Goal: Transaction & Acquisition: Purchase product/service

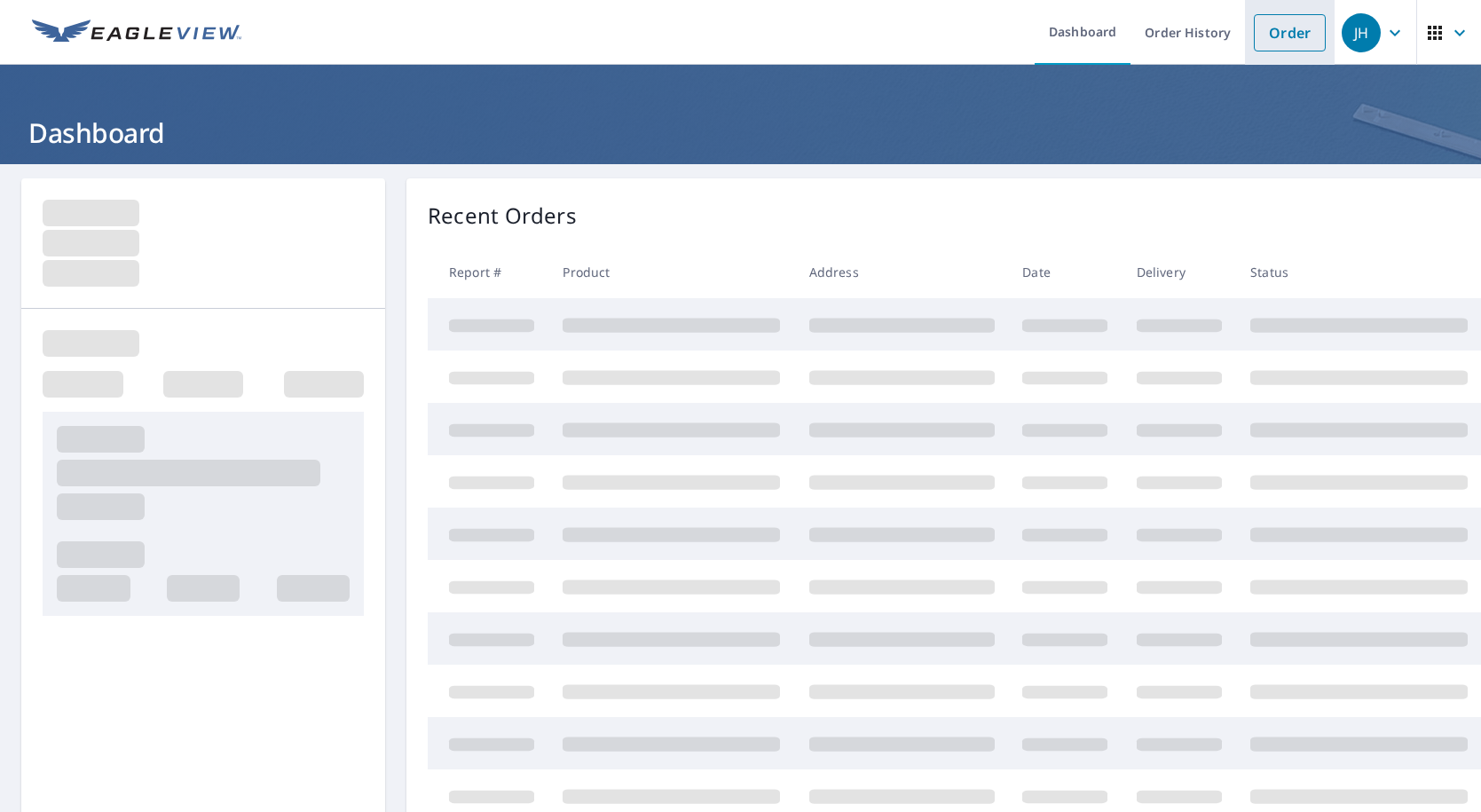
click at [1289, 41] on link "Order" at bounding box center [1289, 32] width 72 height 37
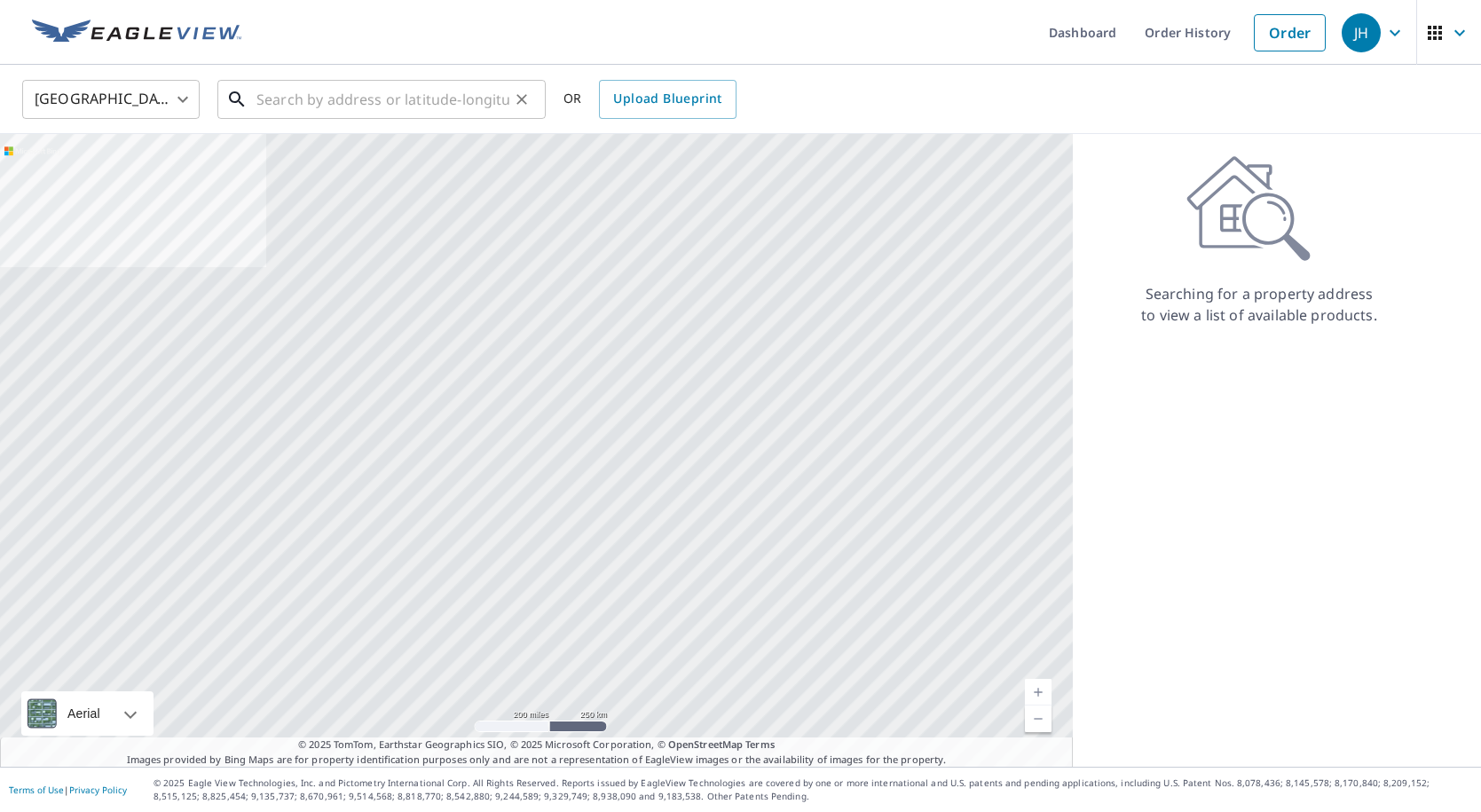
click at [421, 98] on input "text" at bounding box center [383, 99] width 253 height 50
paste input "[STREET_ADDRESS]"
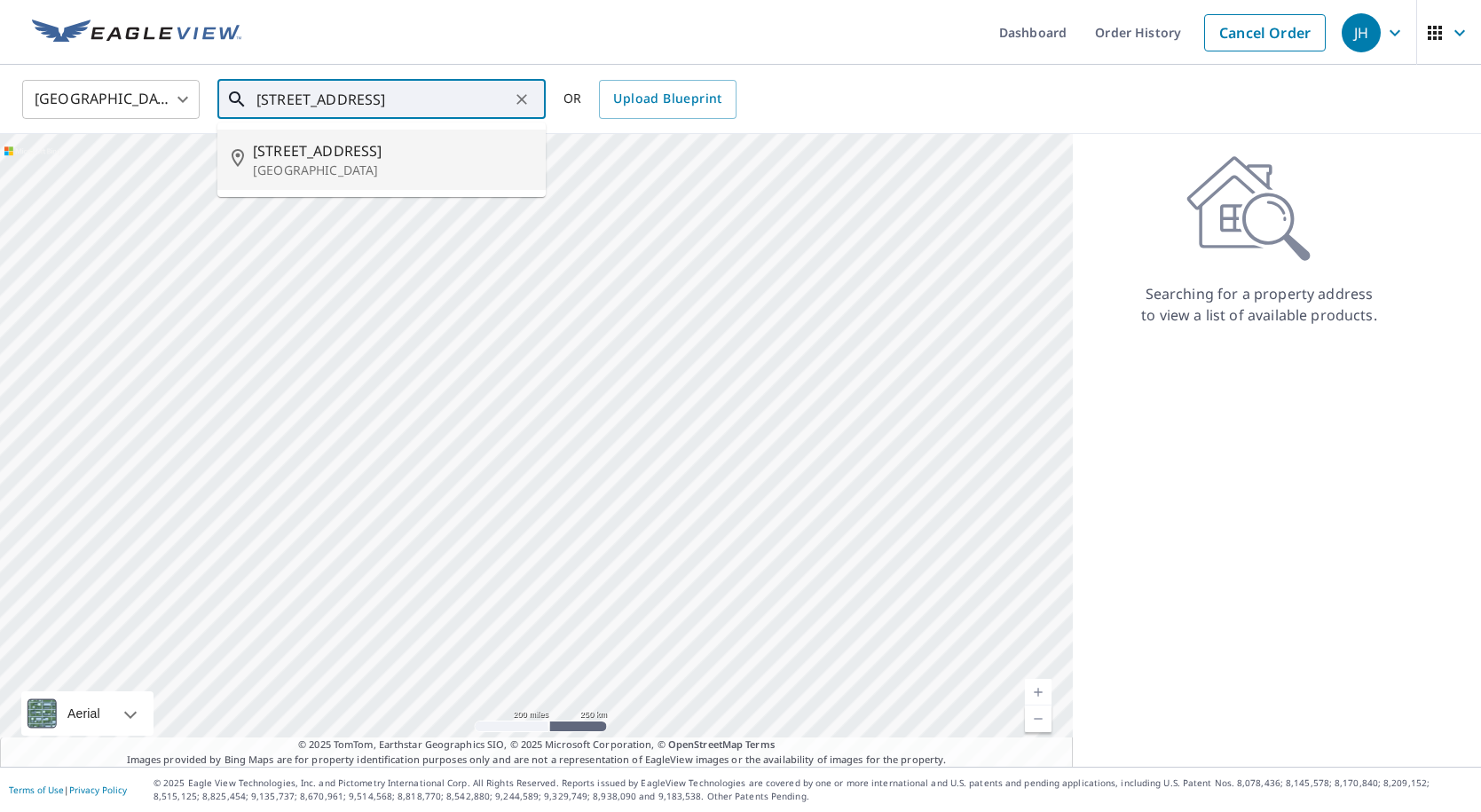
click at [385, 154] on span "[STREET_ADDRESS]" at bounding box center [393, 151] width 279 height 22
type input "[STREET_ADDRESS]"
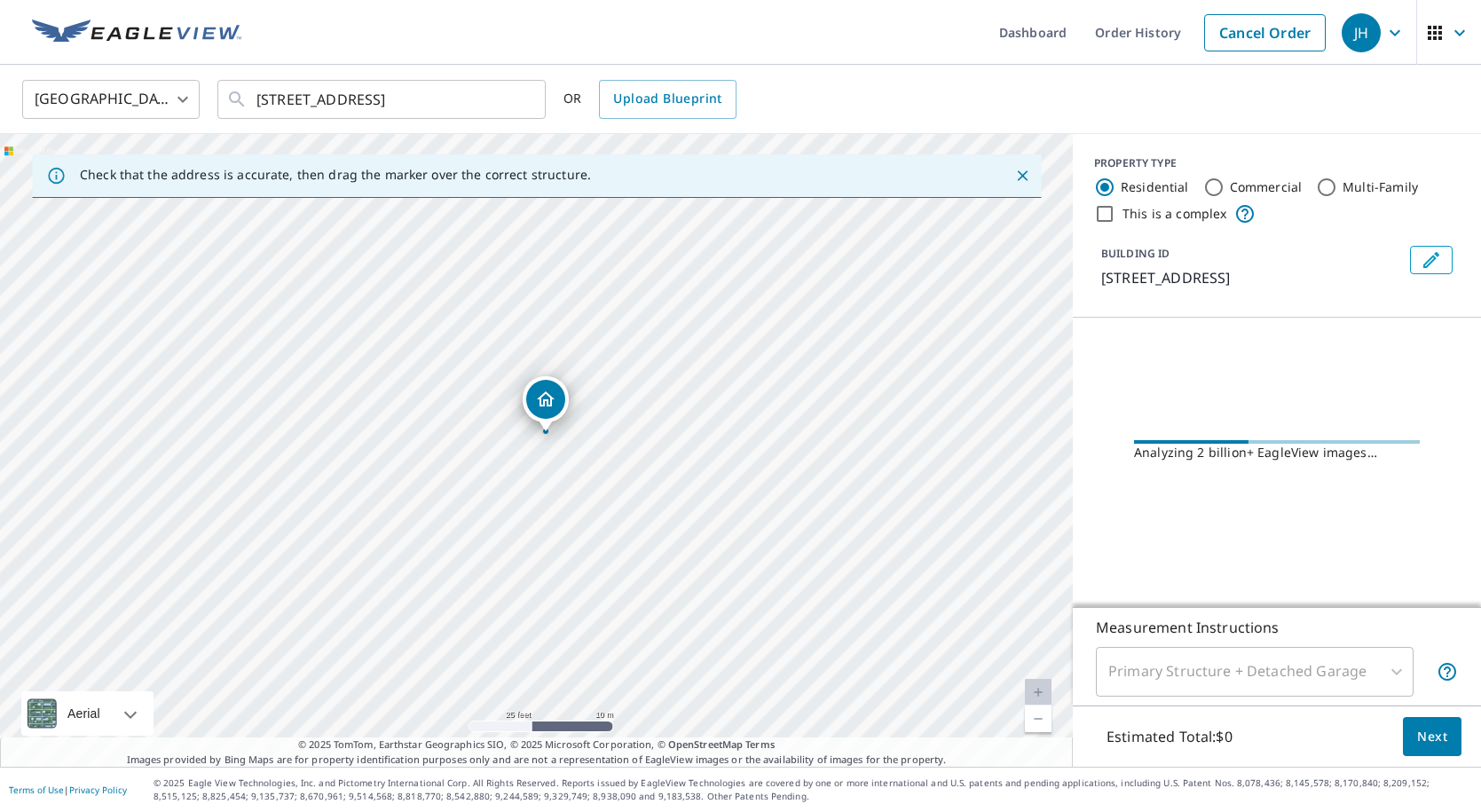
drag, startPoint x: 573, startPoint y: 486, endPoint x: 584, endPoint y: 469, distance: 20.2
click at [584, 469] on div "330 N Rutland Ave Brooklyn, WI 53521" at bounding box center [536, 450] width 1073 height 632
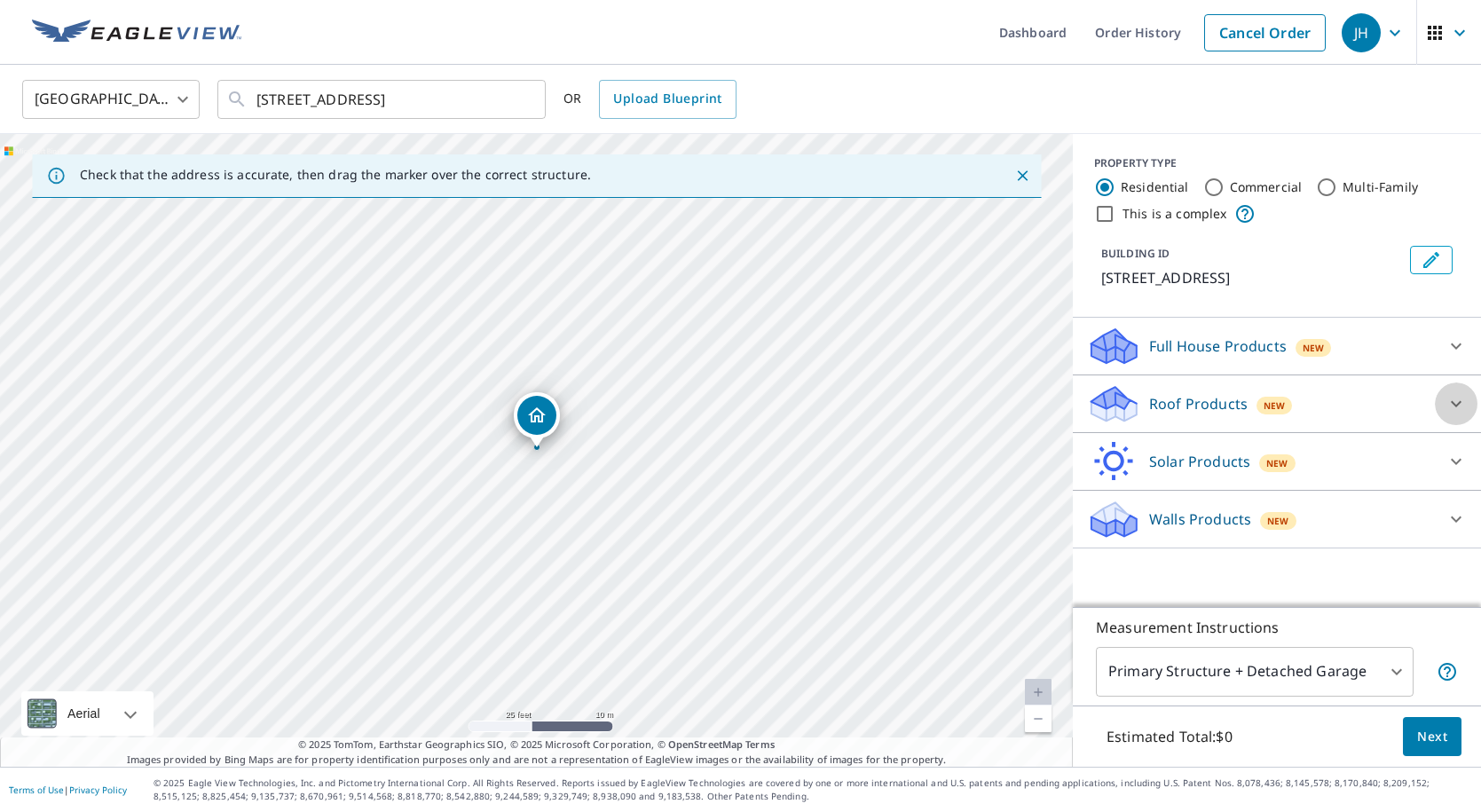
click at [1454, 408] on icon at bounding box center [1456, 404] width 22 height 22
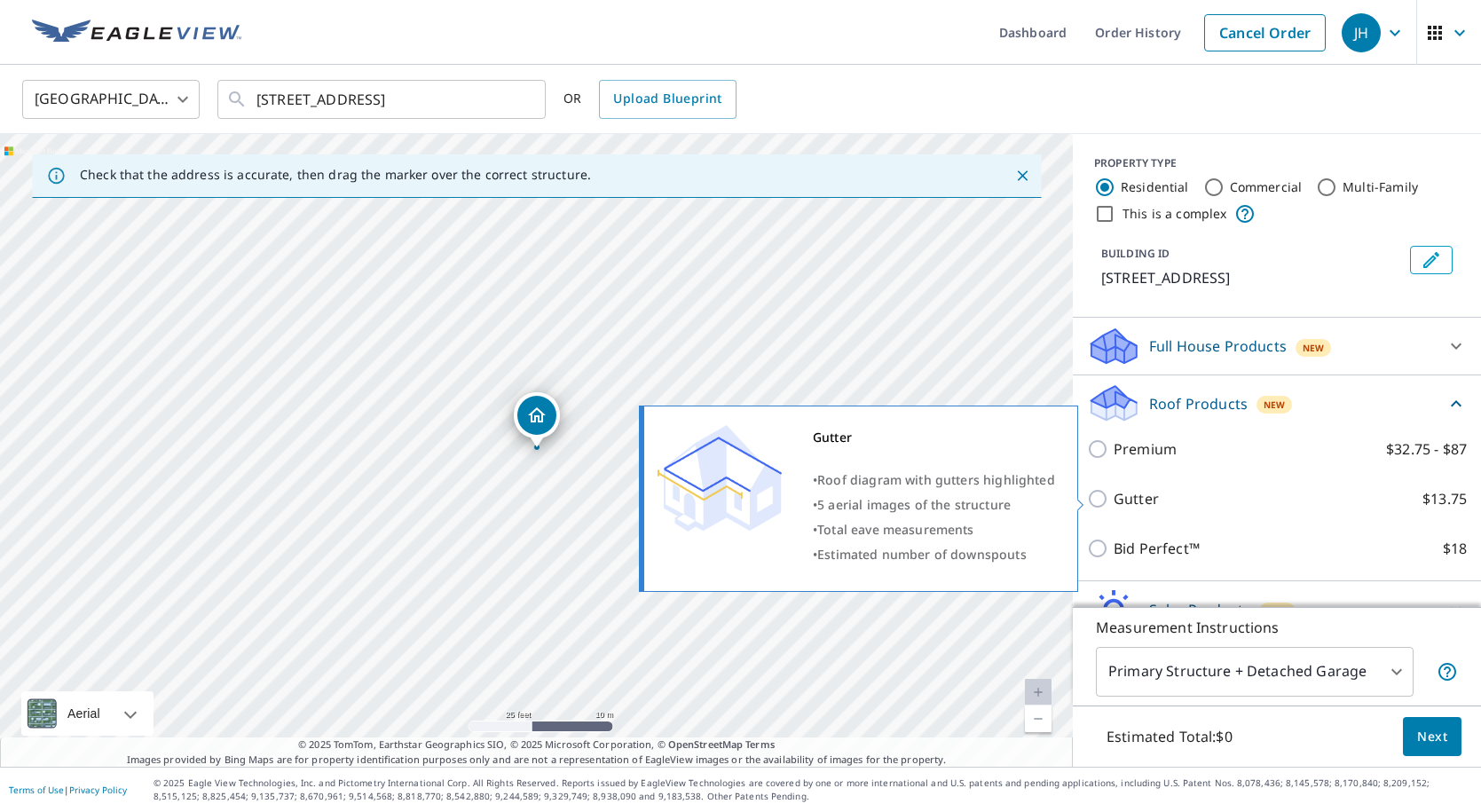
click at [1097, 502] on input "Gutter $13.75" at bounding box center [1100, 499] width 27 height 22
checkbox input "true"
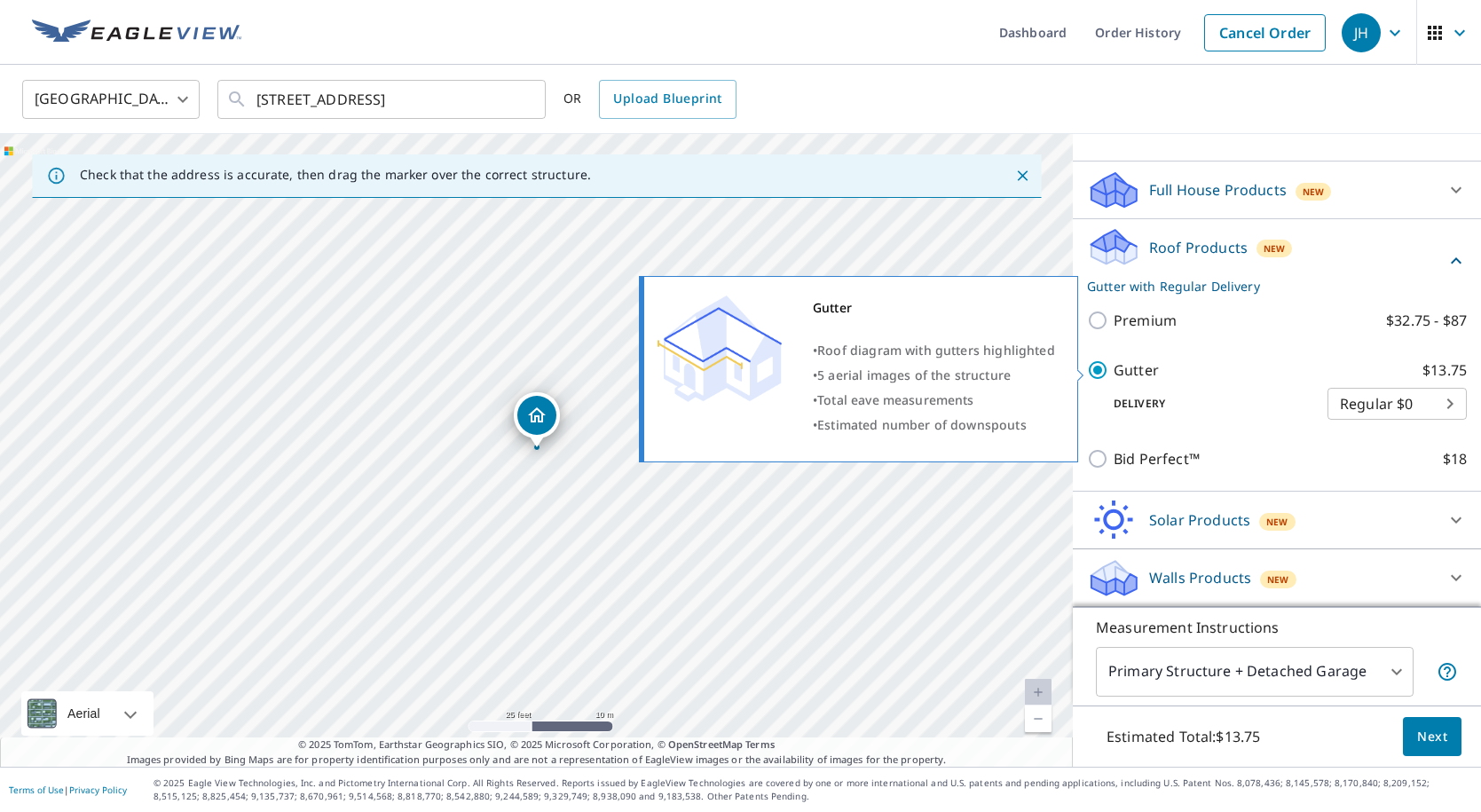
scroll to position [156, 0]
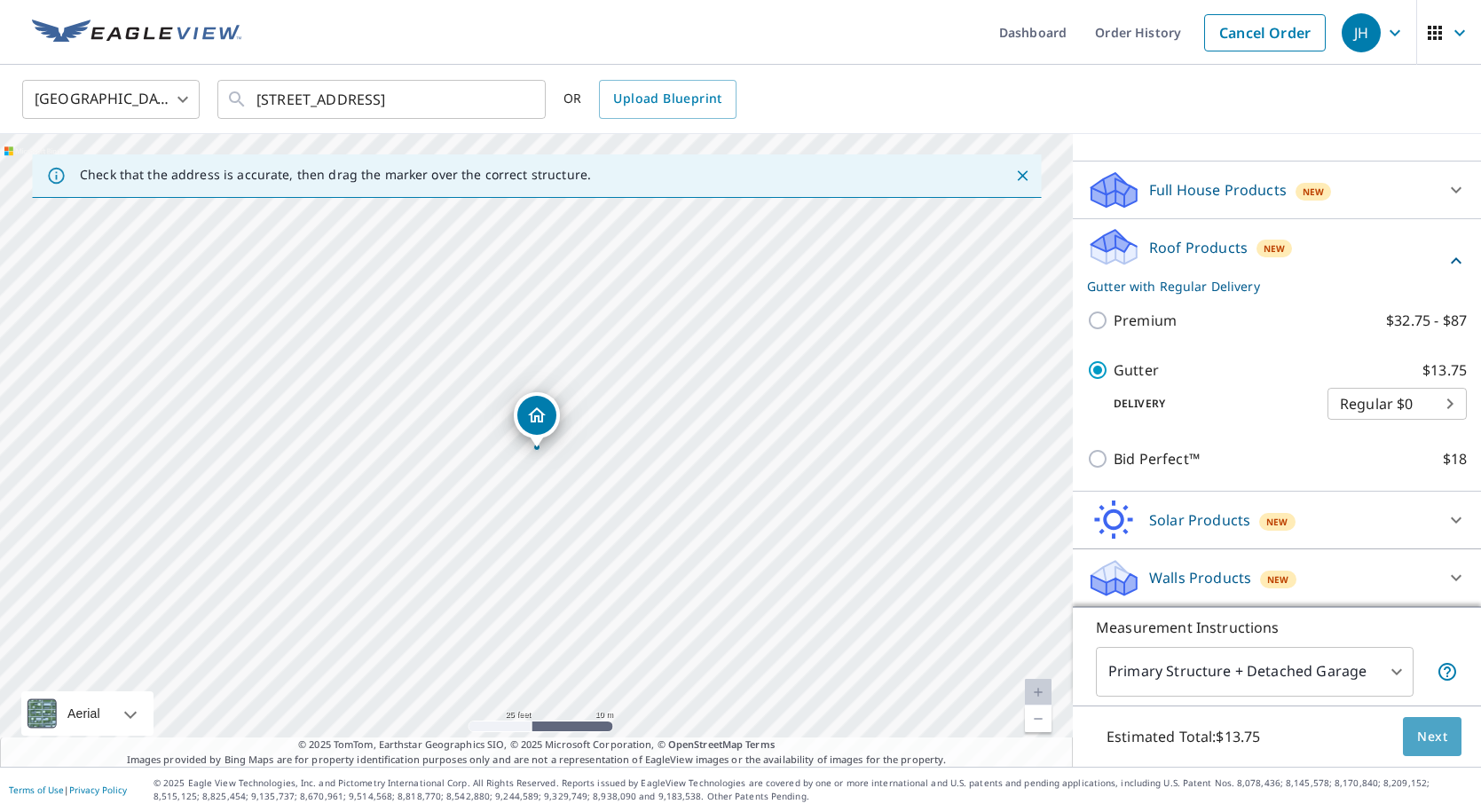
click at [1430, 739] on span "Next" at bounding box center [1432, 736] width 30 height 23
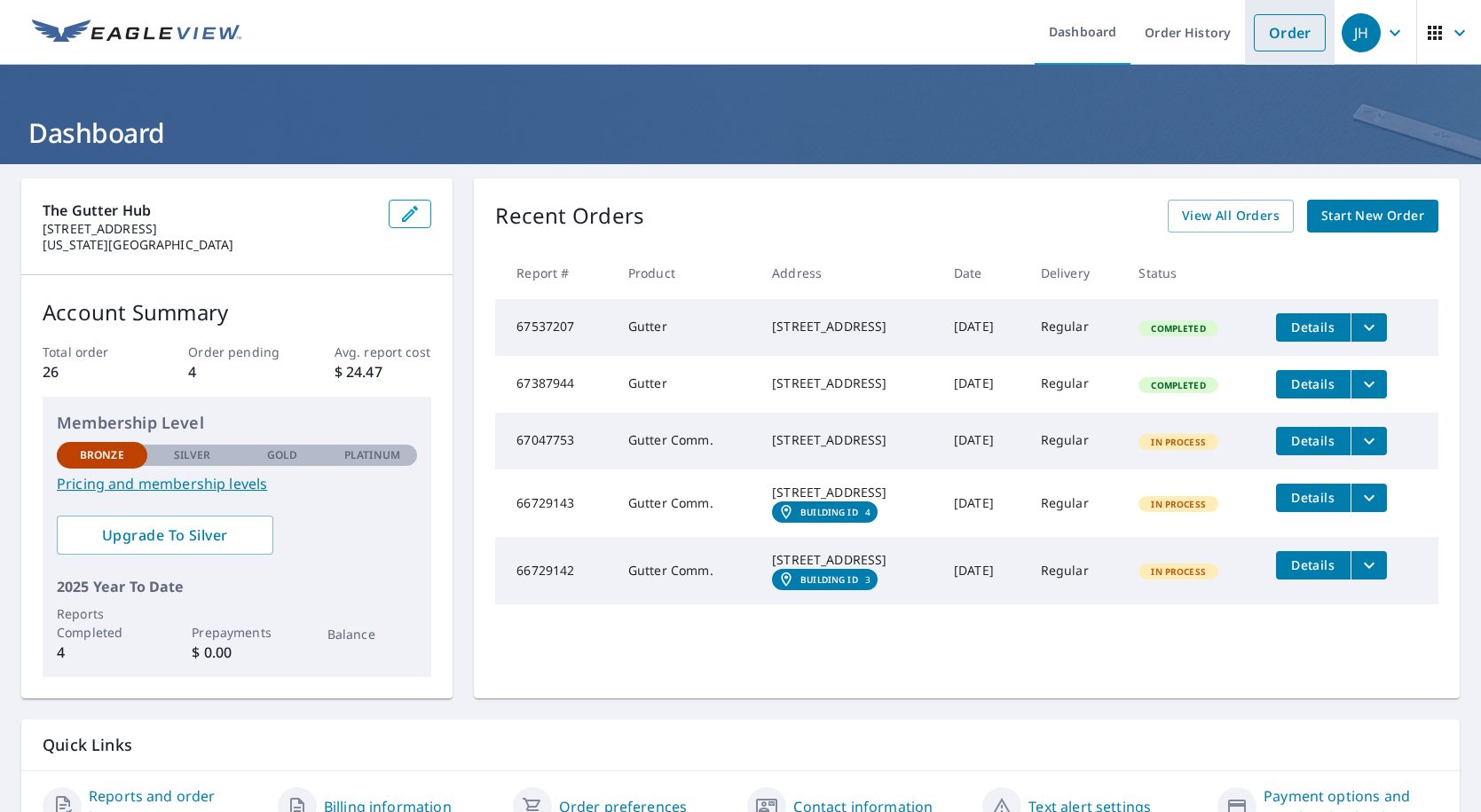
click at [1309, 30] on link "Order" at bounding box center [1289, 32] width 72 height 37
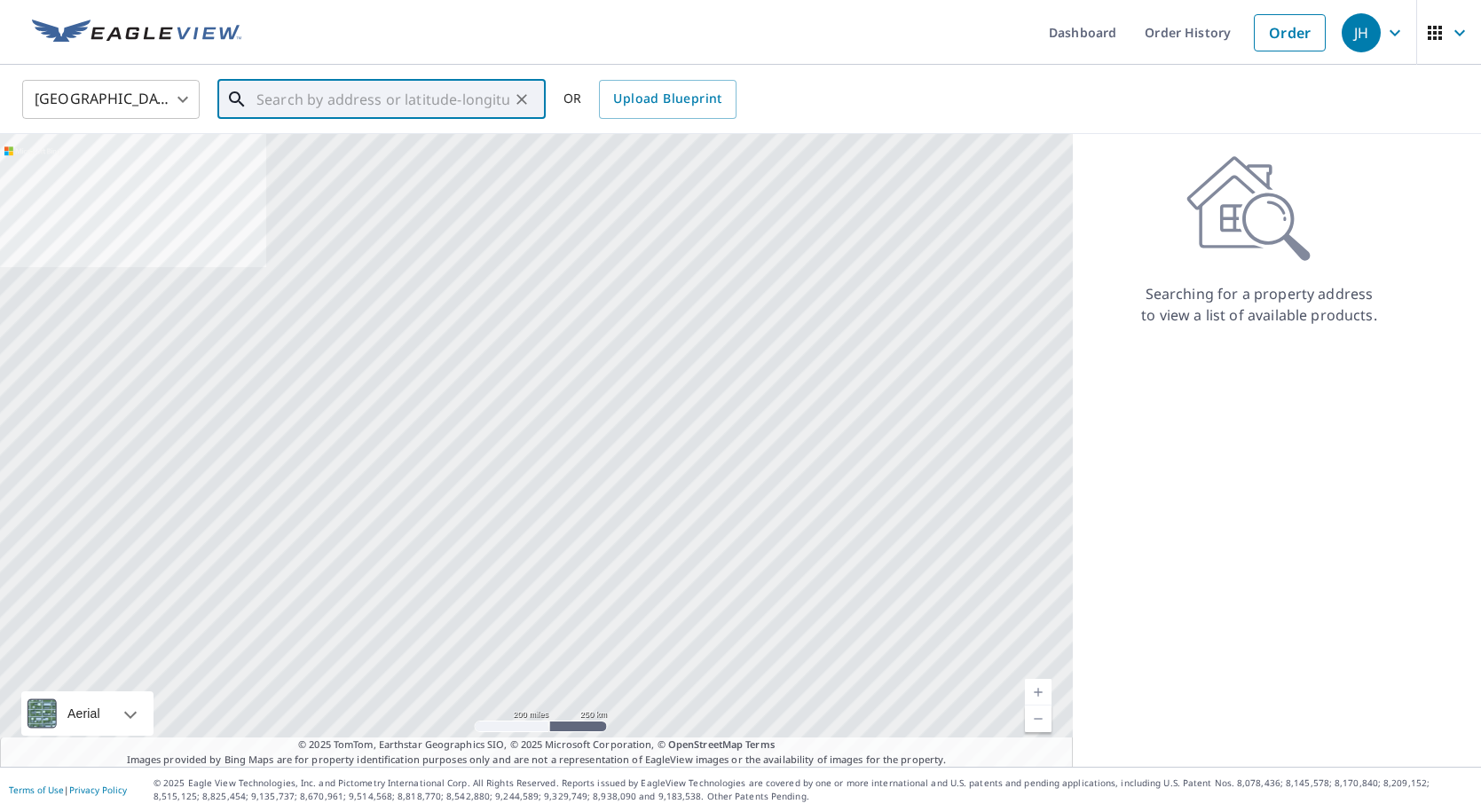
click at [343, 93] on input "text" at bounding box center [383, 99] width 253 height 50
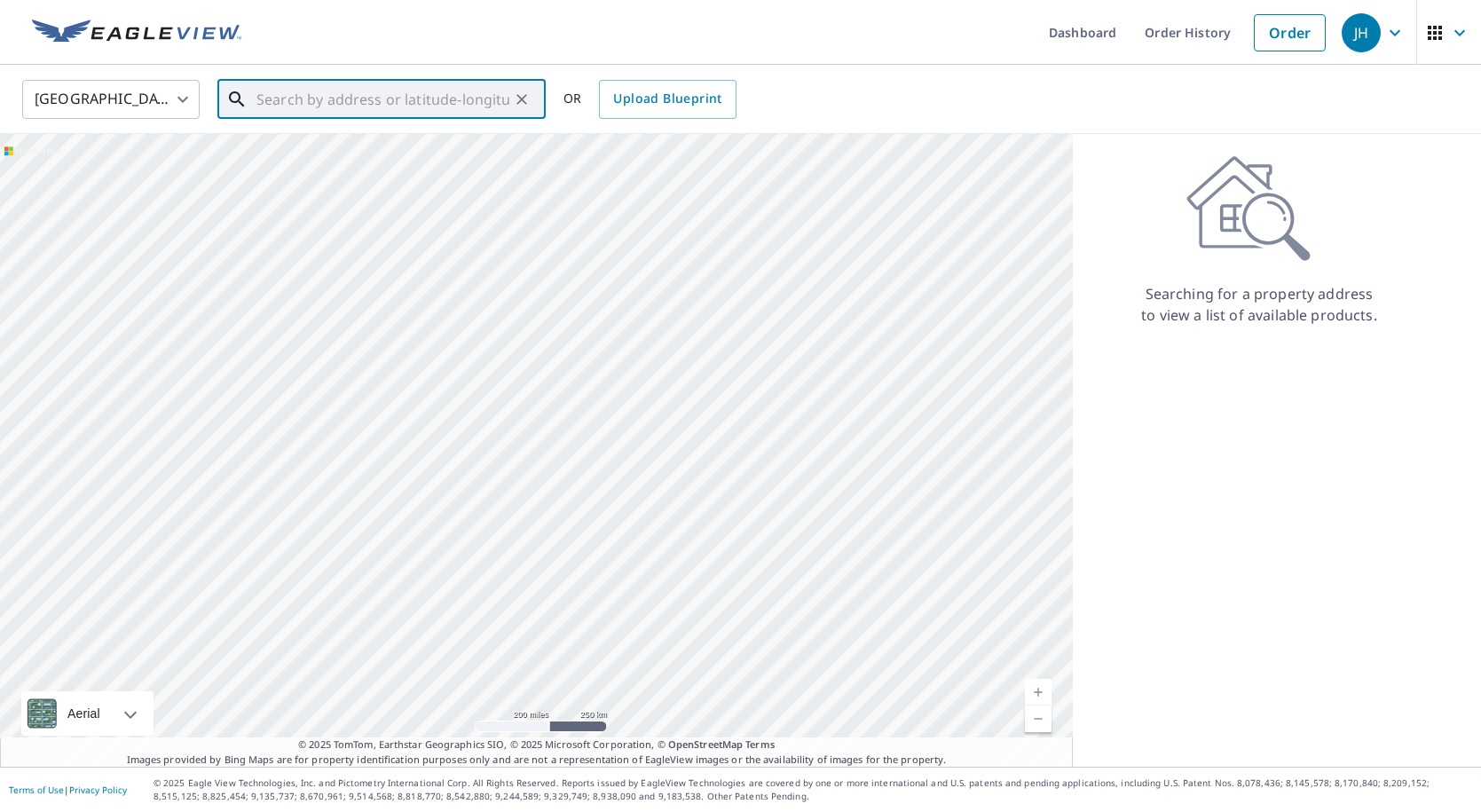
paste input "330 N Rutland Ave, Brooklyn, Wi 53521"
click at [354, 158] on span "330 N Rutland Ave" at bounding box center [393, 151] width 279 height 22
type input "330 N Rutland Ave Brooklyn, WI 53521"
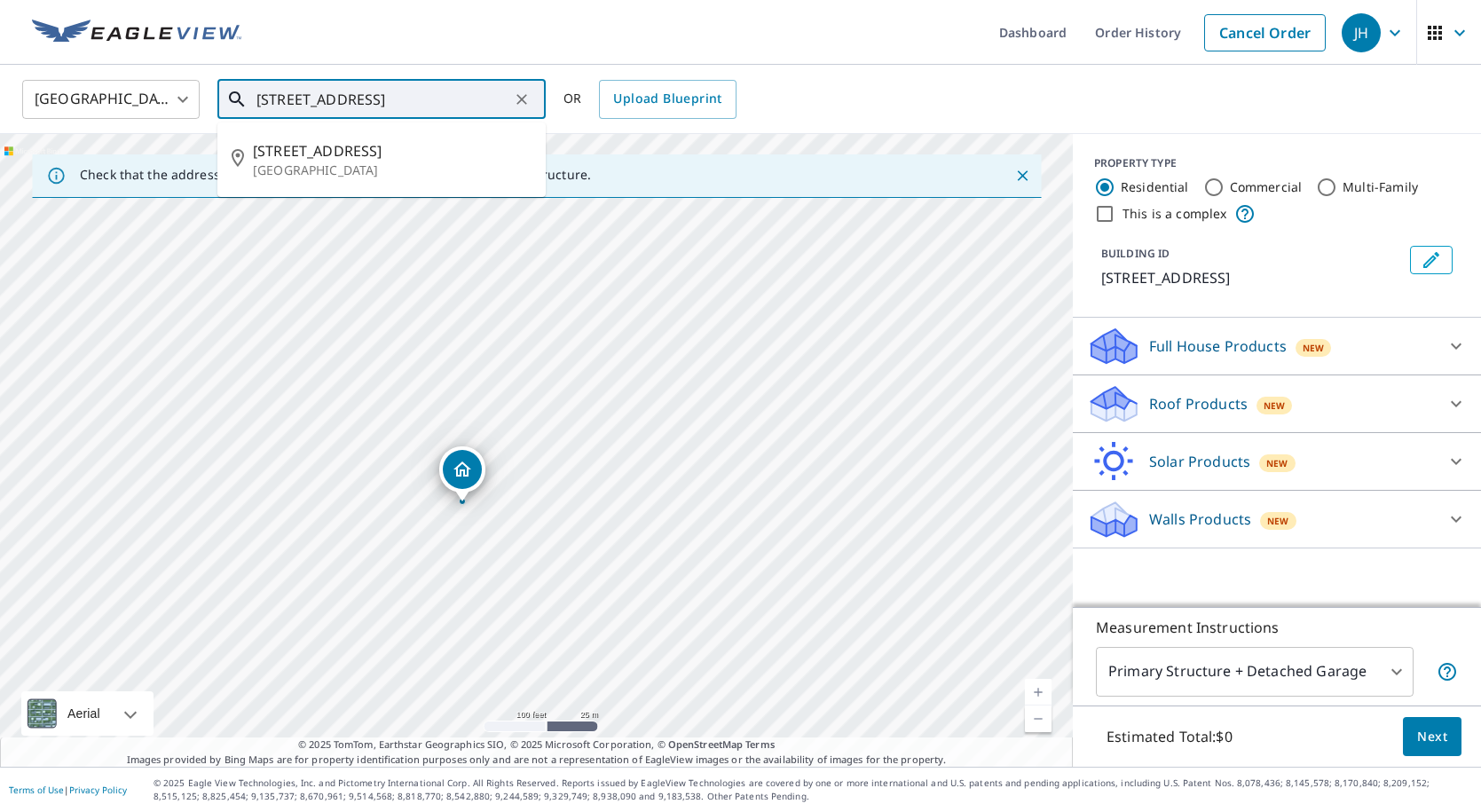
click at [362, 113] on input "330 N Rutland Ave Brooklyn, WI 53521" at bounding box center [383, 99] width 253 height 50
click at [529, 98] on icon "Clear" at bounding box center [521, 99] width 18 height 18
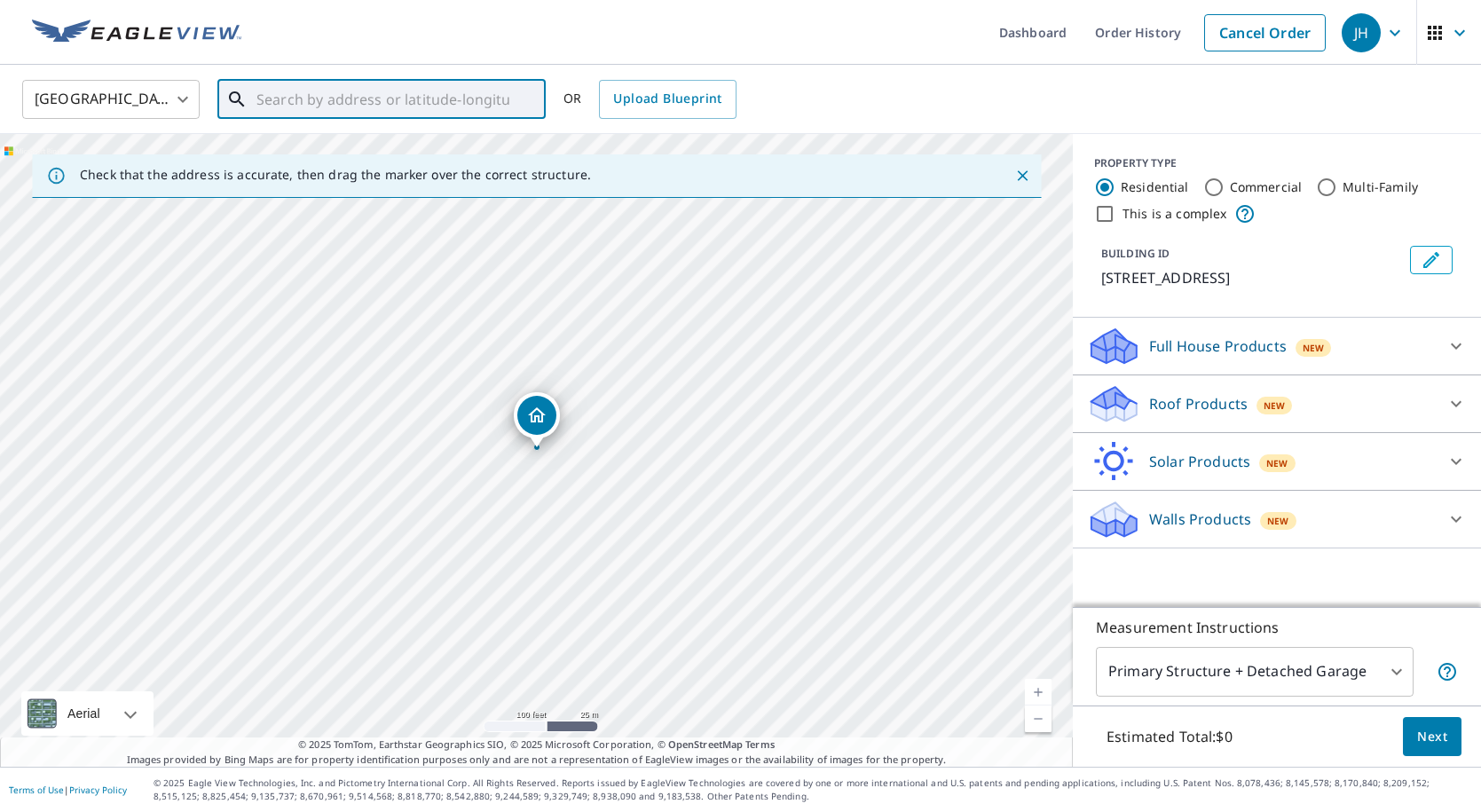
click at [393, 104] on input "text" at bounding box center [383, 99] width 253 height 50
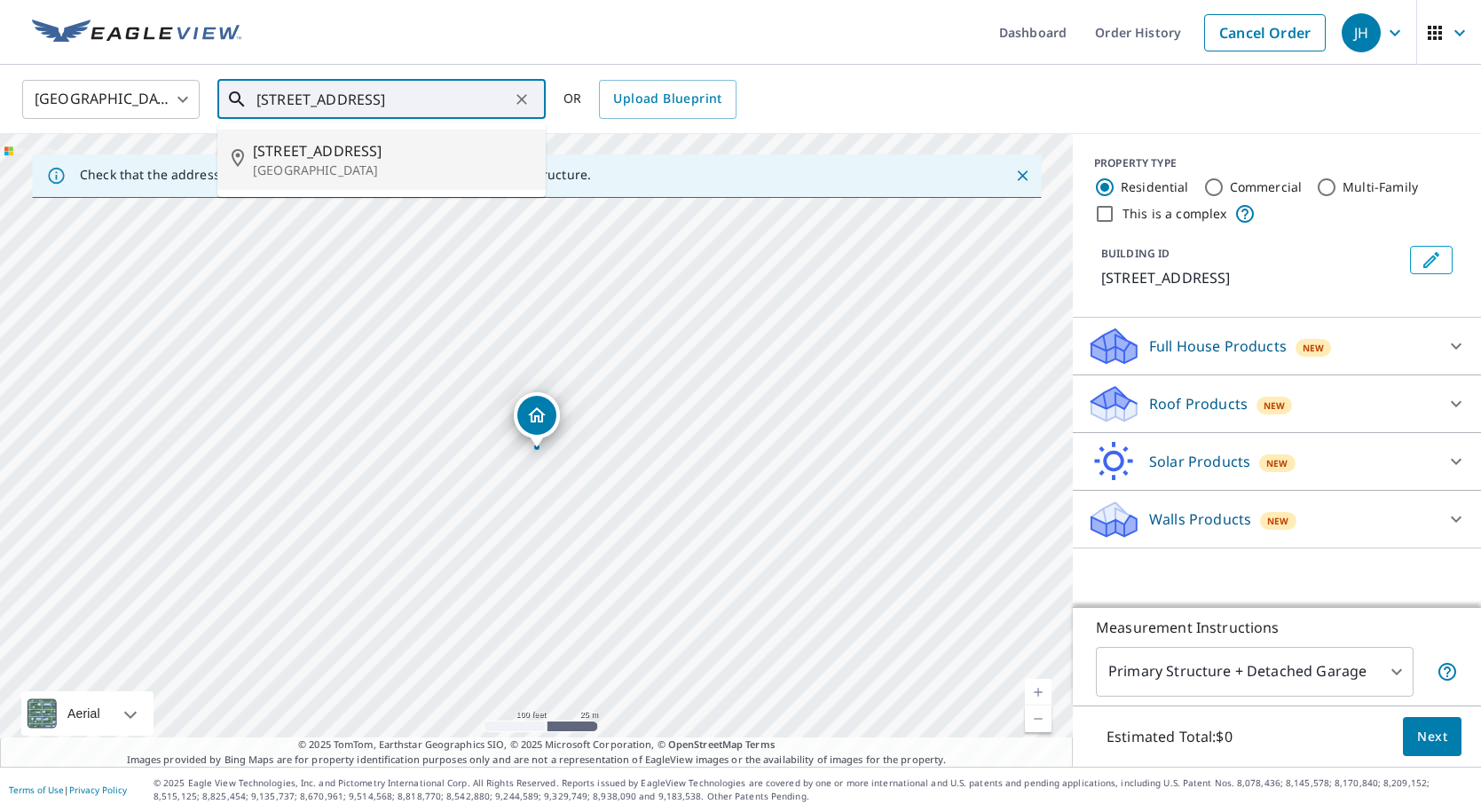
click at [335, 164] on p "[GEOGRAPHIC_DATA]" at bounding box center [393, 170] width 279 height 18
type input "2930 Union St Madison, WI 53704"
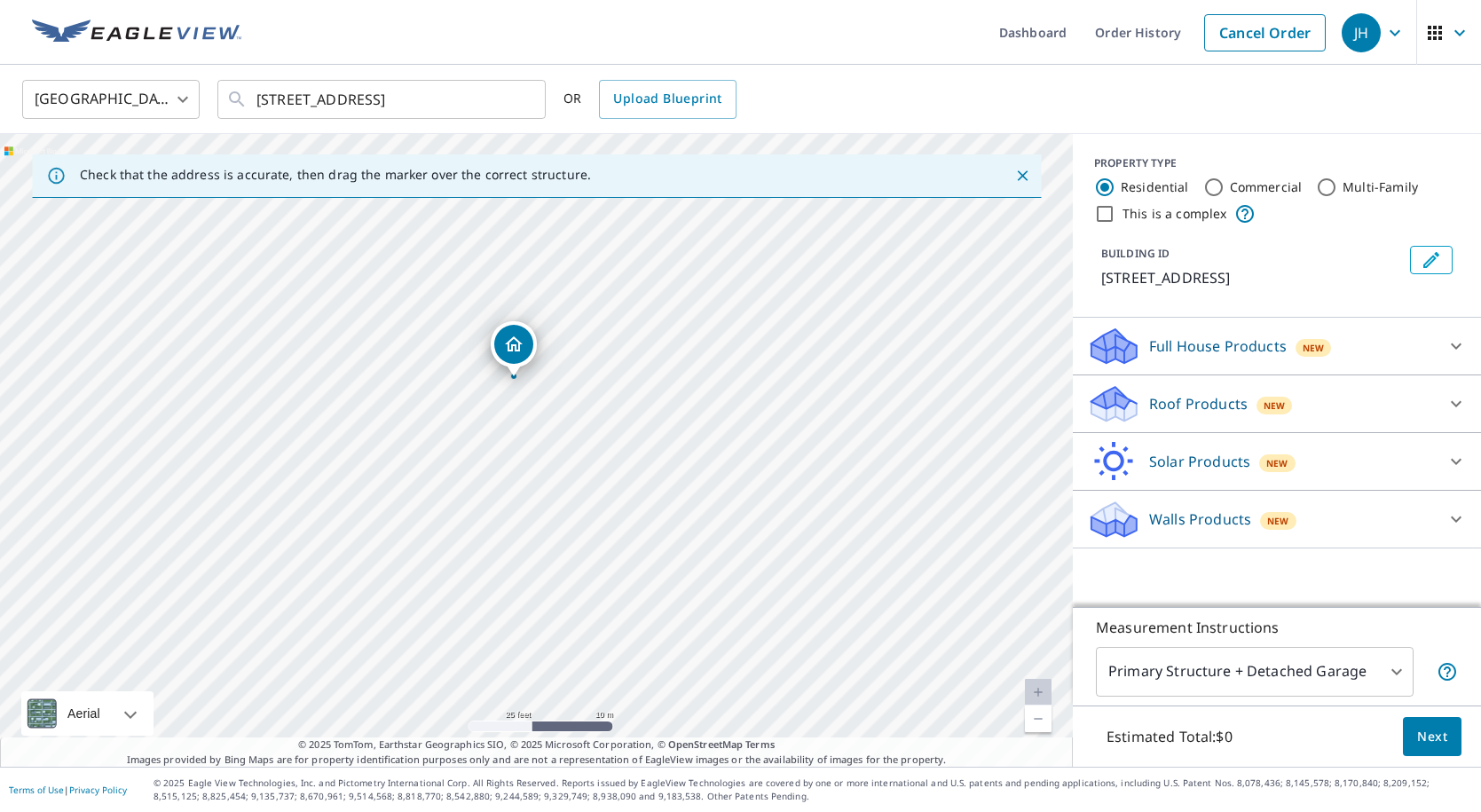
click at [1450, 412] on icon at bounding box center [1456, 404] width 22 height 22
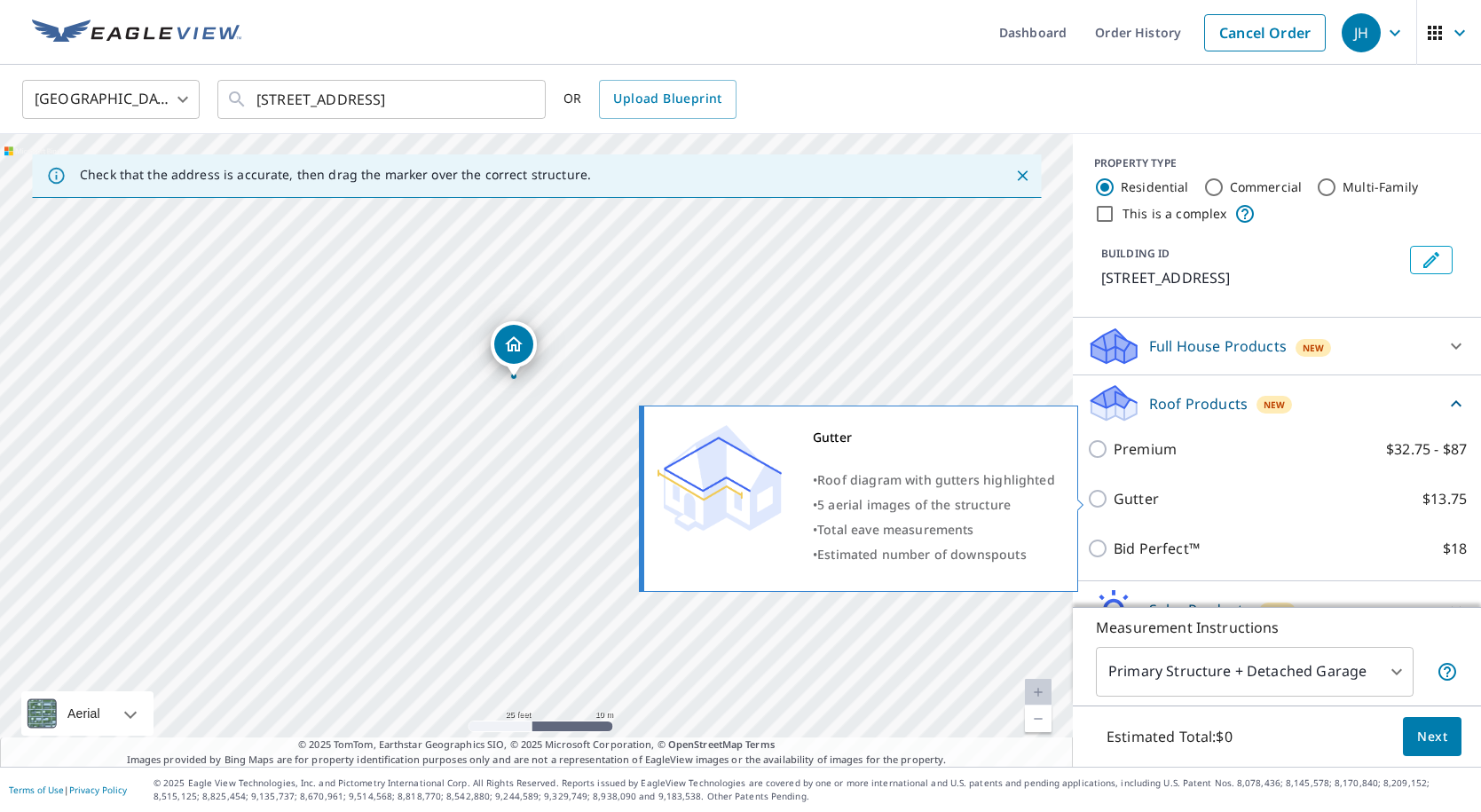
click at [1101, 502] on input "Gutter $13.75" at bounding box center [1100, 499] width 27 height 22
checkbox input "true"
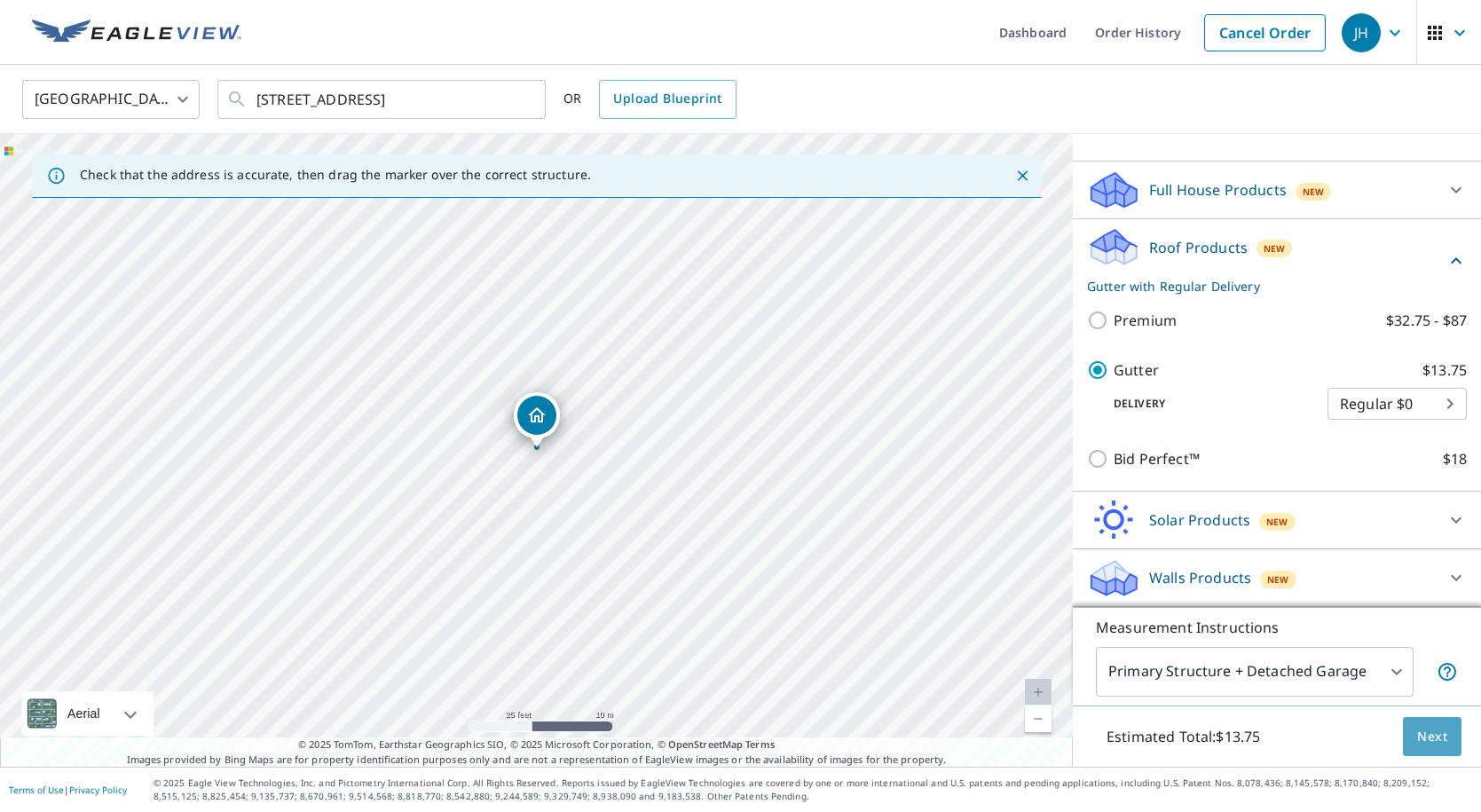
click at [1423, 745] on span "Next" at bounding box center [1432, 736] width 30 height 23
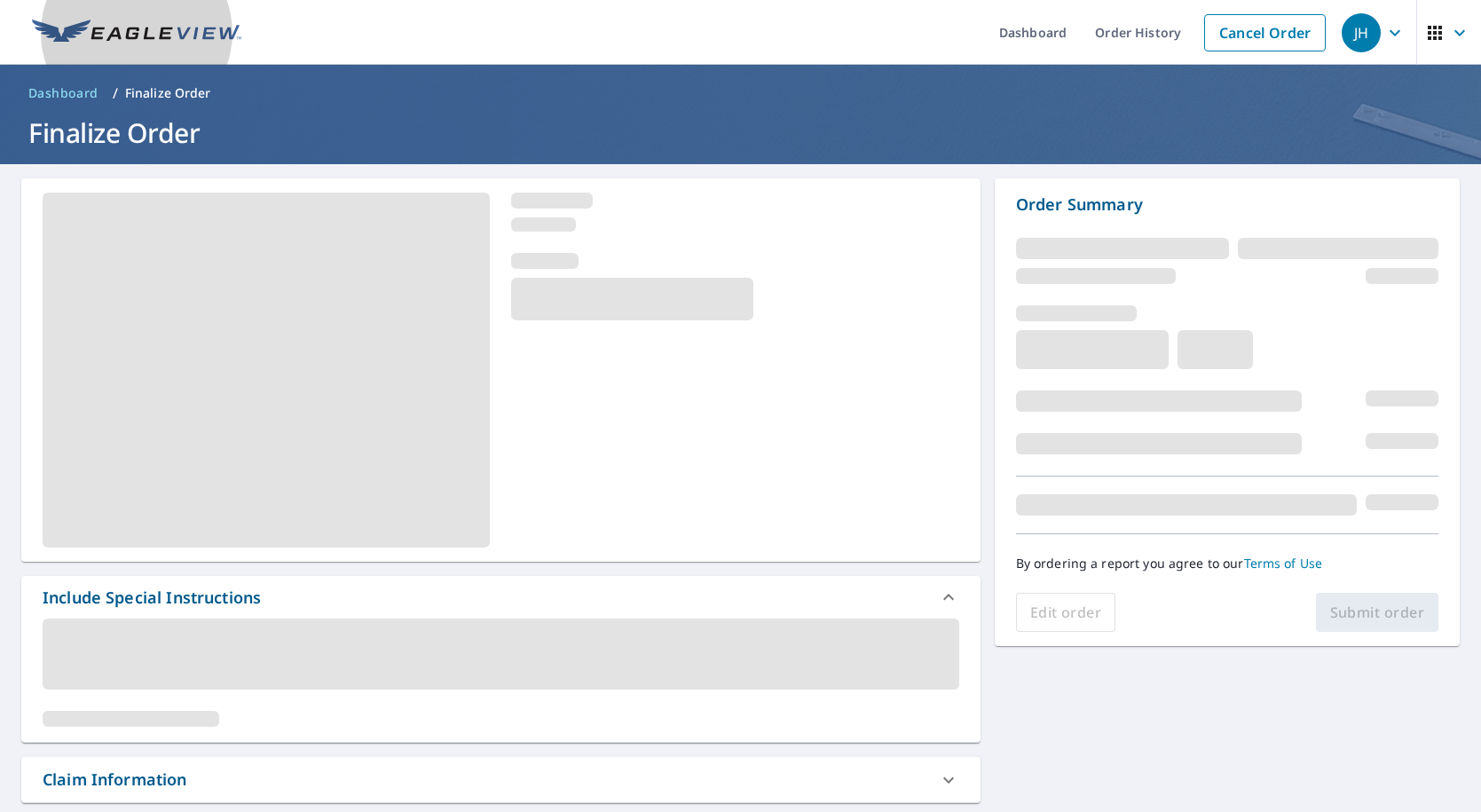
click at [186, 32] on img at bounding box center [137, 32] width 209 height 27
click at [179, 30] on img at bounding box center [137, 32] width 209 height 27
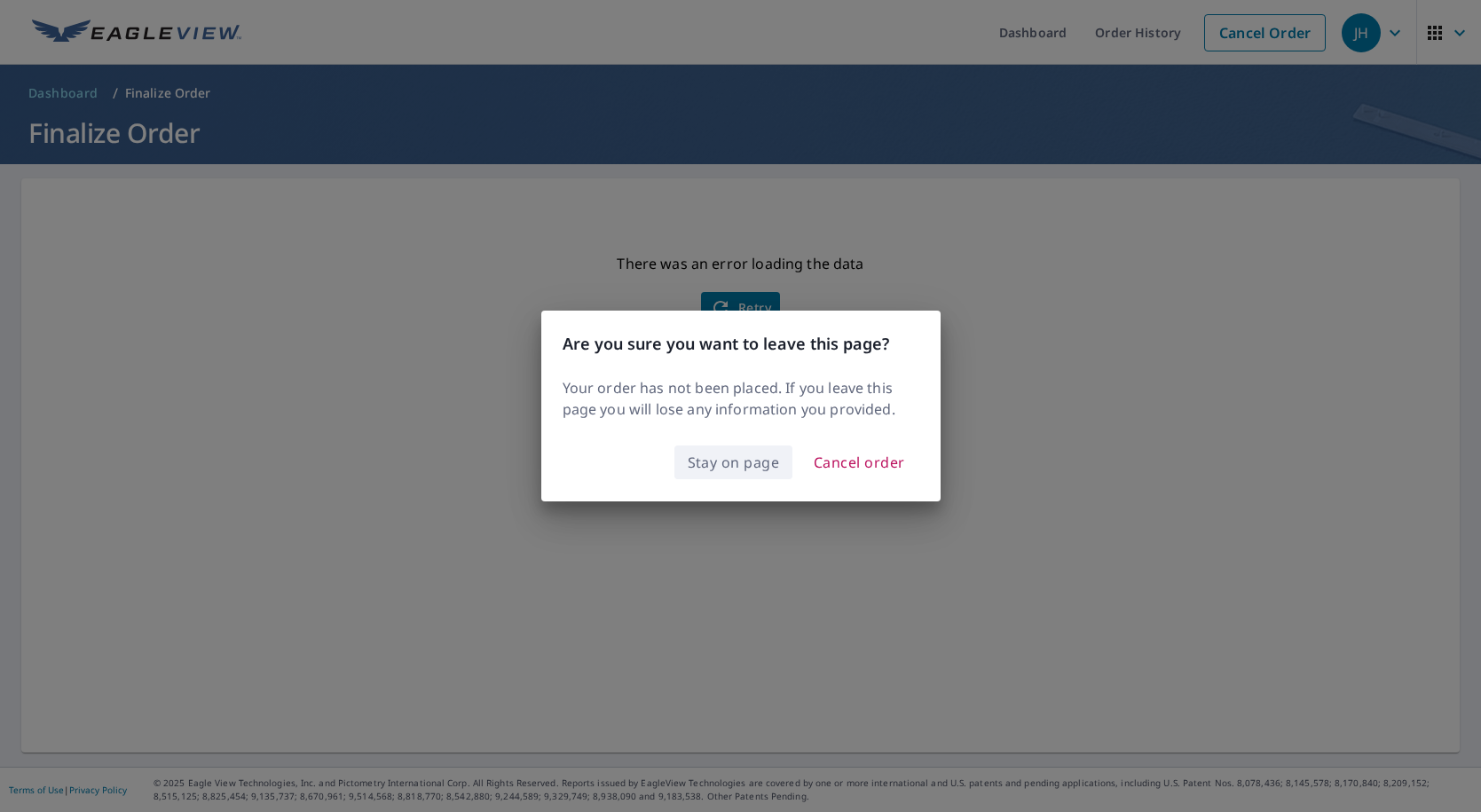
click at [747, 465] on span "Stay on page" at bounding box center [734, 461] width 92 height 25
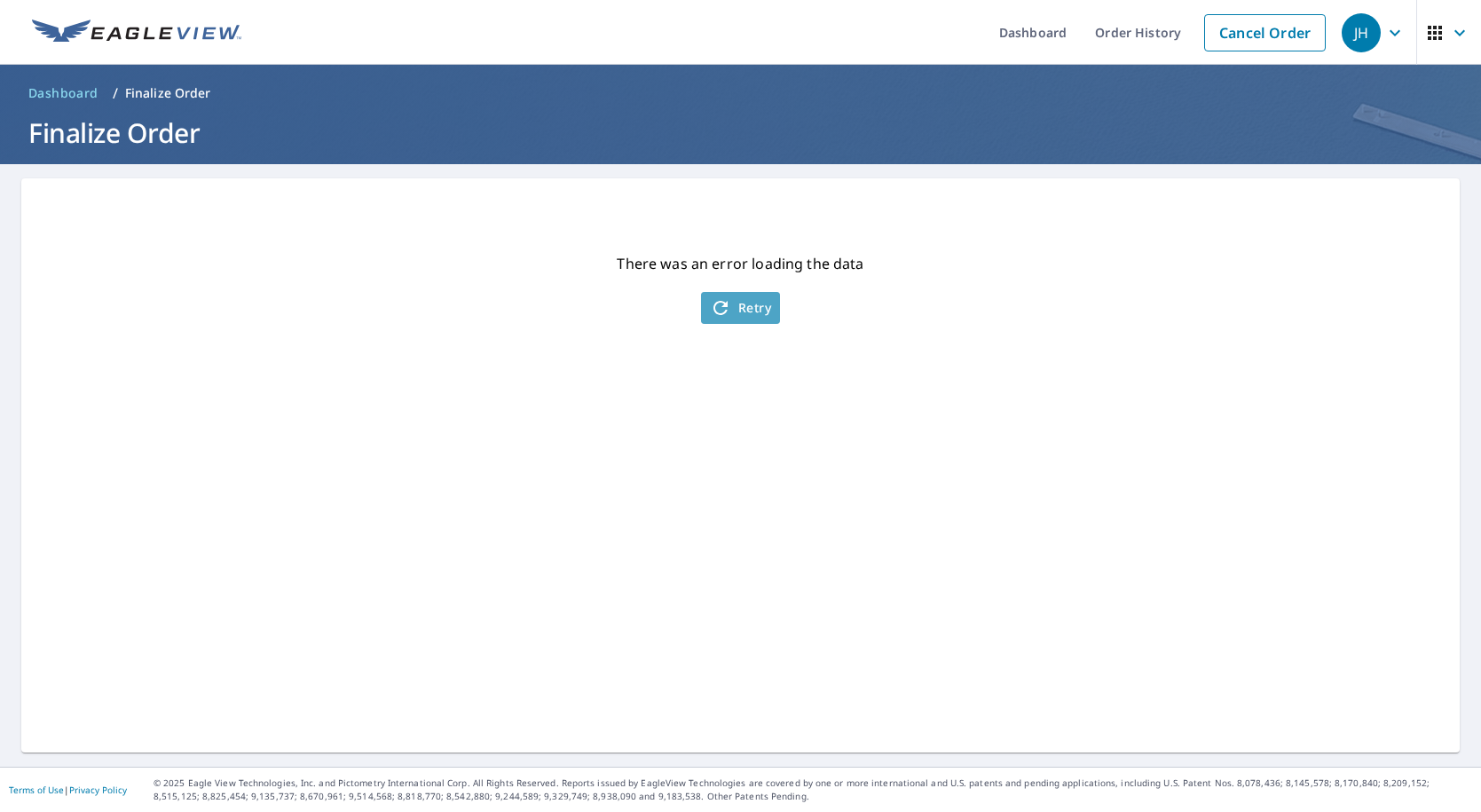
click at [736, 316] on span "Retry" at bounding box center [740, 308] width 61 height 22
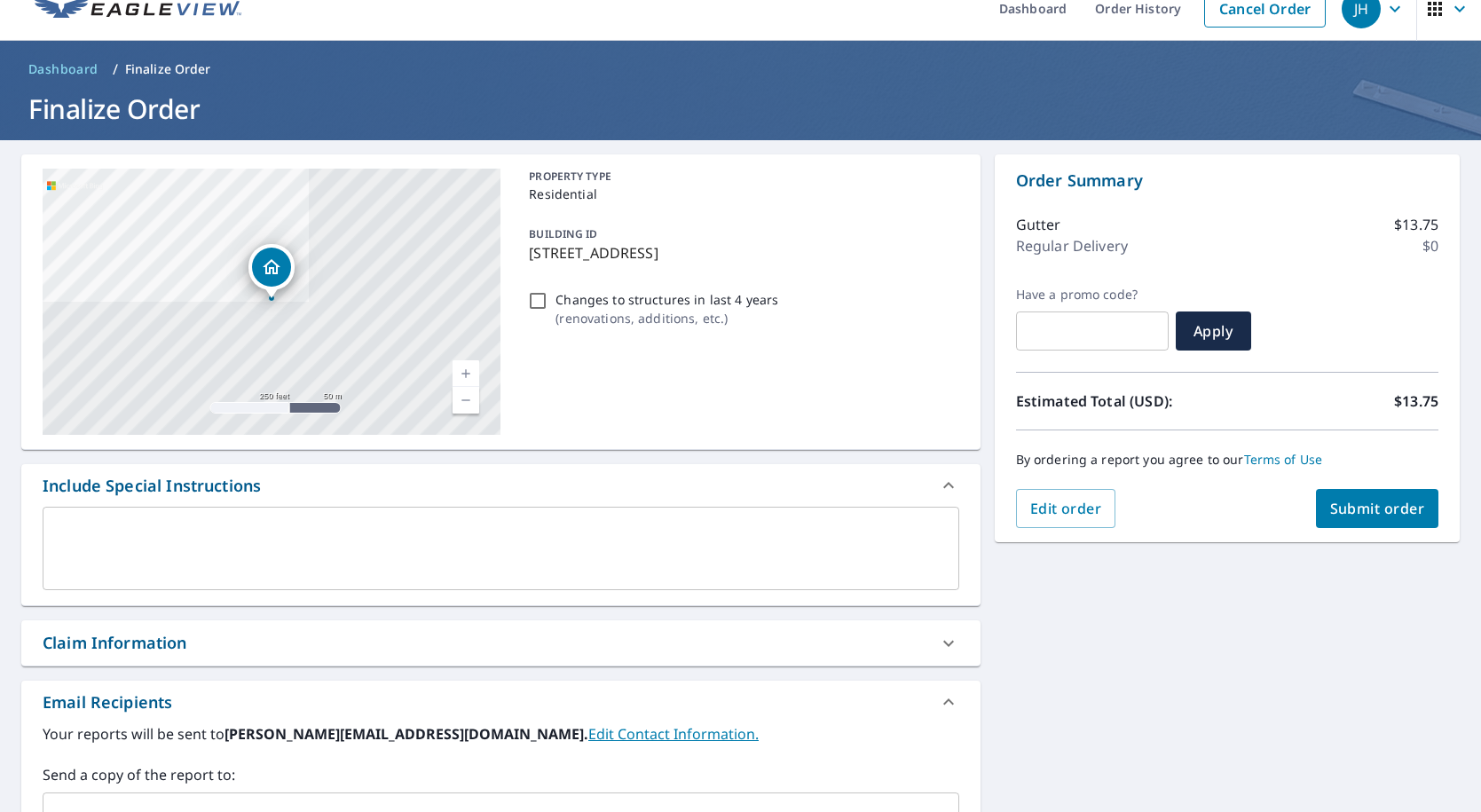
scroll to position [23, 0]
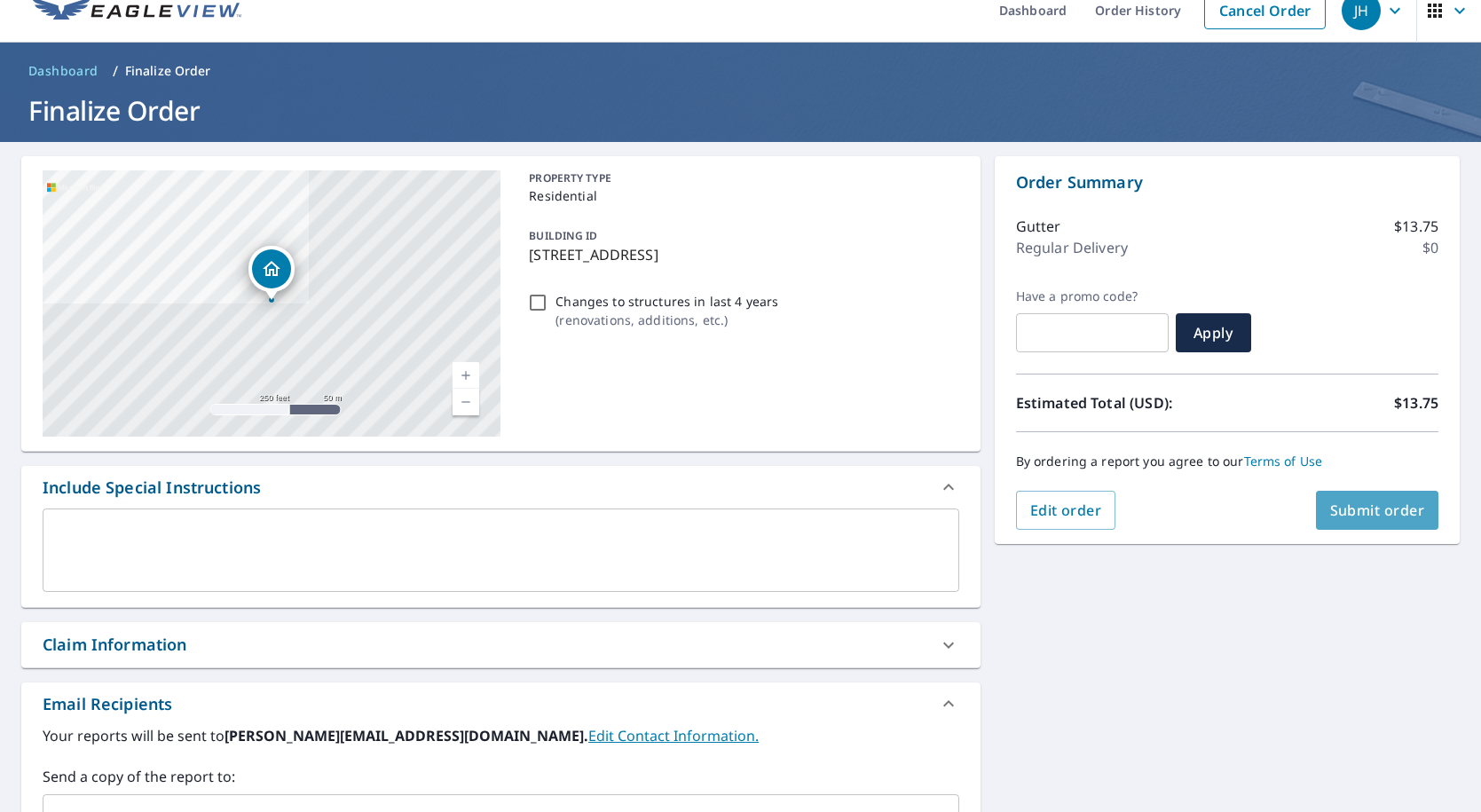
click at [1390, 524] on button "Submit order" at bounding box center [1378, 511] width 124 height 39
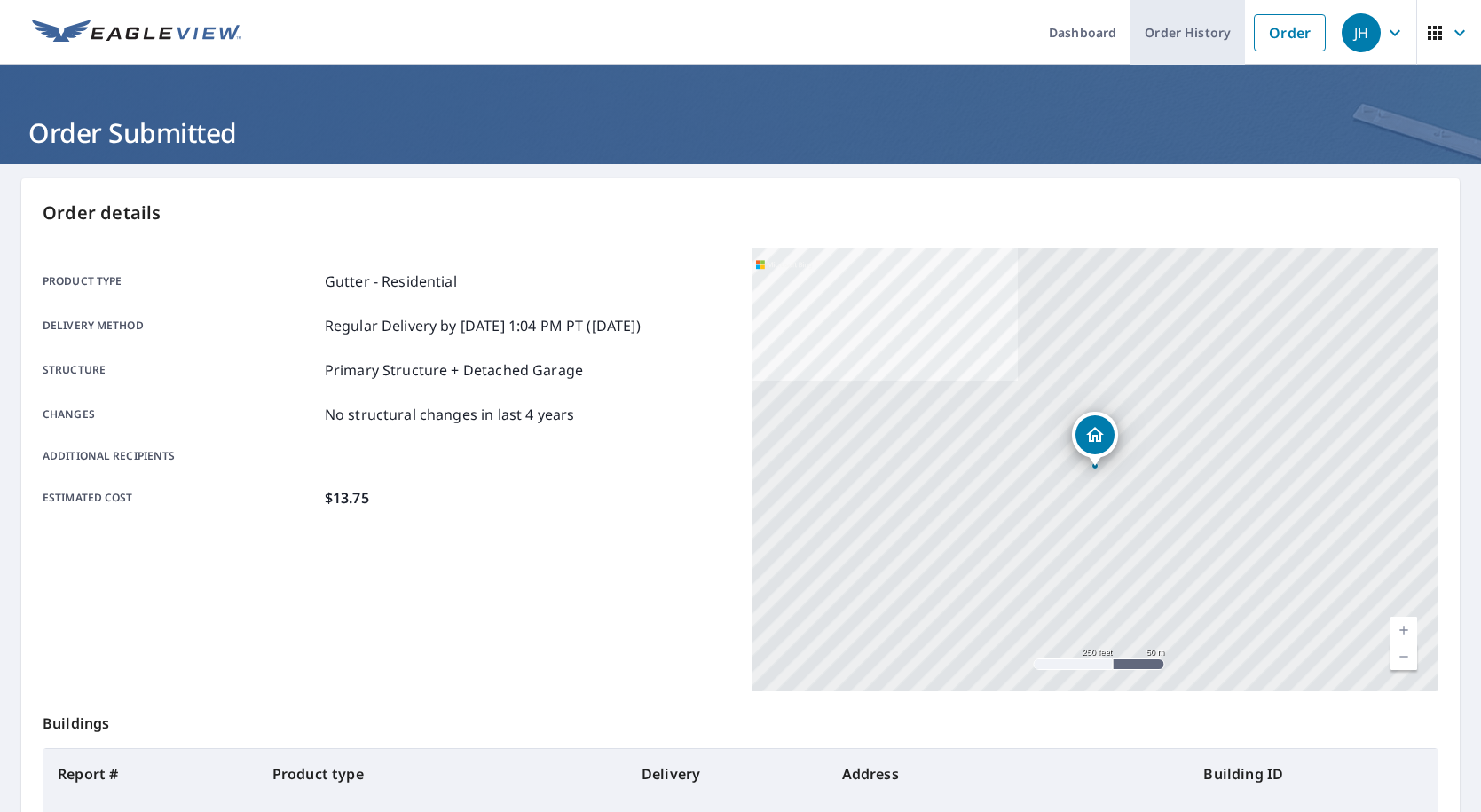
click at [1202, 41] on link "Order History" at bounding box center [1187, 32] width 115 height 65
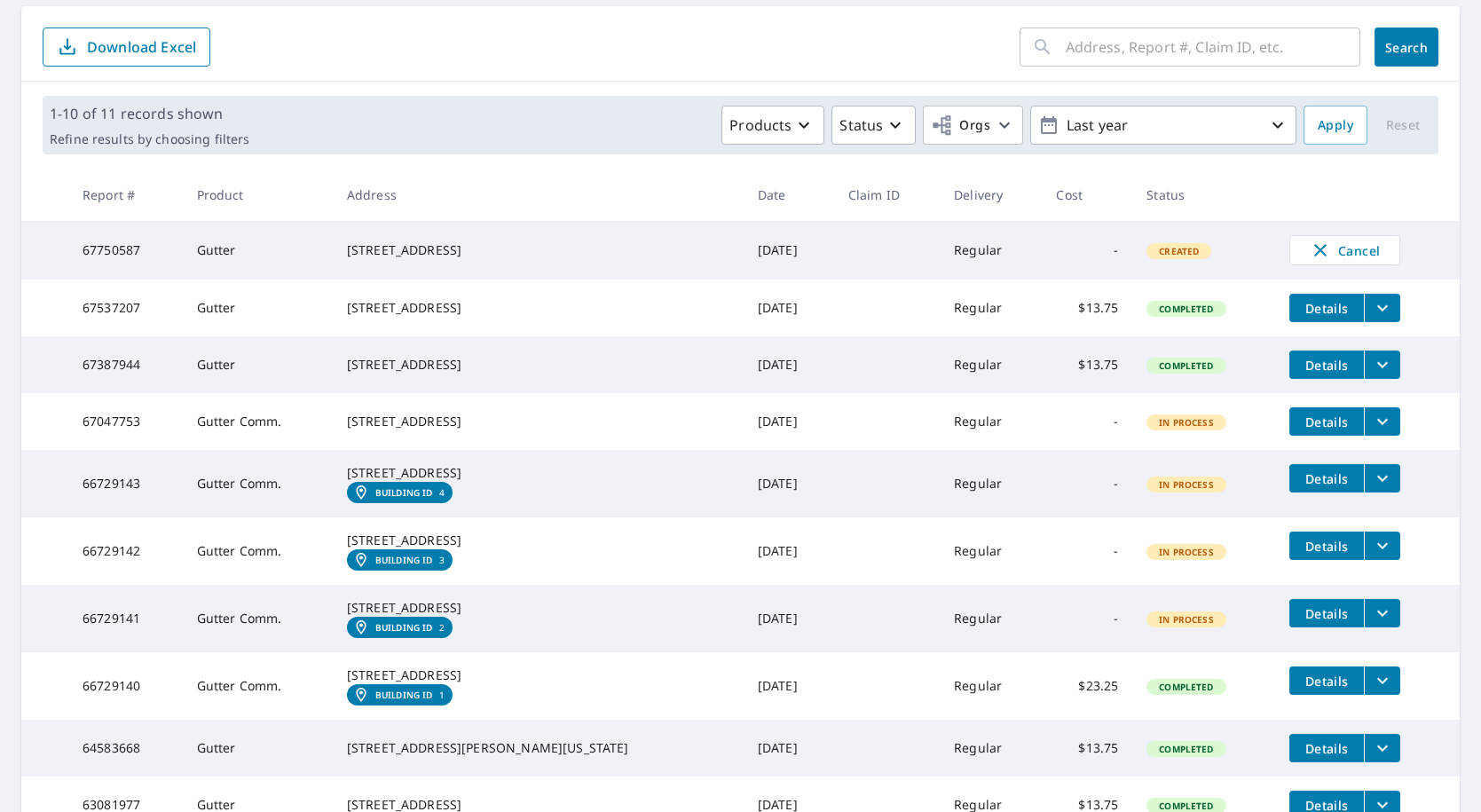
scroll to position [181, 0]
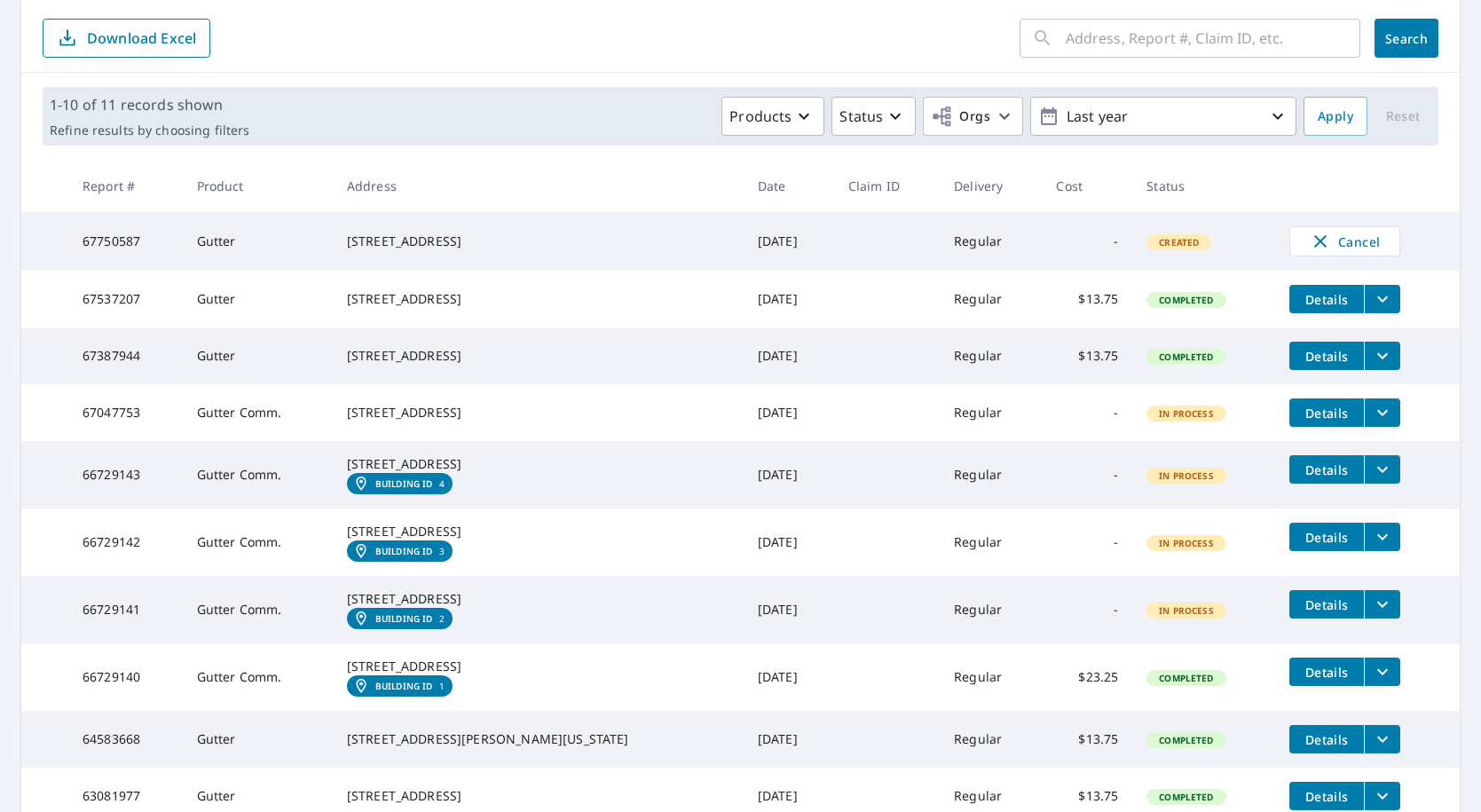
click at [1070, 51] on input "text" at bounding box center [1213, 38] width 295 height 50
click at [1118, 41] on input "text" at bounding box center [1213, 38] width 295 height 50
click at [1116, 41] on input "text" at bounding box center [1213, 38] width 295 height 50
paste input "330 N Rutland Ave, Brooklyn, Wi 53521"
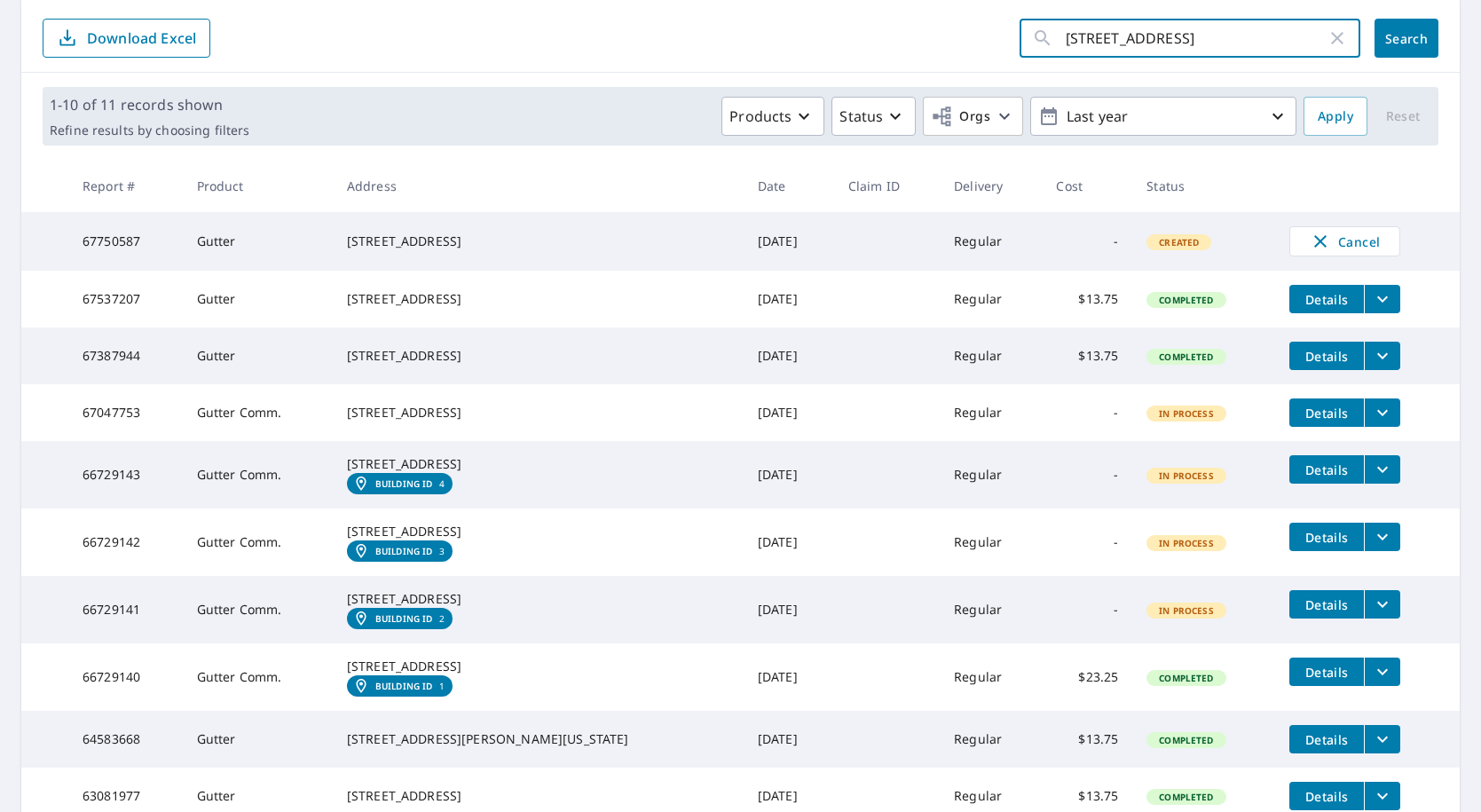
type input "330 N Rutland Ave, Brooklyn, Wi 53521"
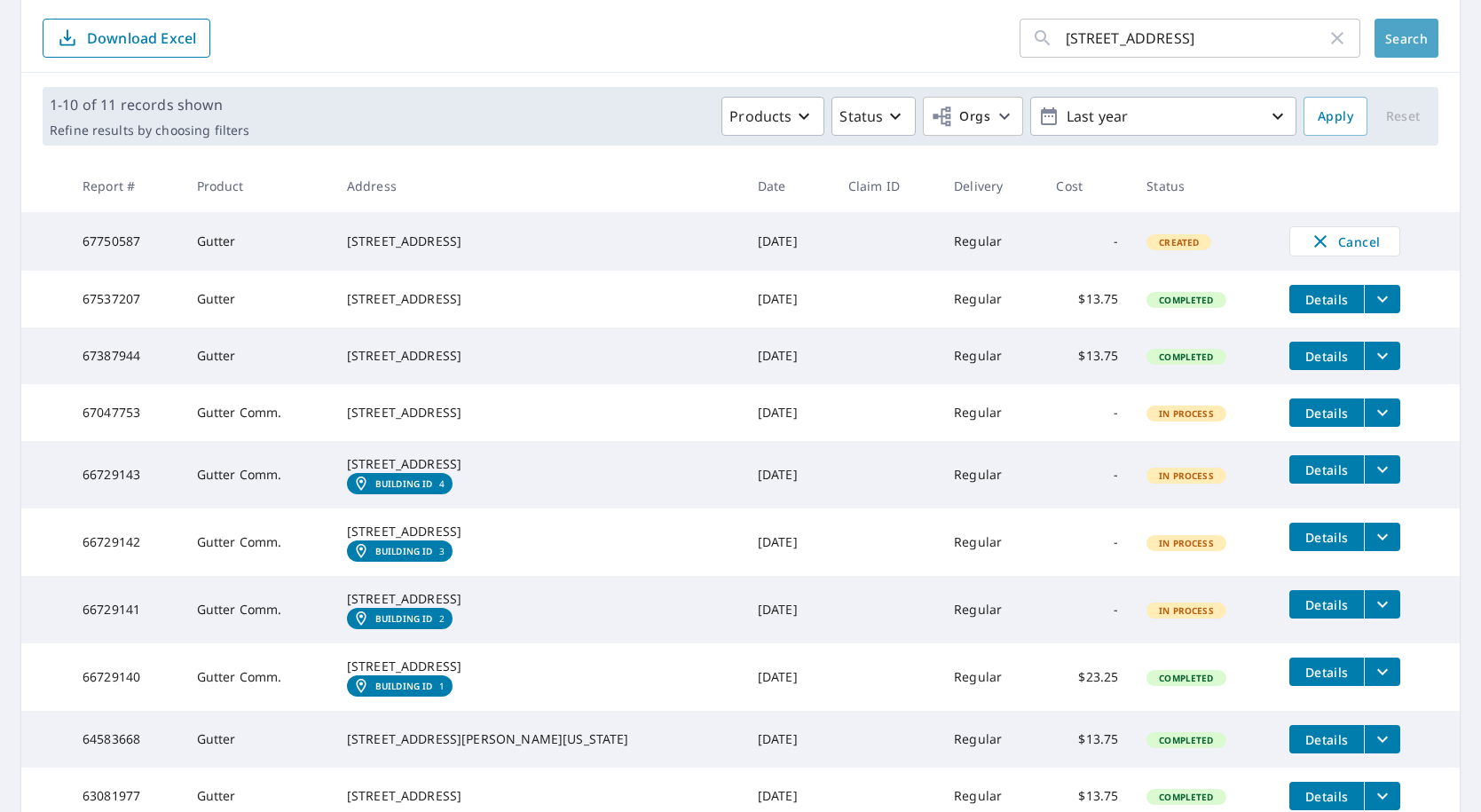
click at [1396, 41] on span "Search" at bounding box center [1406, 38] width 35 height 17
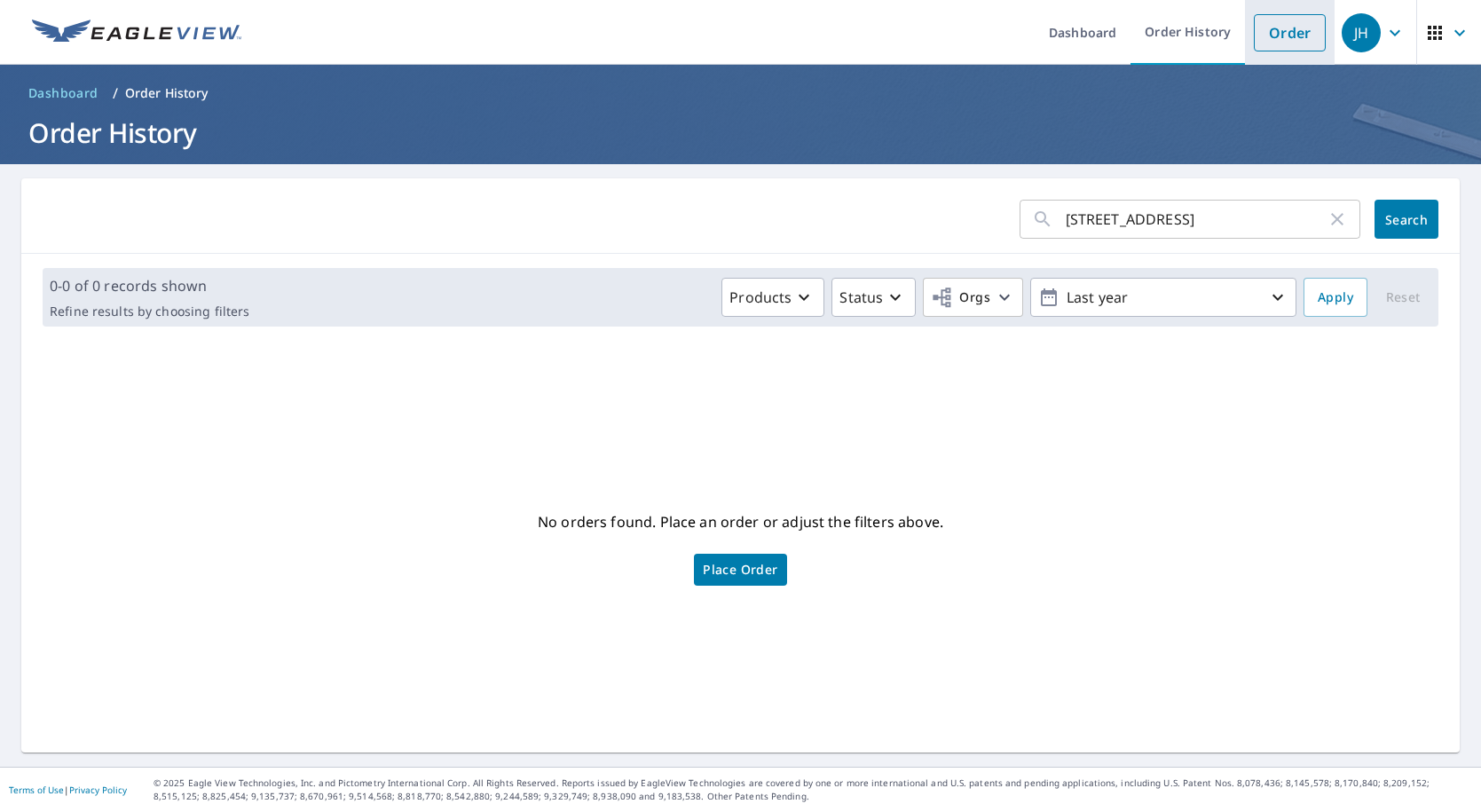
click at [1310, 32] on link "Order" at bounding box center [1289, 32] width 72 height 37
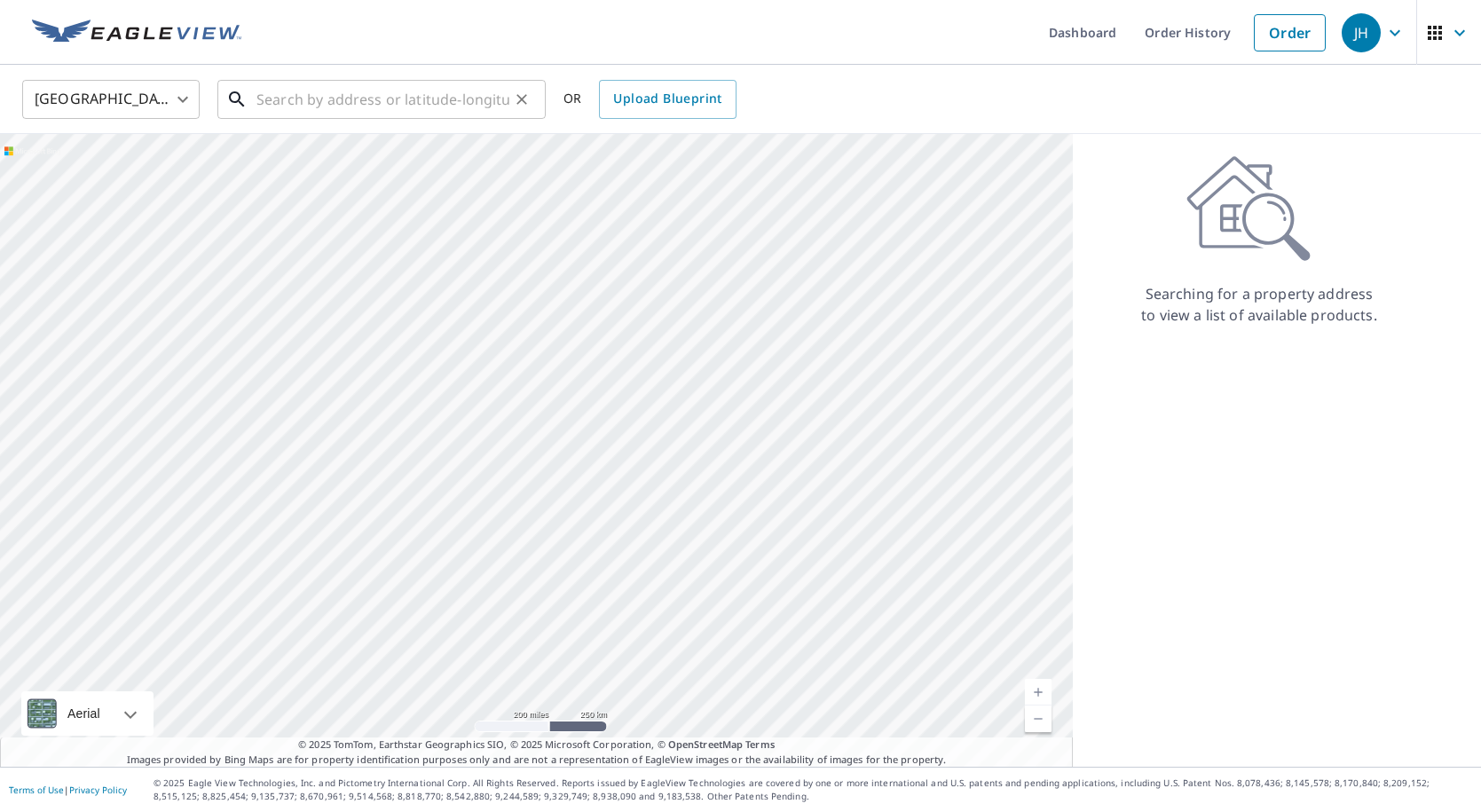
click at [408, 95] on input "text" at bounding box center [383, 99] width 253 height 50
paste input "330 N Rutland Ave, Brooklyn, Wi 53521"
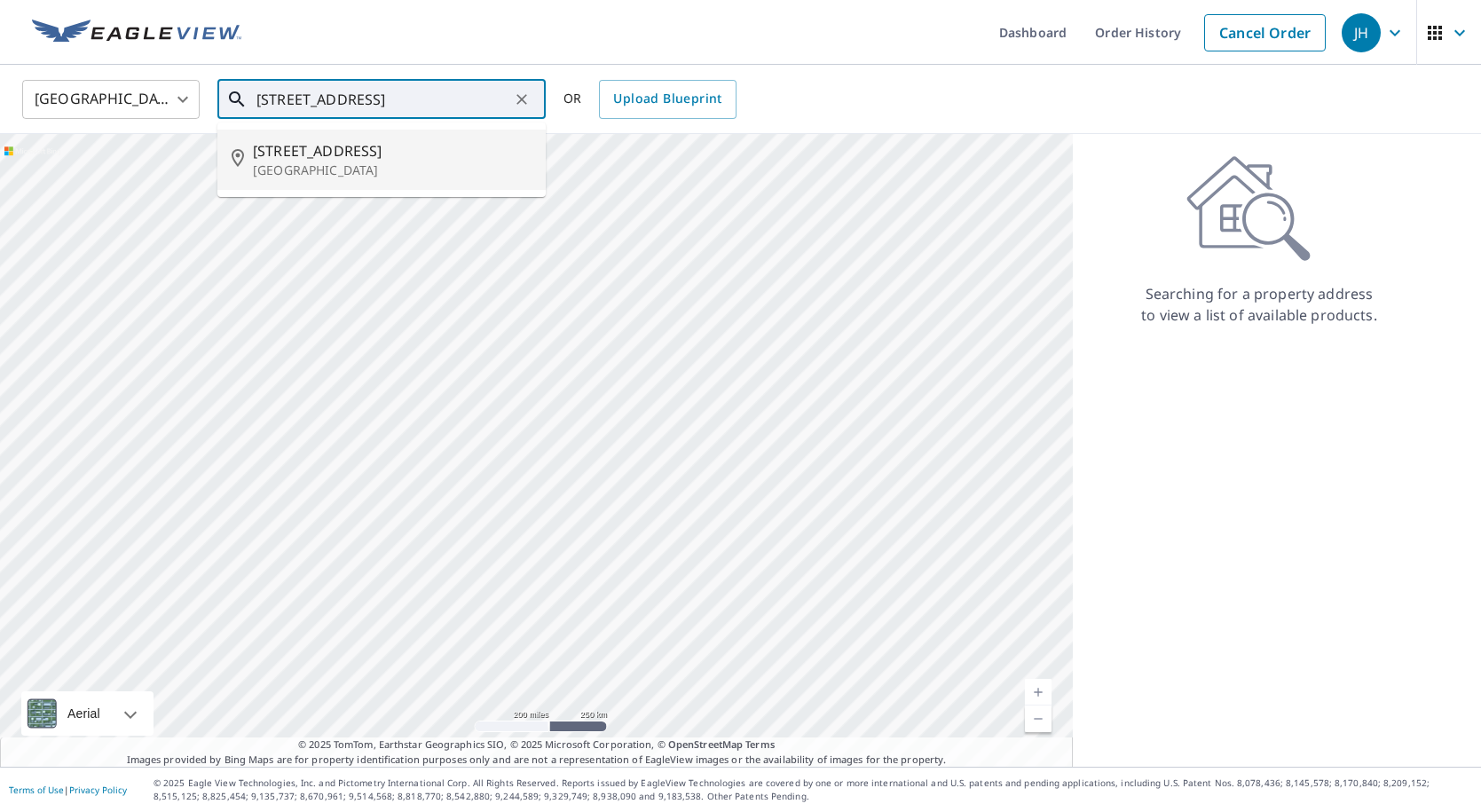
click at [403, 170] on p "Brooklyn, WI 53521" at bounding box center [393, 170] width 279 height 18
type input "330 N Rutland Ave Brooklyn, WI 53521"
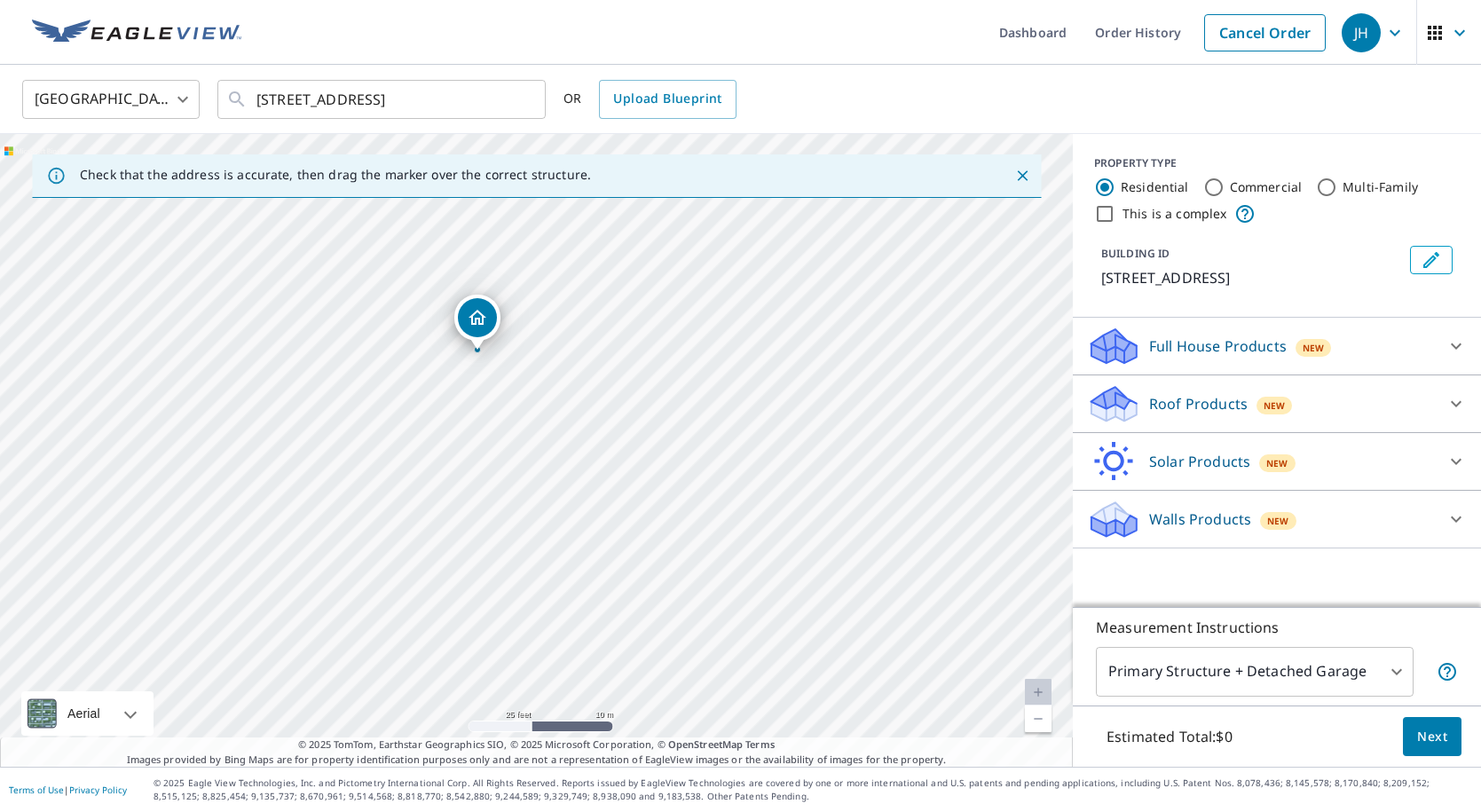
drag, startPoint x: 498, startPoint y: 430, endPoint x: 512, endPoint y: 441, distance: 17.8
click at [512, 441] on div "330 N Rutland Ave Brooklyn, WI 53521" at bounding box center [536, 450] width 1073 height 632
drag, startPoint x: 498, startPoint y: 419, endPoint x: 497, endPoint y: 486, distance: 67.0
click at [498, 487] on div "330 N Rutland Ave Brooklyn, WI 53521" at bounding box center [536, 450] width 1073 height 632
click at [1476, 767] on footer "Terms of Use | Privacy Policy © 2025 Eagle View Technologies, Inc. and Pictomet…" at bounding box center [740, 789] width 1481 height 45
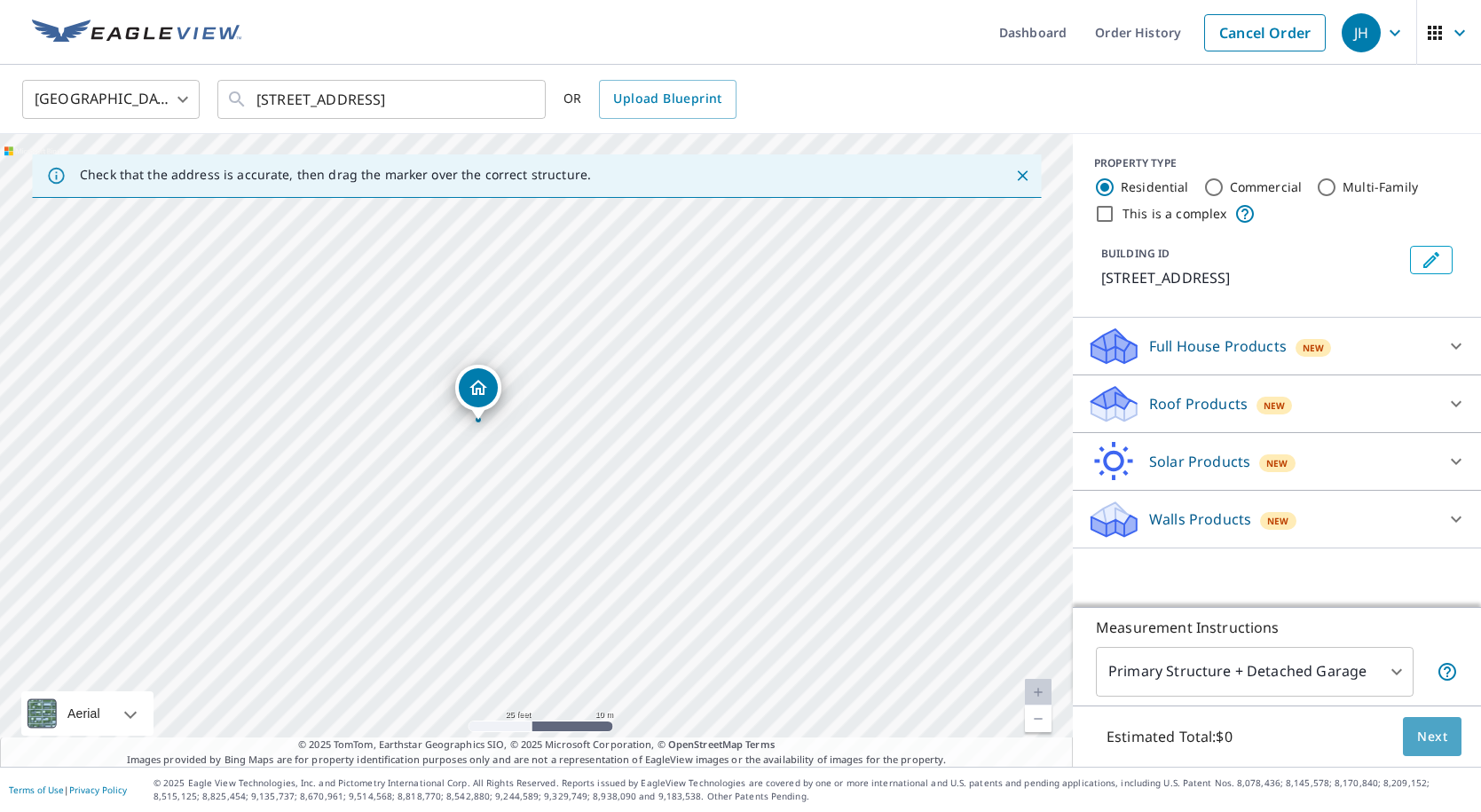
click at [1422, 744] on span "Next" at bounding box center [1432, 736] width 30 height 23
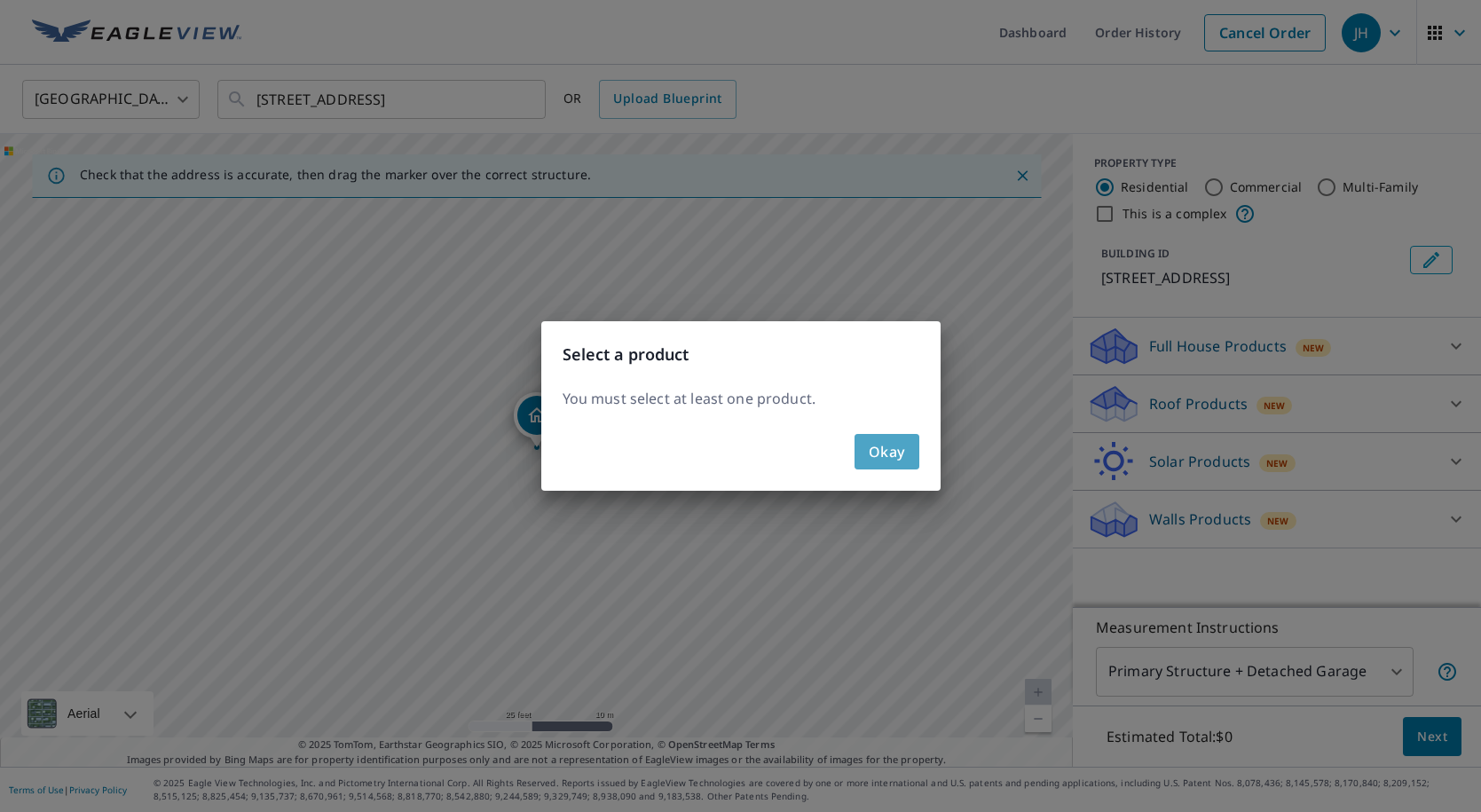
click at [872, 455] on span "Okay" at bounding box center [887, 451] width 36 height 25
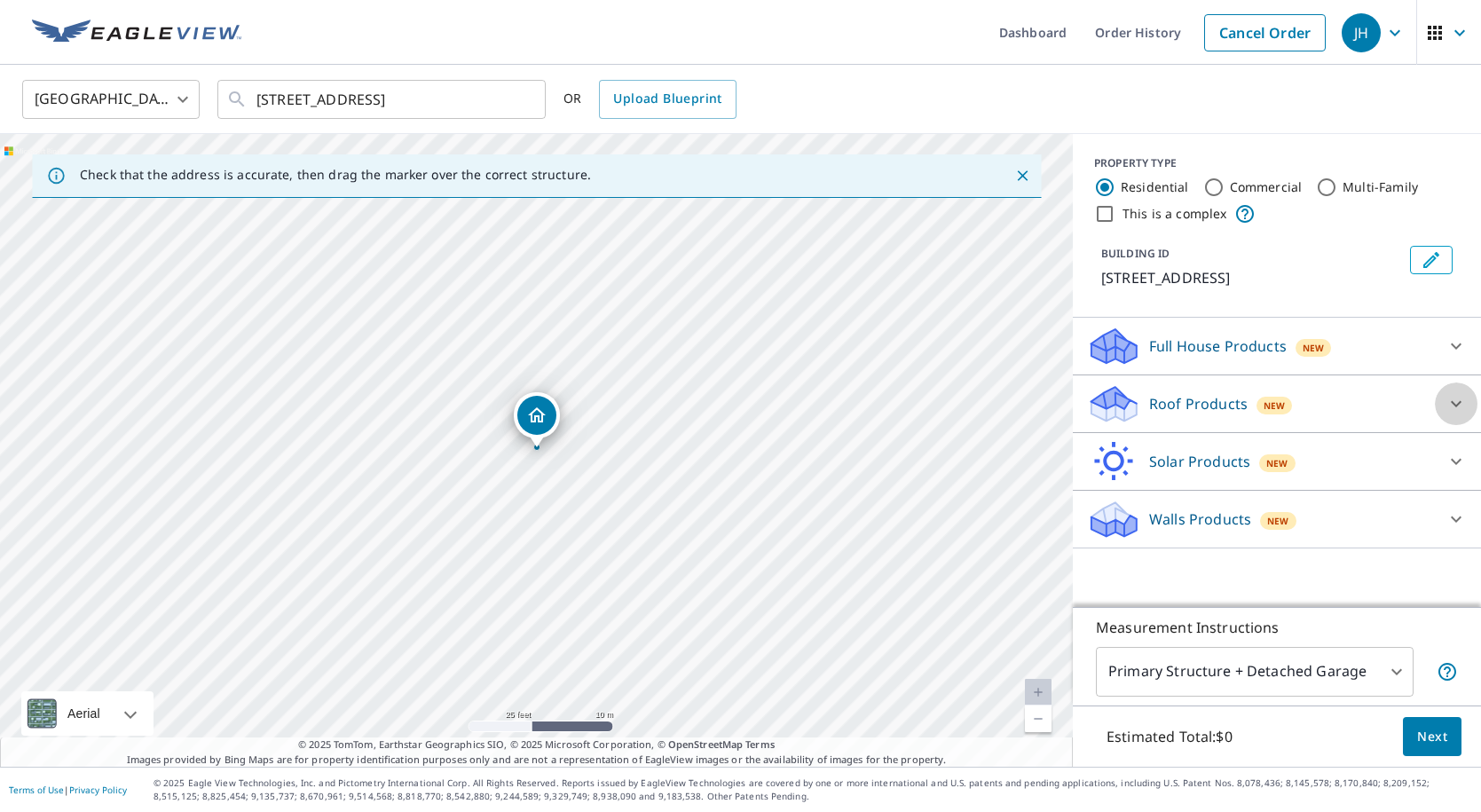
click at [1452, 409] on icon at bounding box center [1456, 404] width 22 height 22
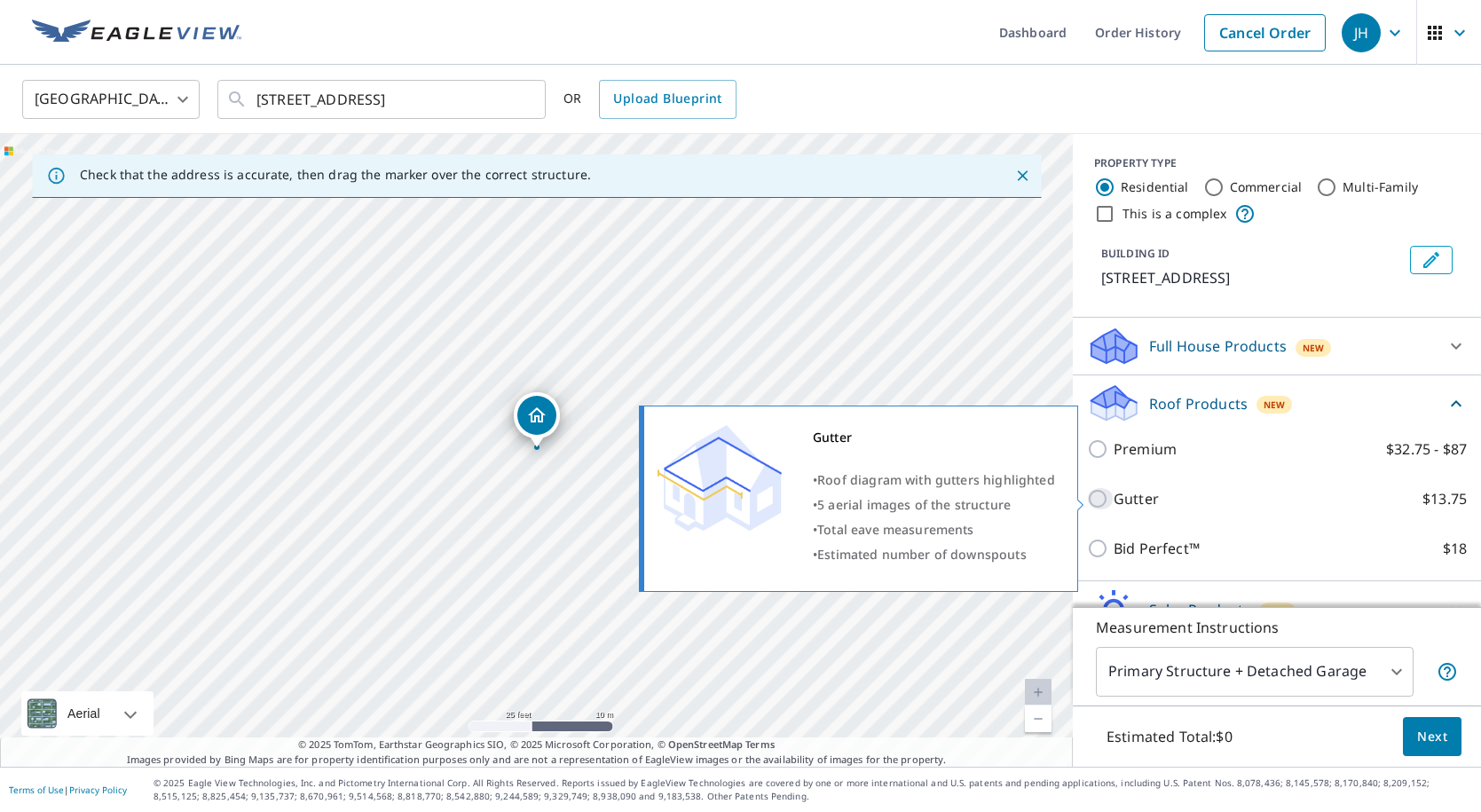
click at [1103, 500] on input "Gutter $13.75" at bounding box center [1100, 499] width 27 height 22
checkbox input "true"
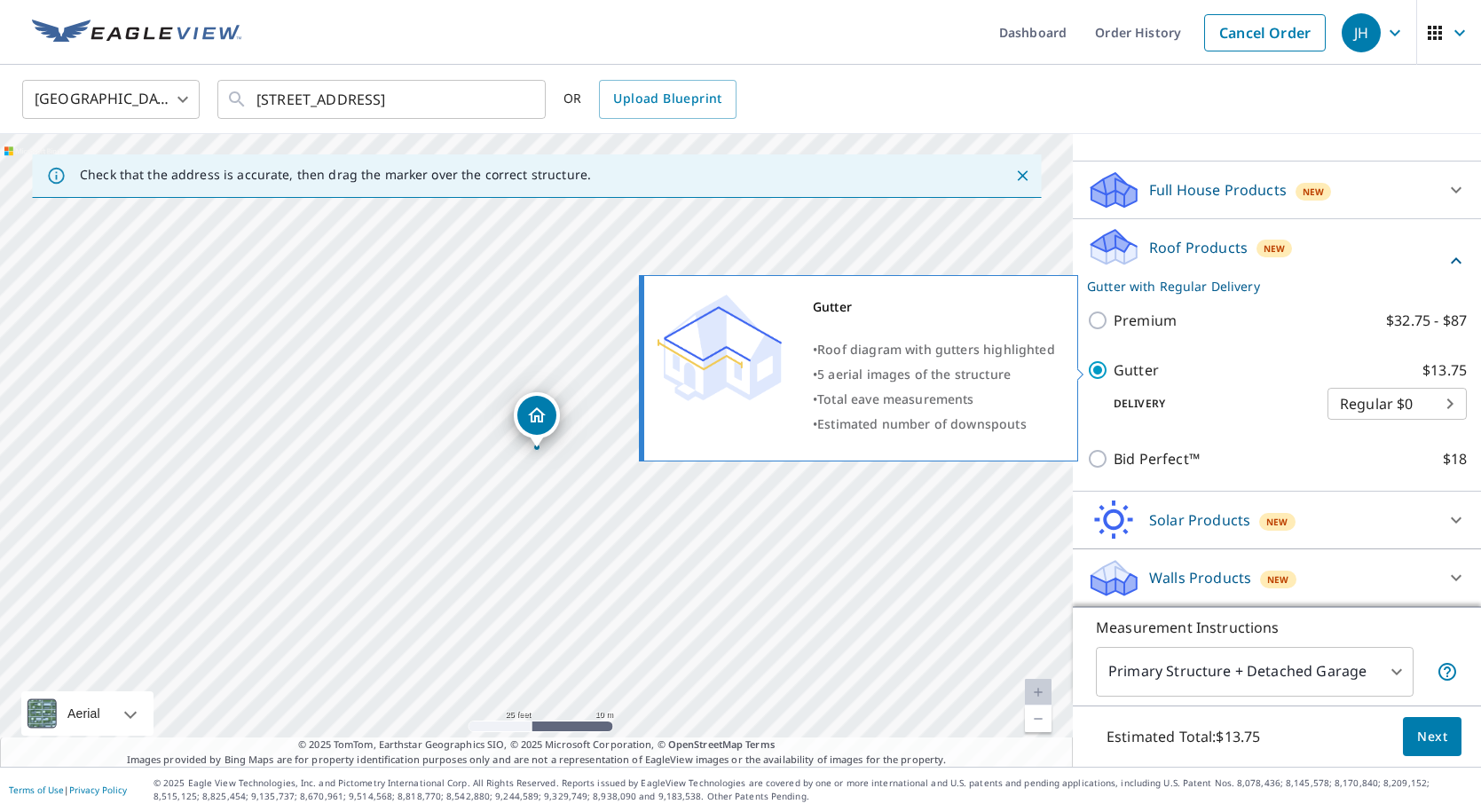
scroll to position [156, 0]
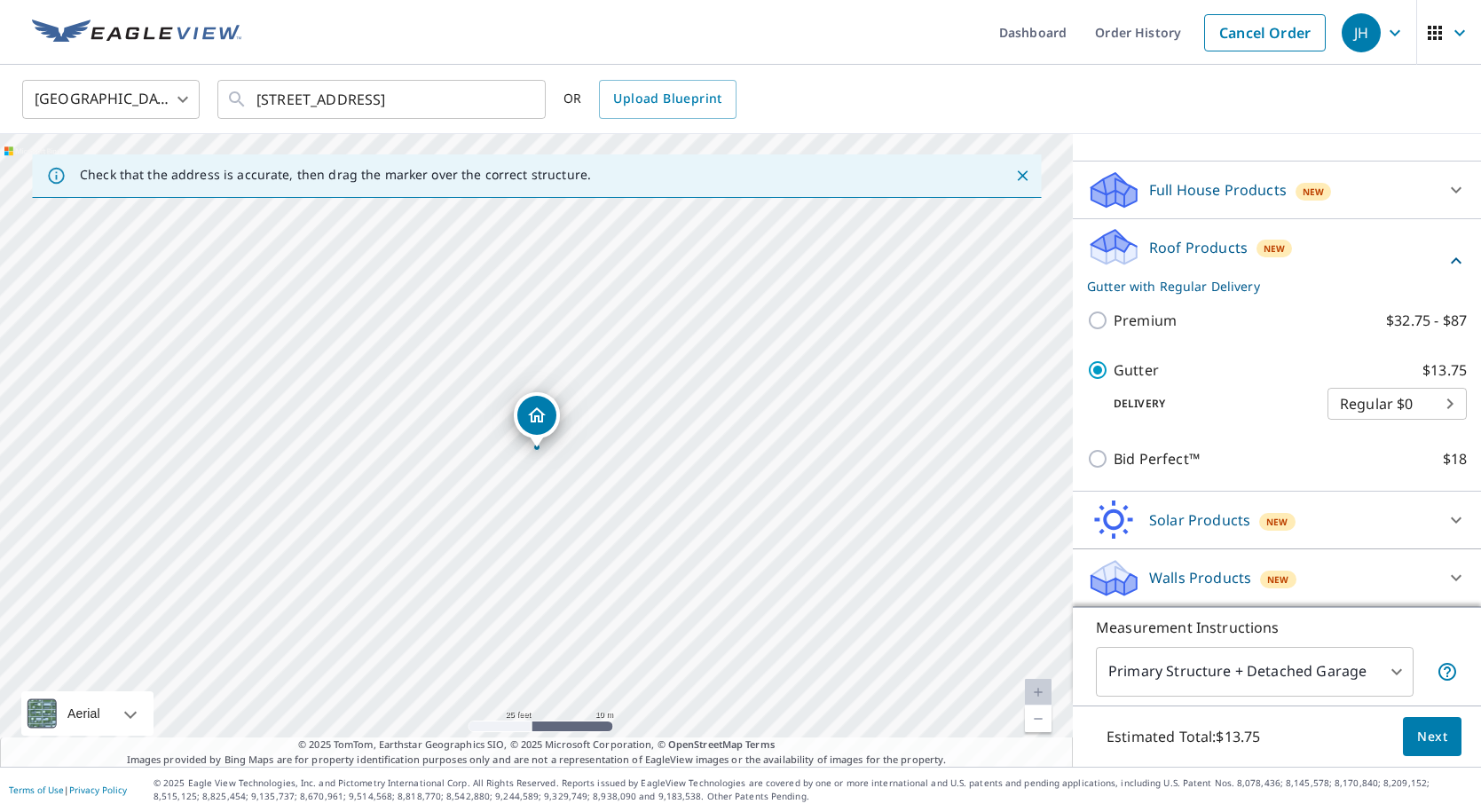
click at [1438, 735] on span "Next" at bounding box center [1432, 736] width 30 height 23
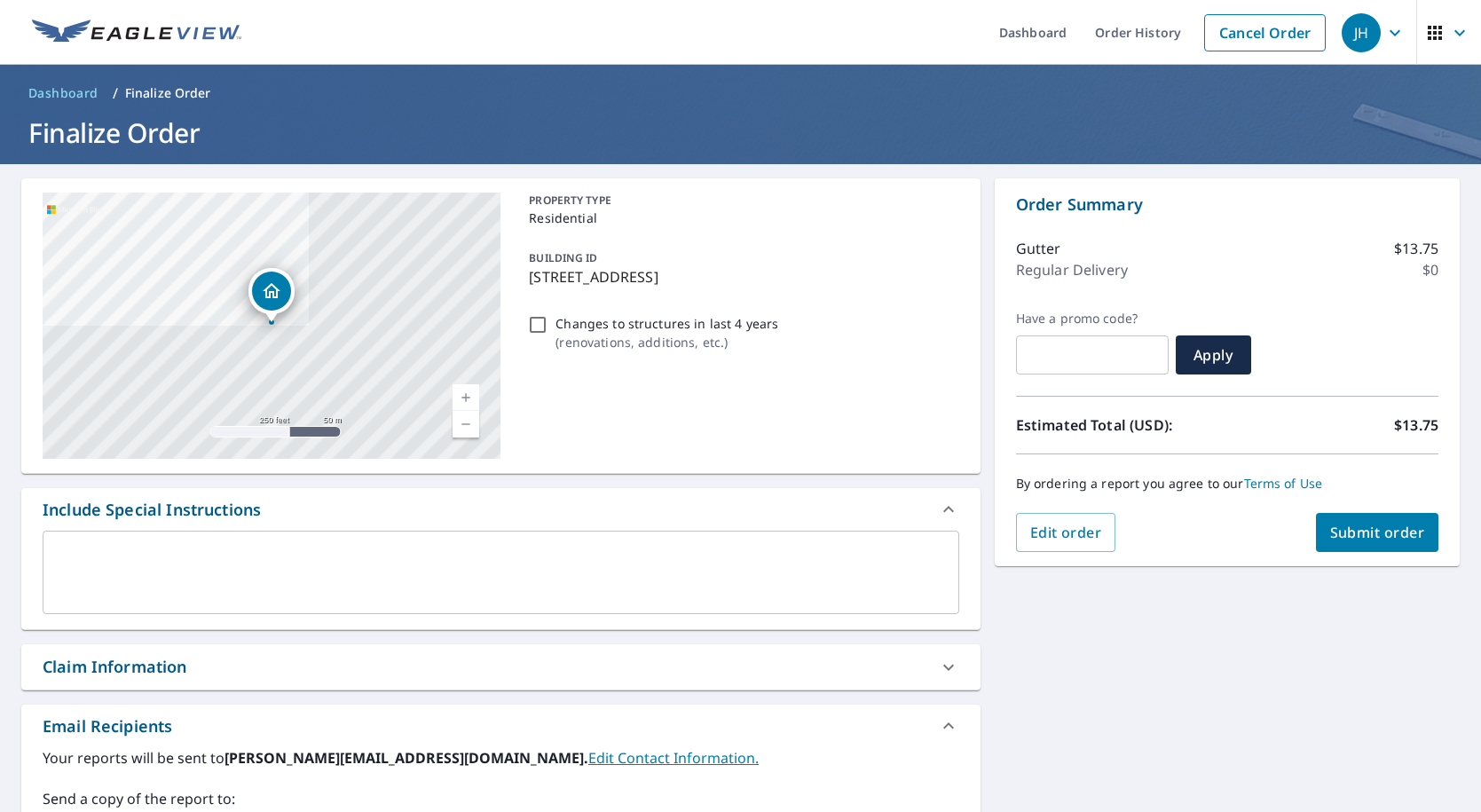
click at [1379, 520] on button "Submit order" at bounding box center [1378, 532] width 124 height 39
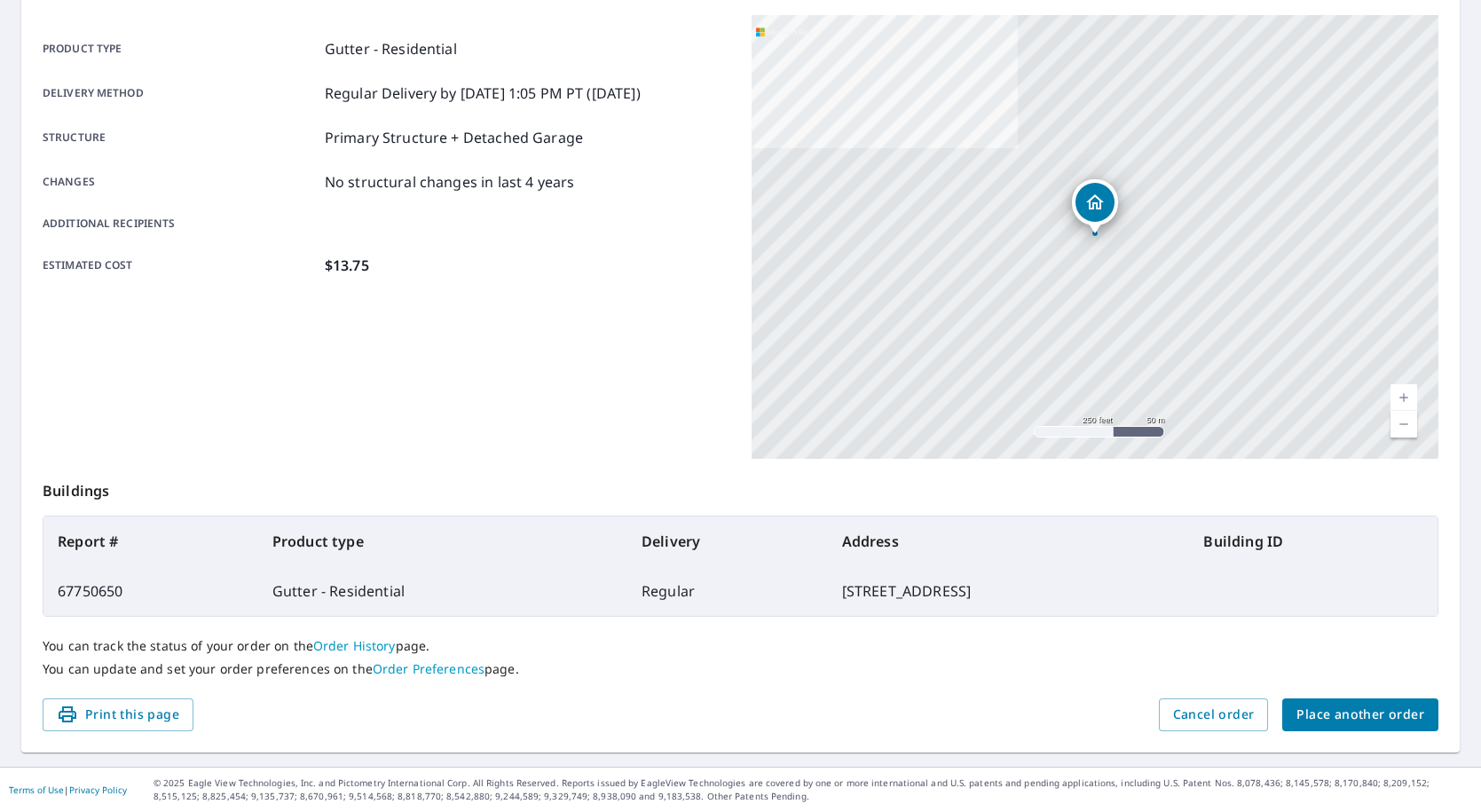
scroll to position [232, 0]
click at [1359, 724] on span "Place another order" at bounding box center [1360, 716] width 128 height 23
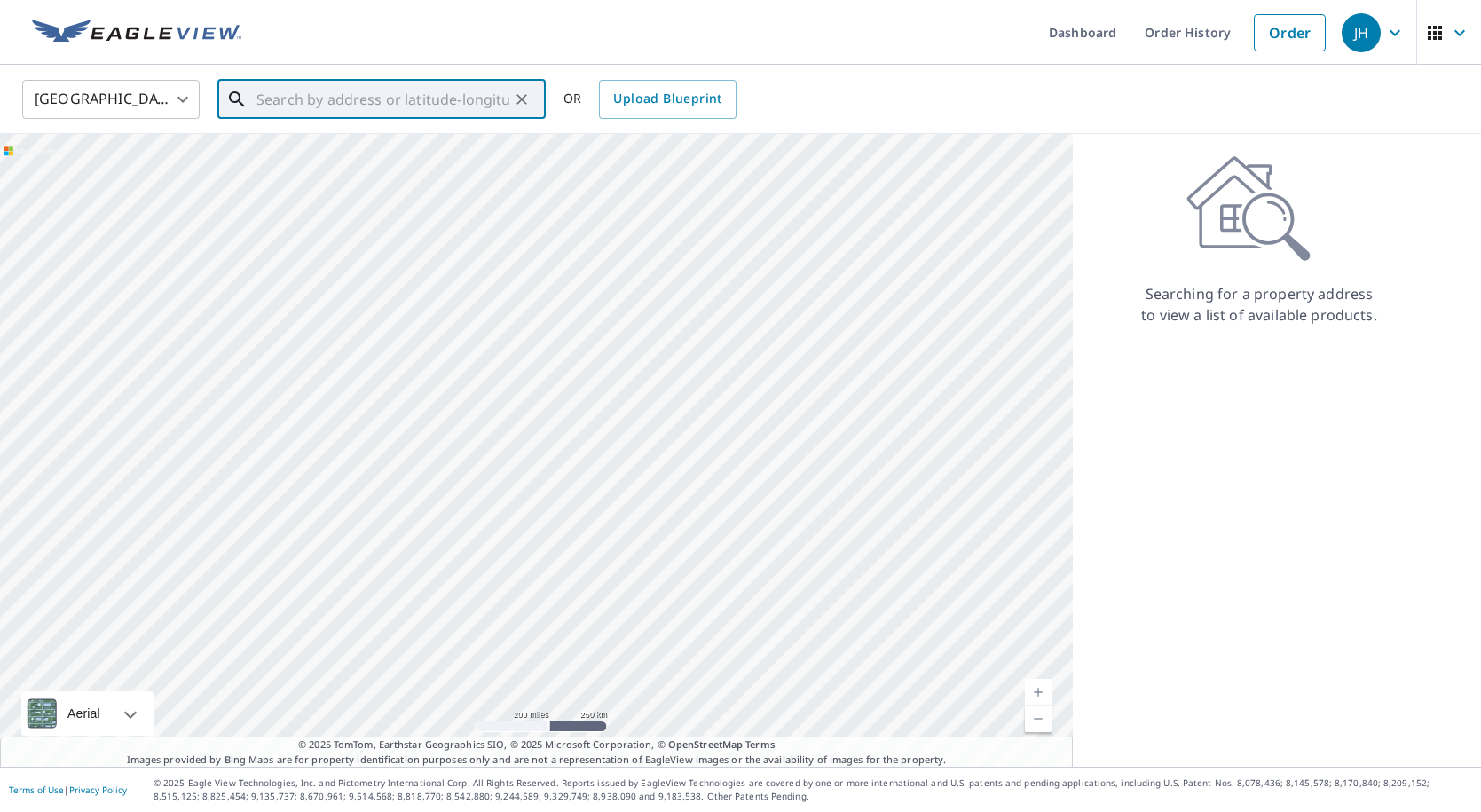
click at [396, 105] on input "text" at bounding box center [383, 99] width 253 height 50
click at [331, 147] on span "[STREET_ADDRESS]" at bounding box center [393, 151] width 279 height 22
type input "[STREET_ADDRESS]"
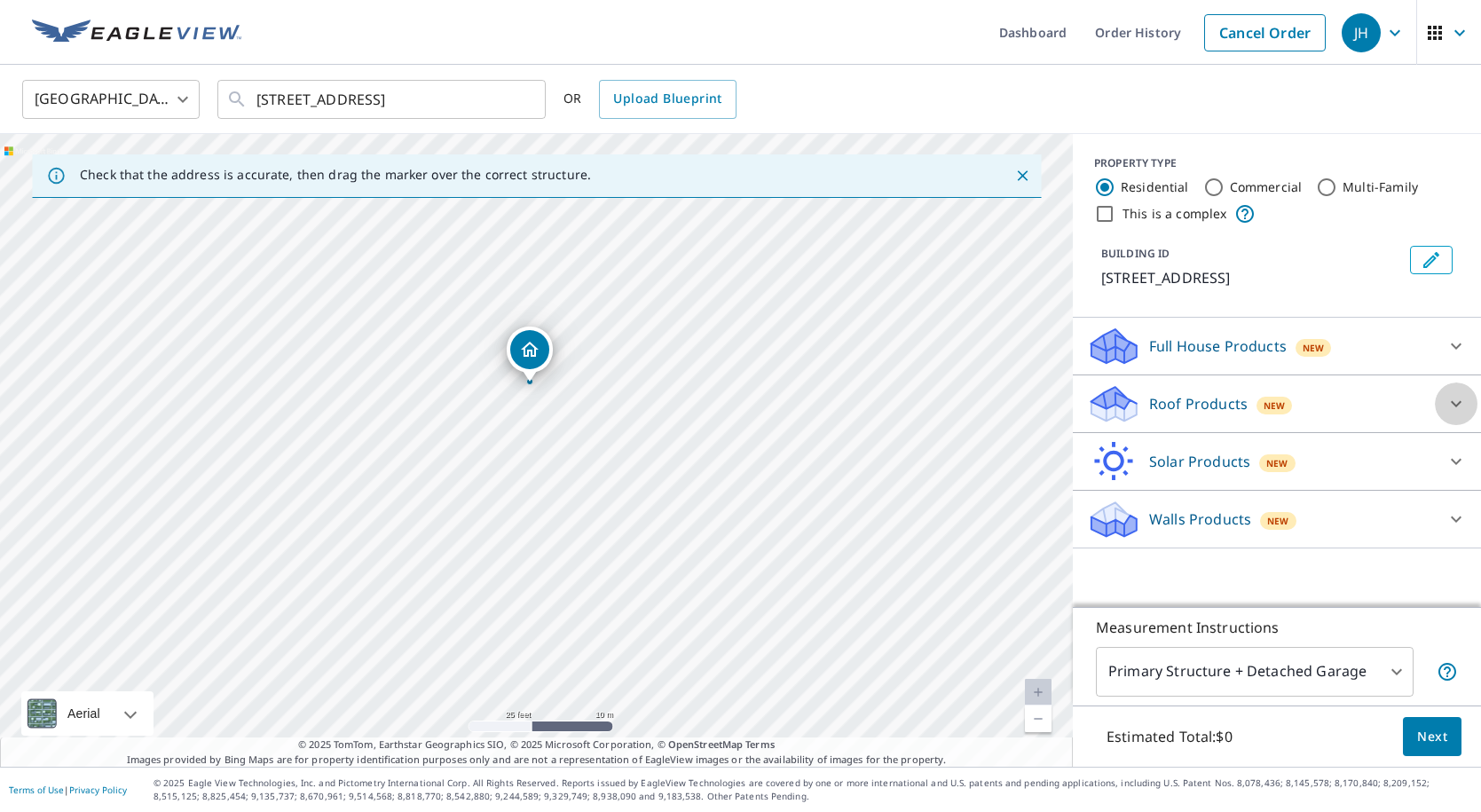
click at [1457, 406] on icon at bounding box center [1456, 404] width 11 height 6
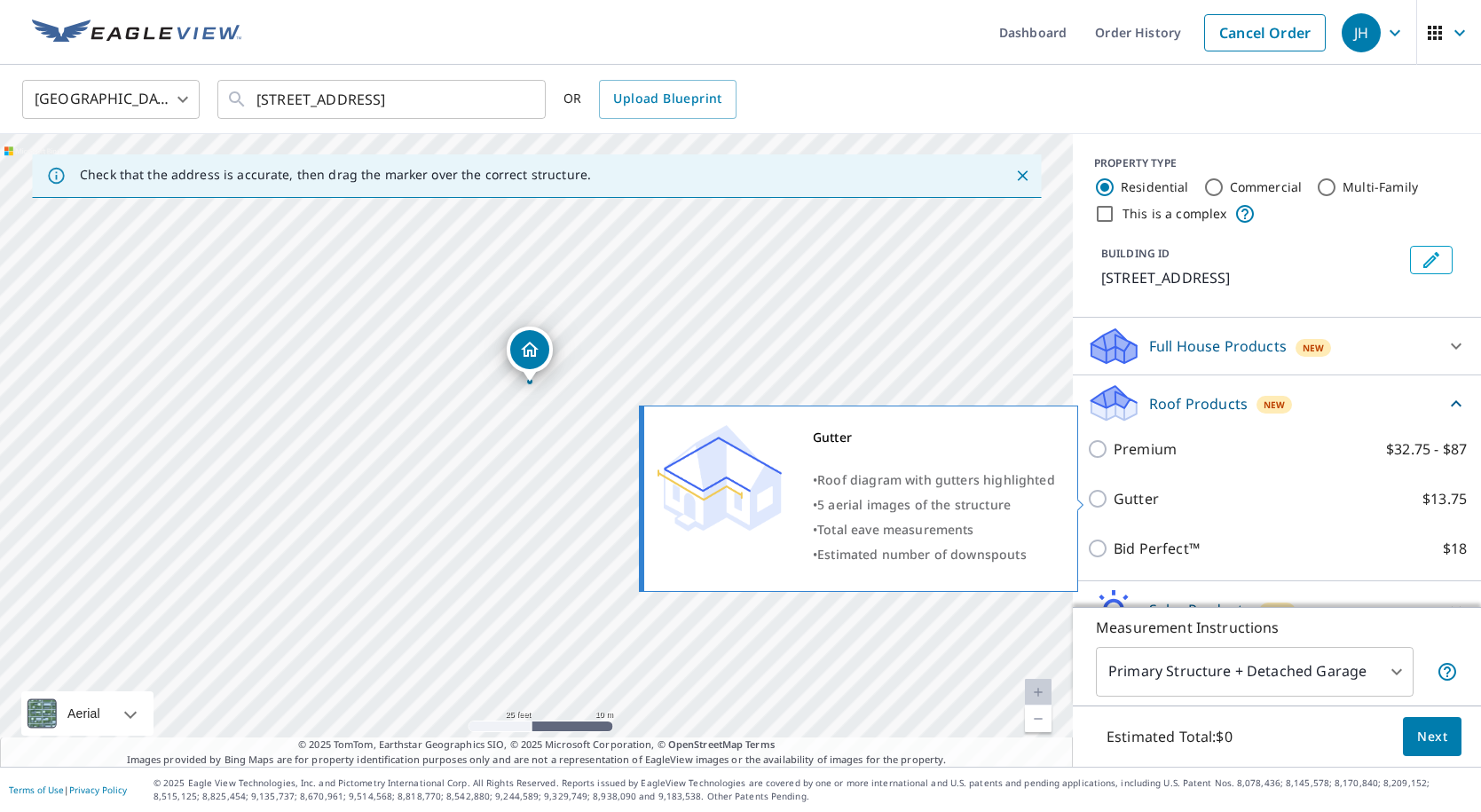
click at [1118, 497] on p "Gutter" at bounding box center [1136, 499] width 45 height 22
click at [1114, 497] on input "Gutter $13.75" at bounding box center [1100, 499] width 27 height 22
checkbox input "true"
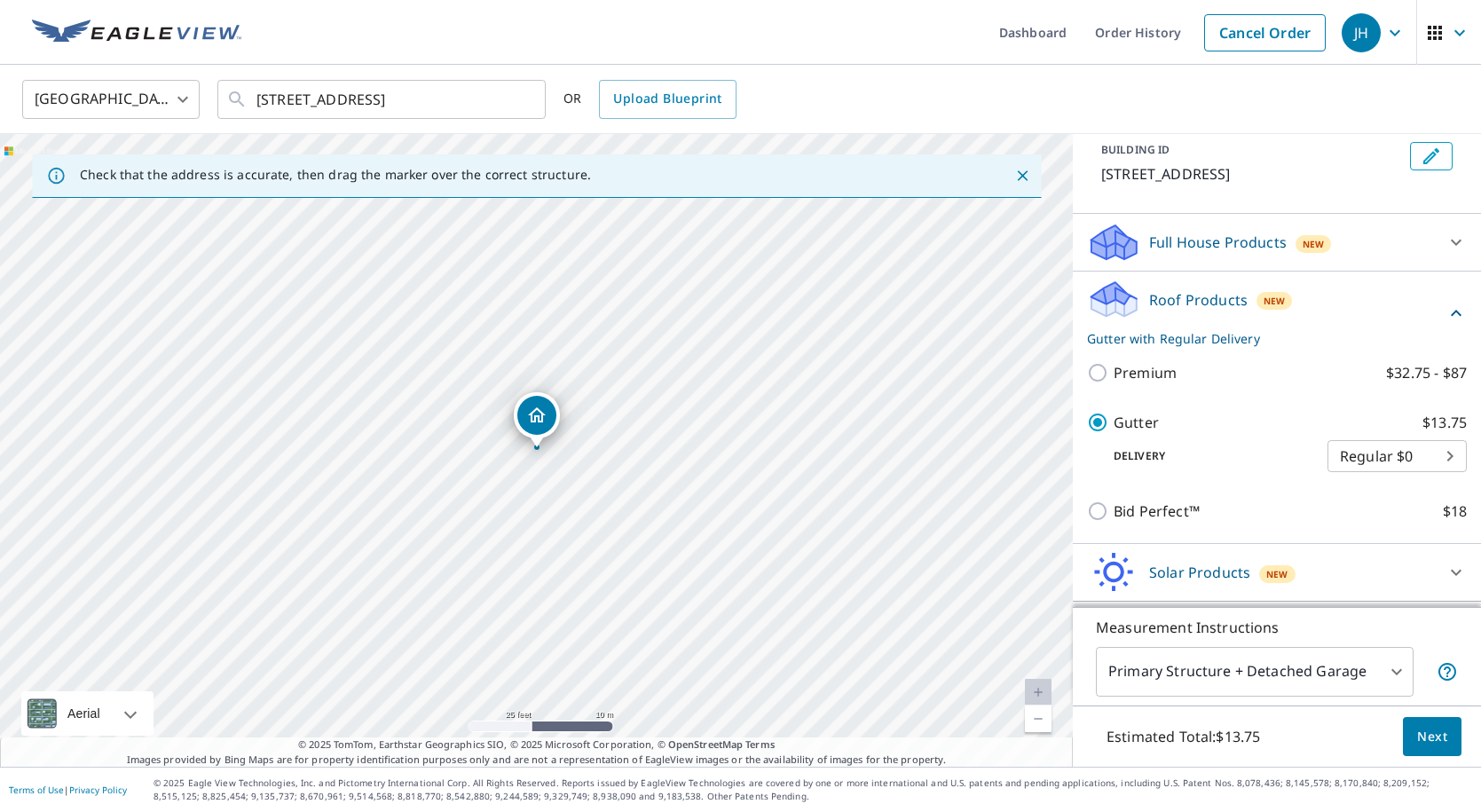
scroll to position [114, 0]
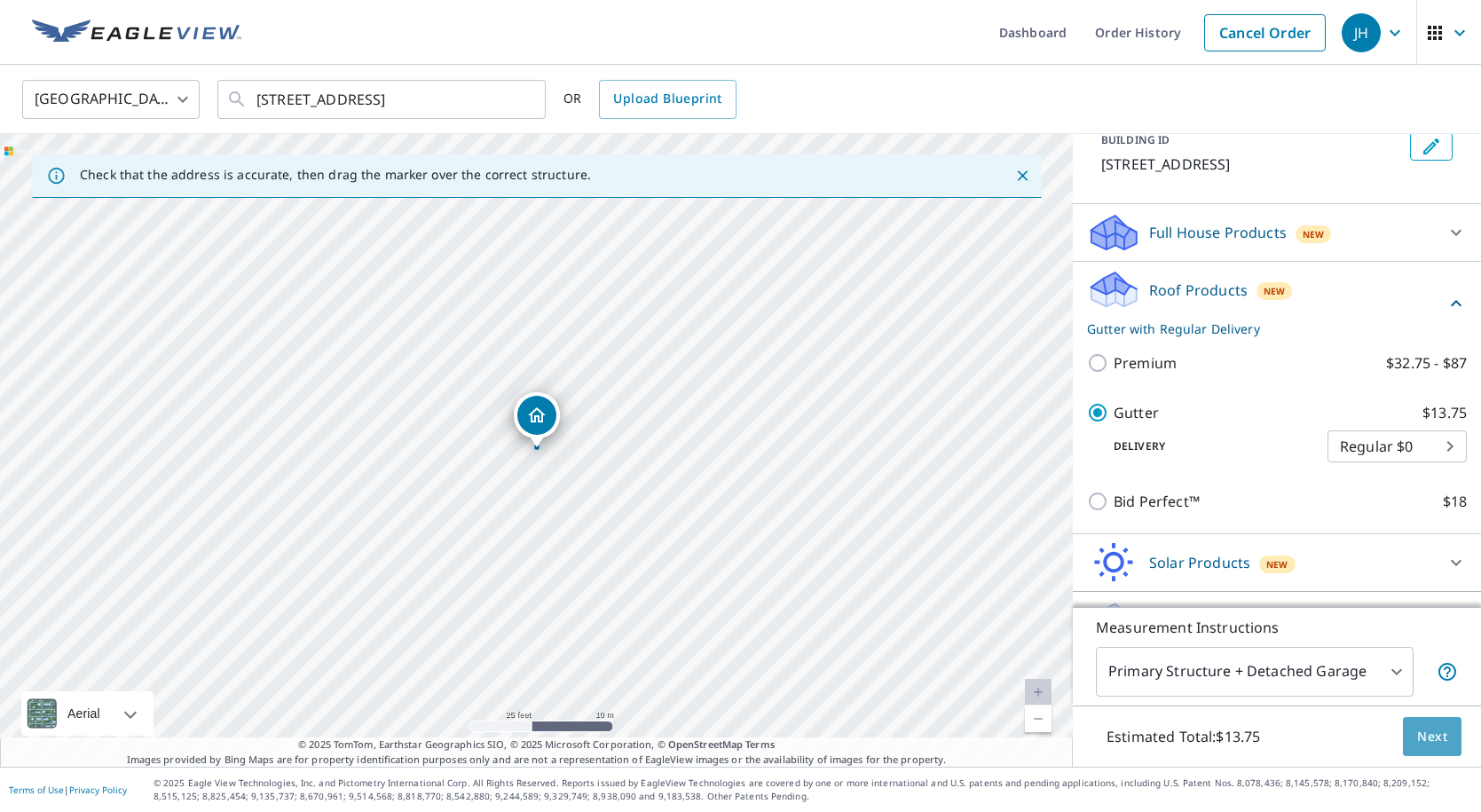
click at [1440, 741] on span "Next" at bounding box center [1432, 736] width 30 height 23
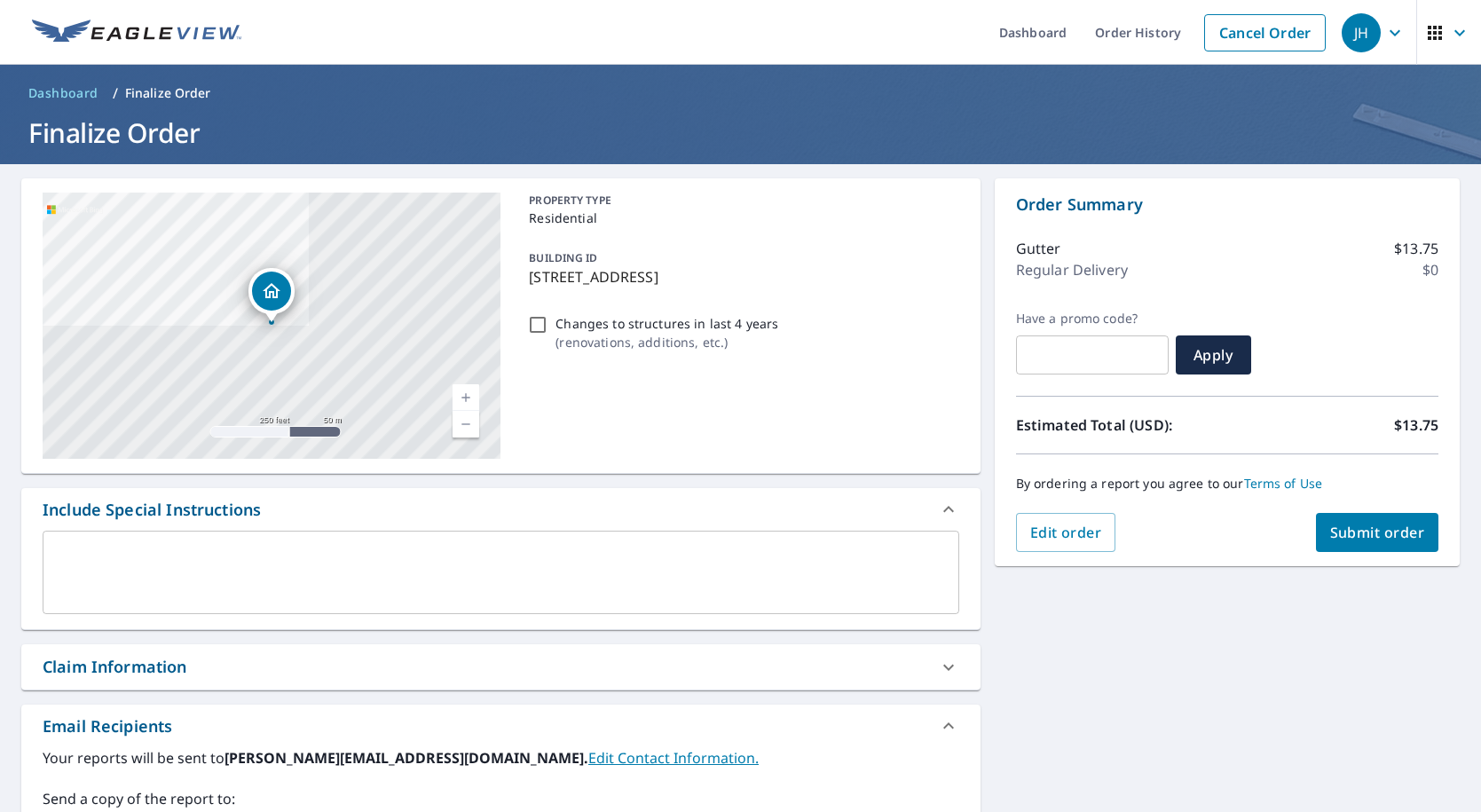
click at [1391, 532] on span "Submit order" at bounding box center [1378, 532] width 95 height 20
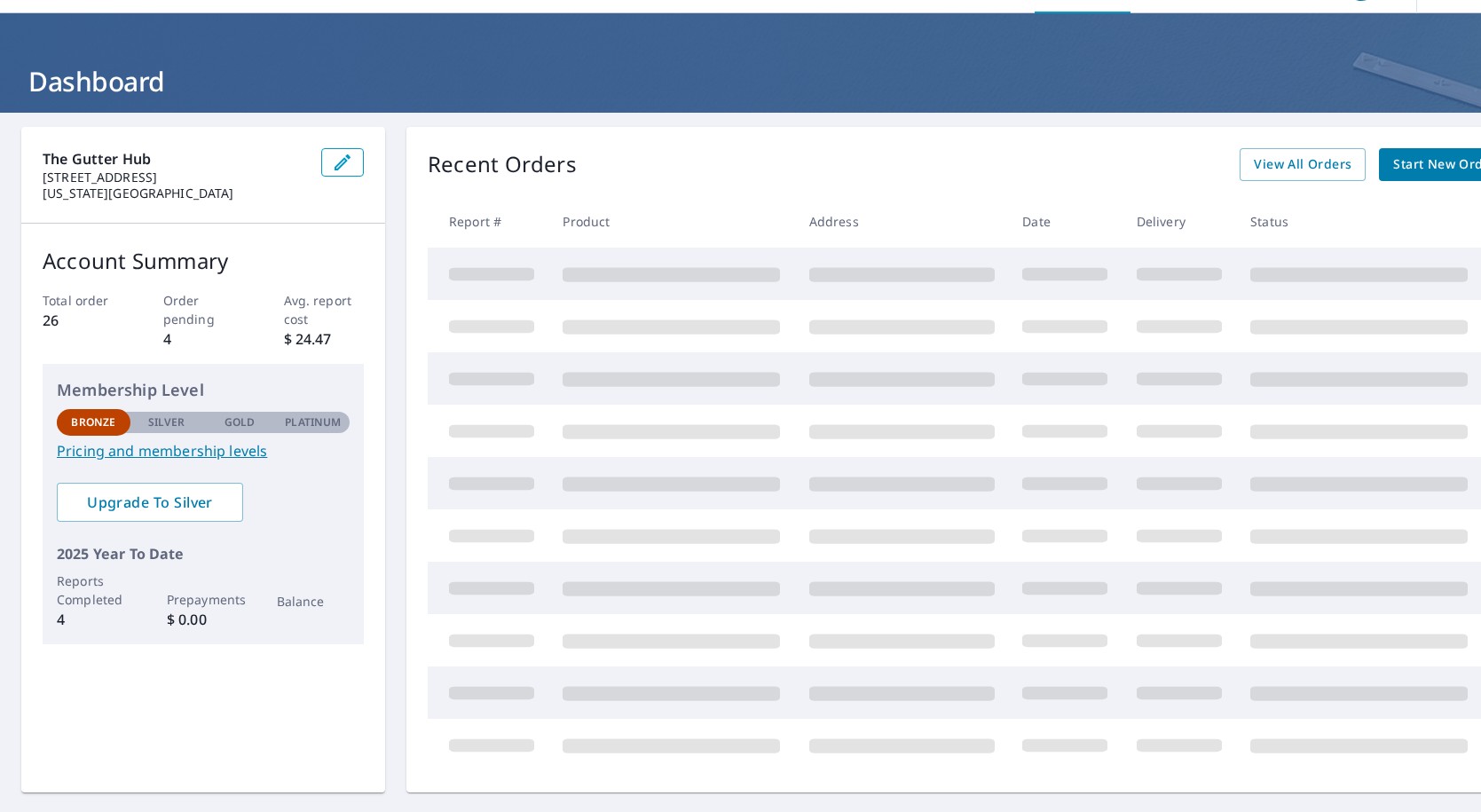
scroll to position [53, 0]
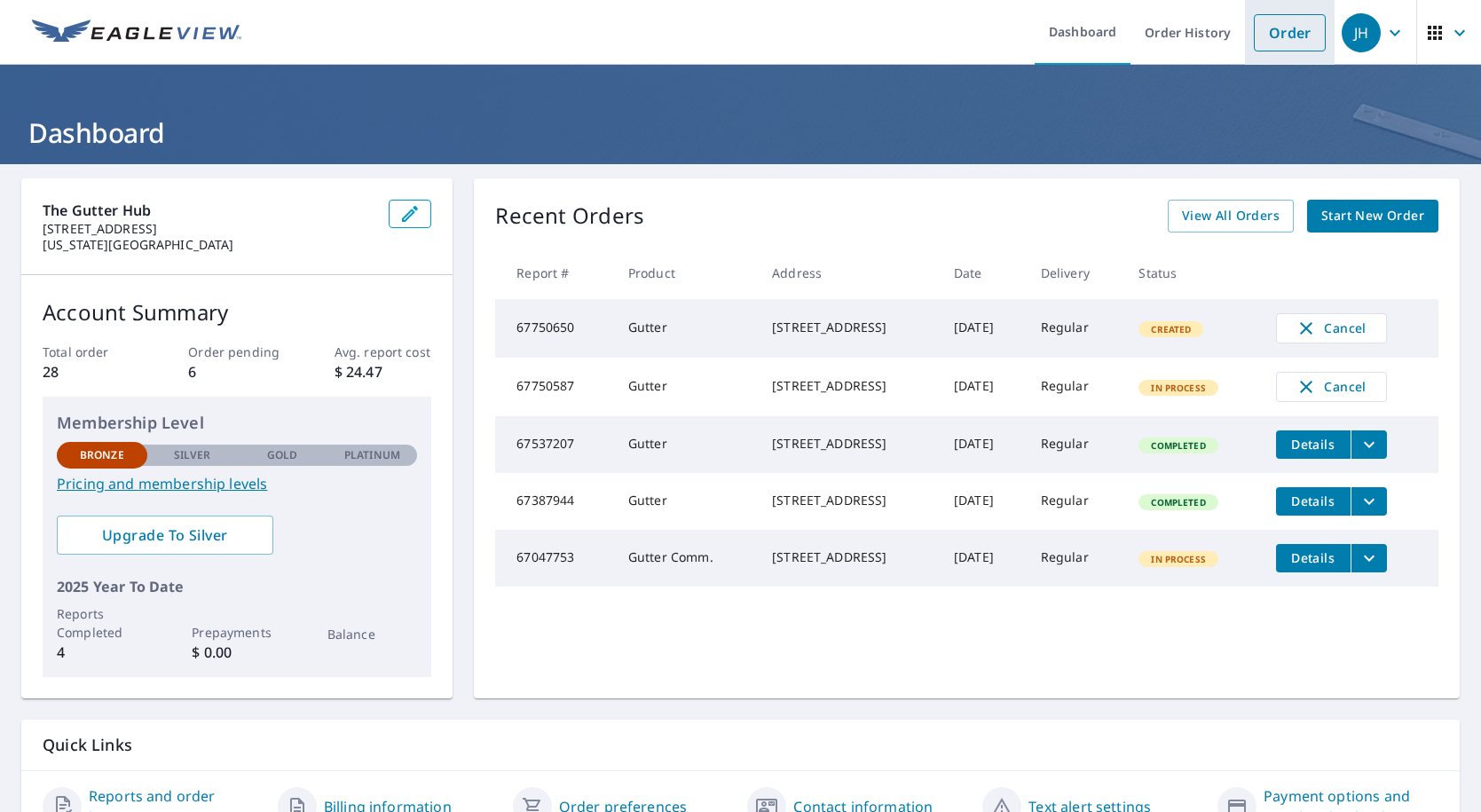
click at [1289, 37] on link "Order" at bounding box center [1289, 32] width 72 height 37
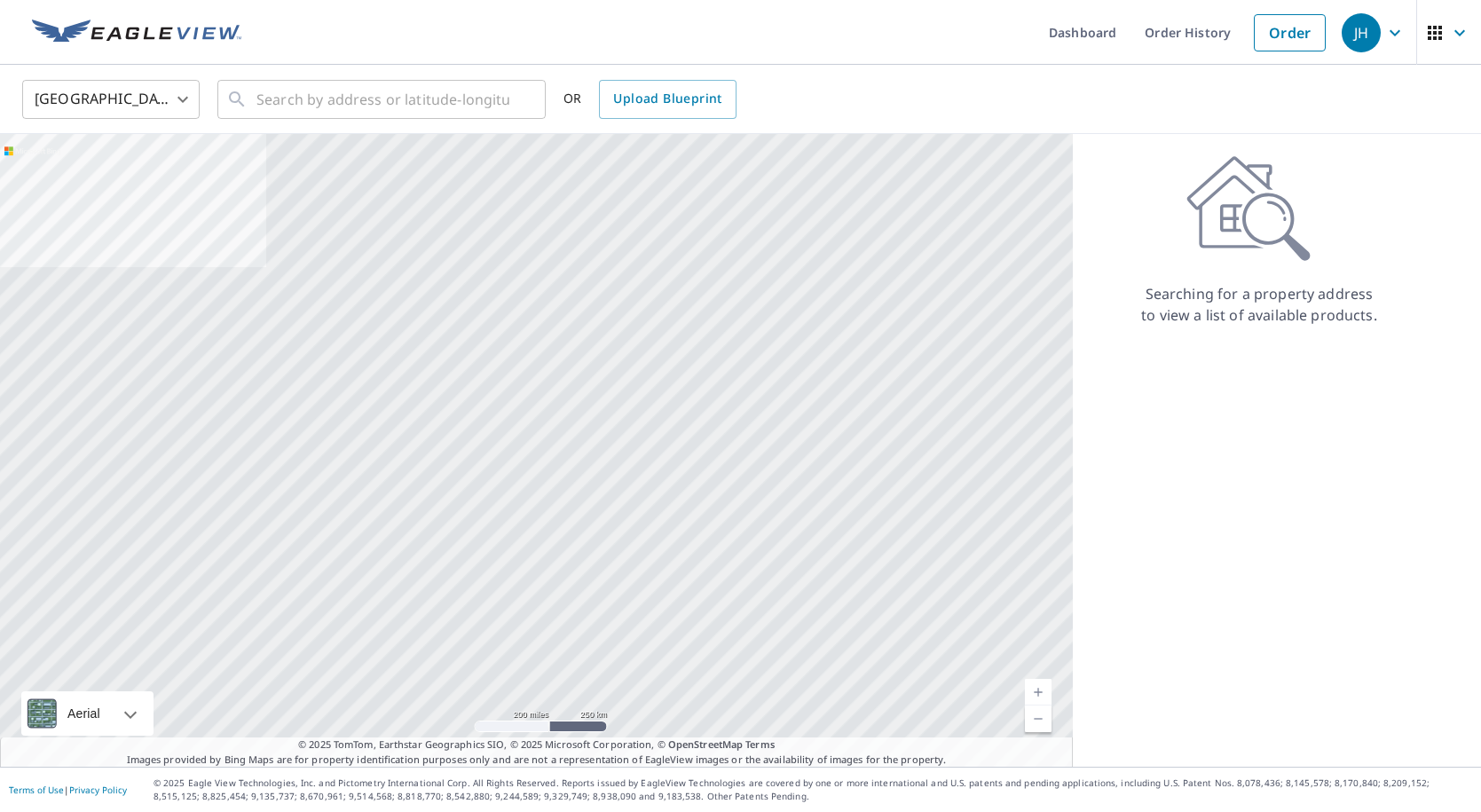
click at [402, 72] on div "United States [GEOGRAPHIC_DATA] ​ ​ OR Upload Blueprint" at bounding box center [740, 99] width 1481 height 69
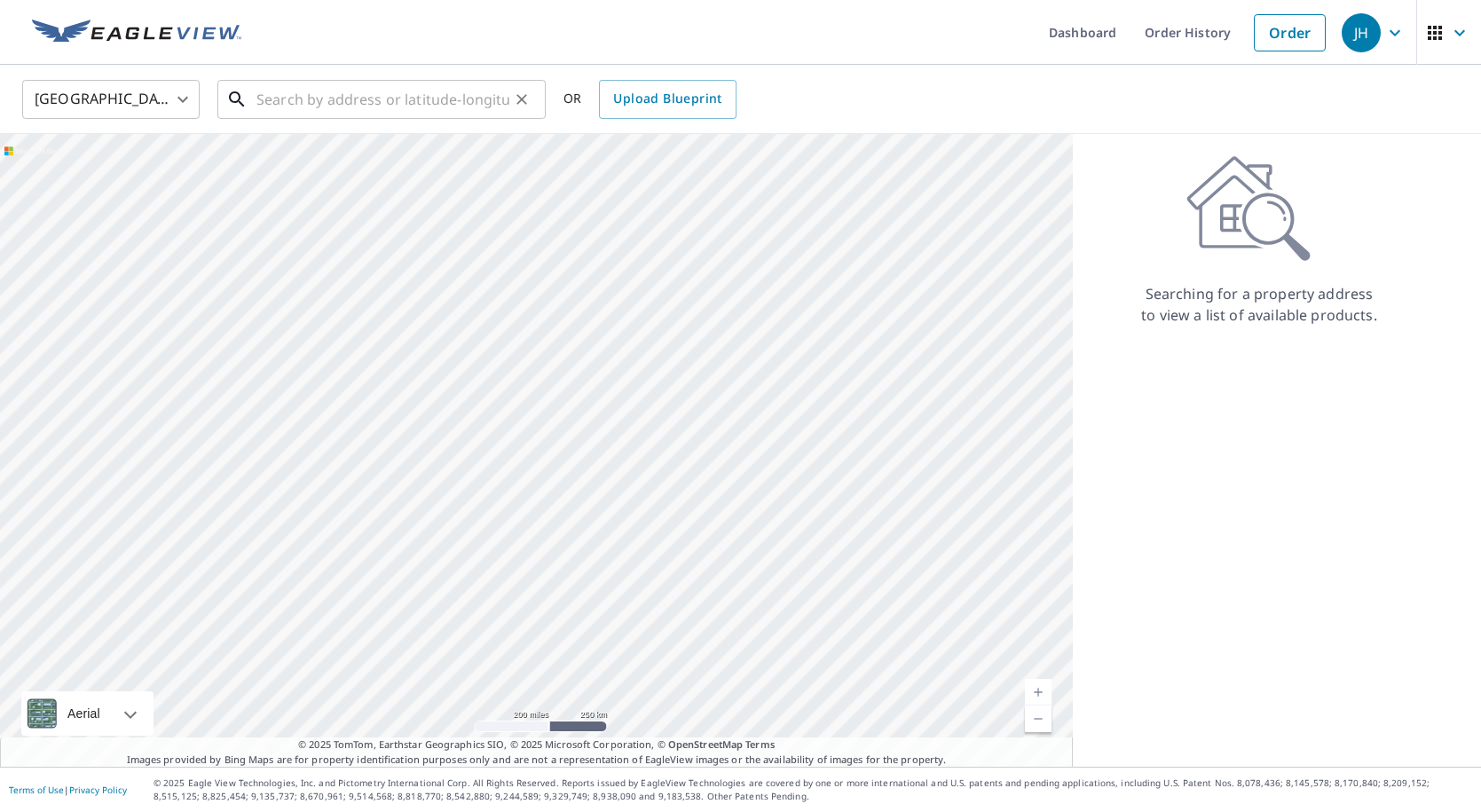
click at [387, 101] on input "text" at bounding box center [383, 99] width 253 height 50
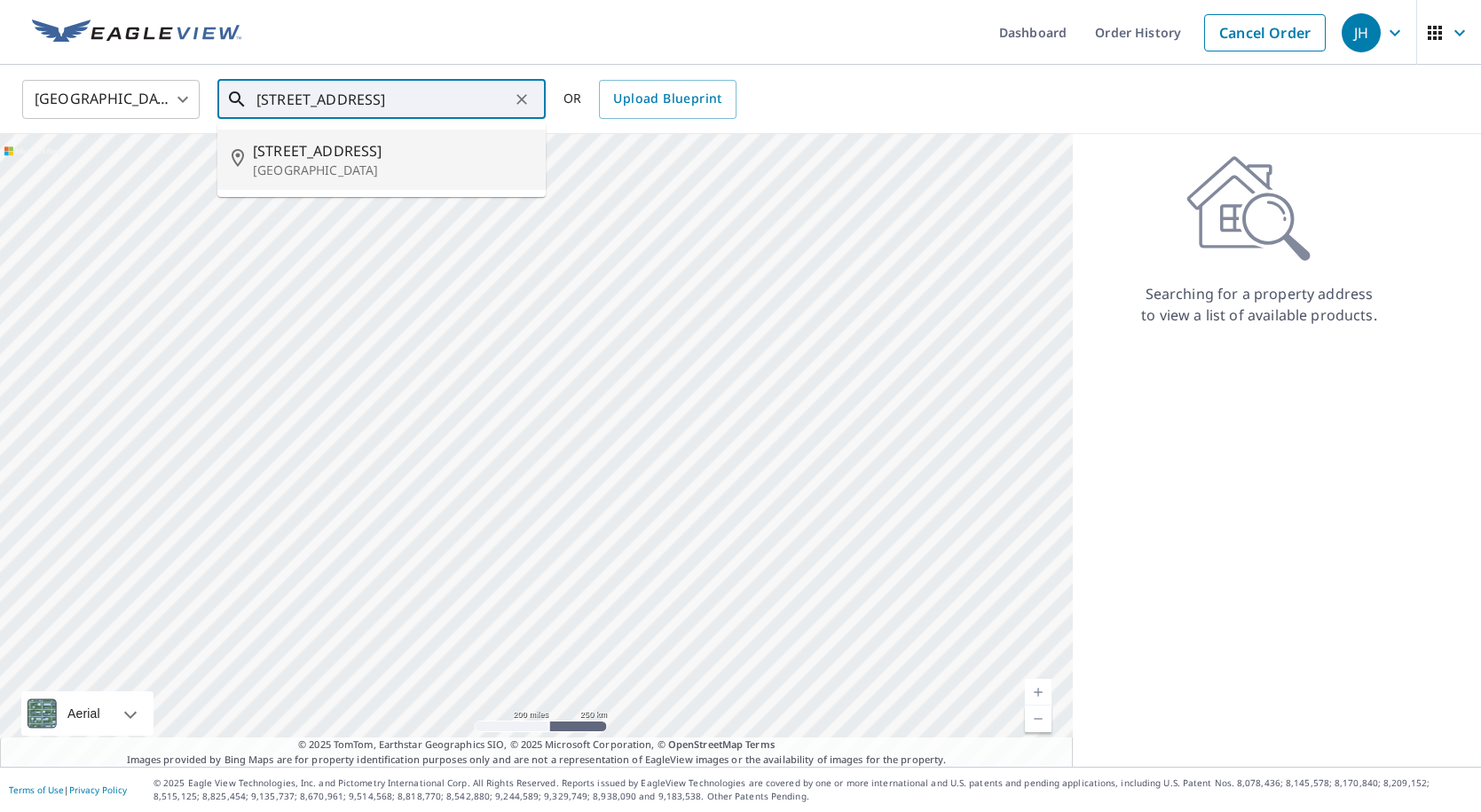
click at [373, 144] on span "[STREET_ADDRESS]" at bounding box center [393, 151] width 279 height 22
type input "[STREET_ADDRESS]"
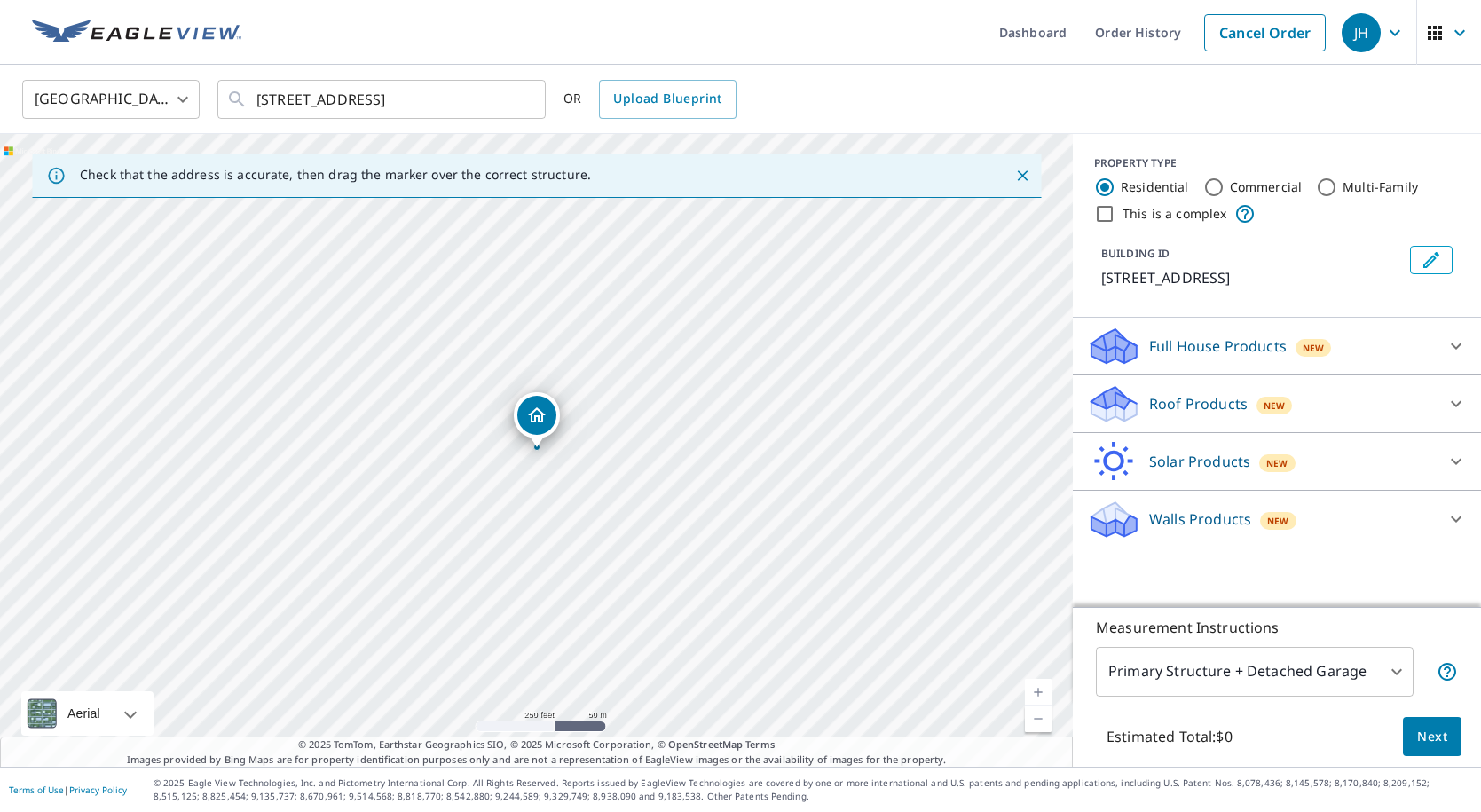
click at [1452, 403] on icon at bounding box center [1456, 404] width 11 height 6
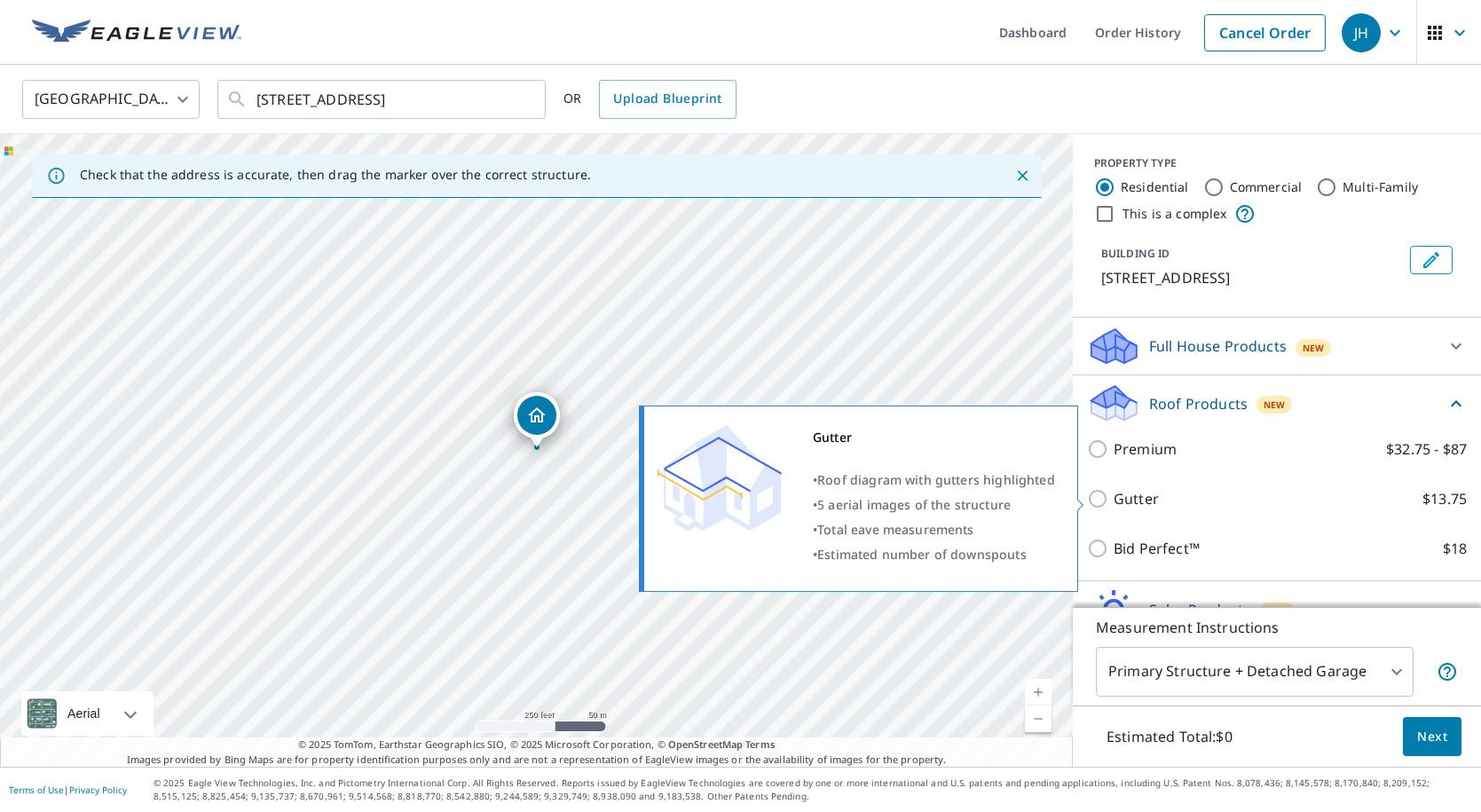
click at [1098, 499] on input "Gutter $13.75" at bounding box center [1100, 499] width 27 height 22
checkbox input "true"
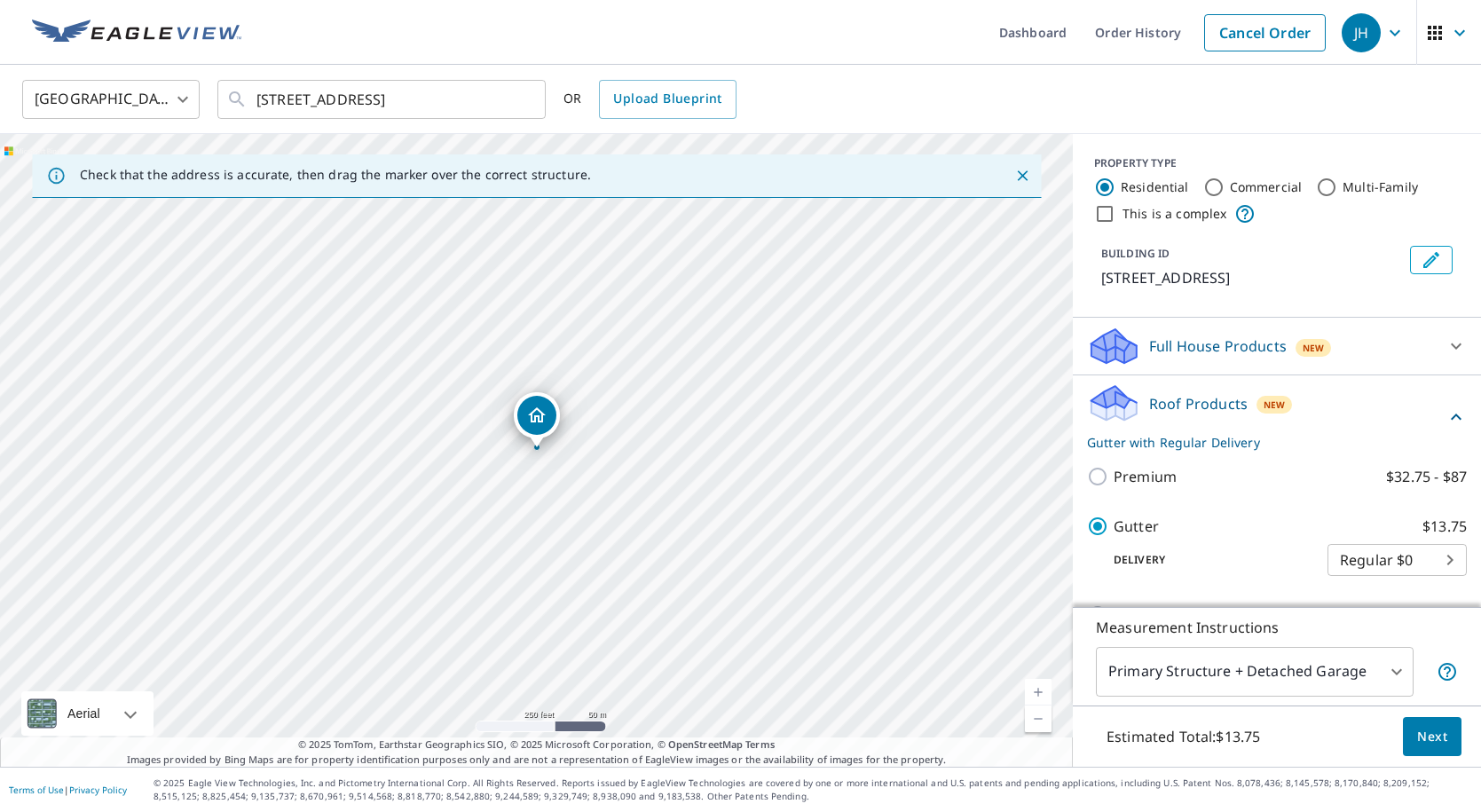
click at [1443, 731] on span "Next" at bounding box center [1432, 736] width 30 height 23
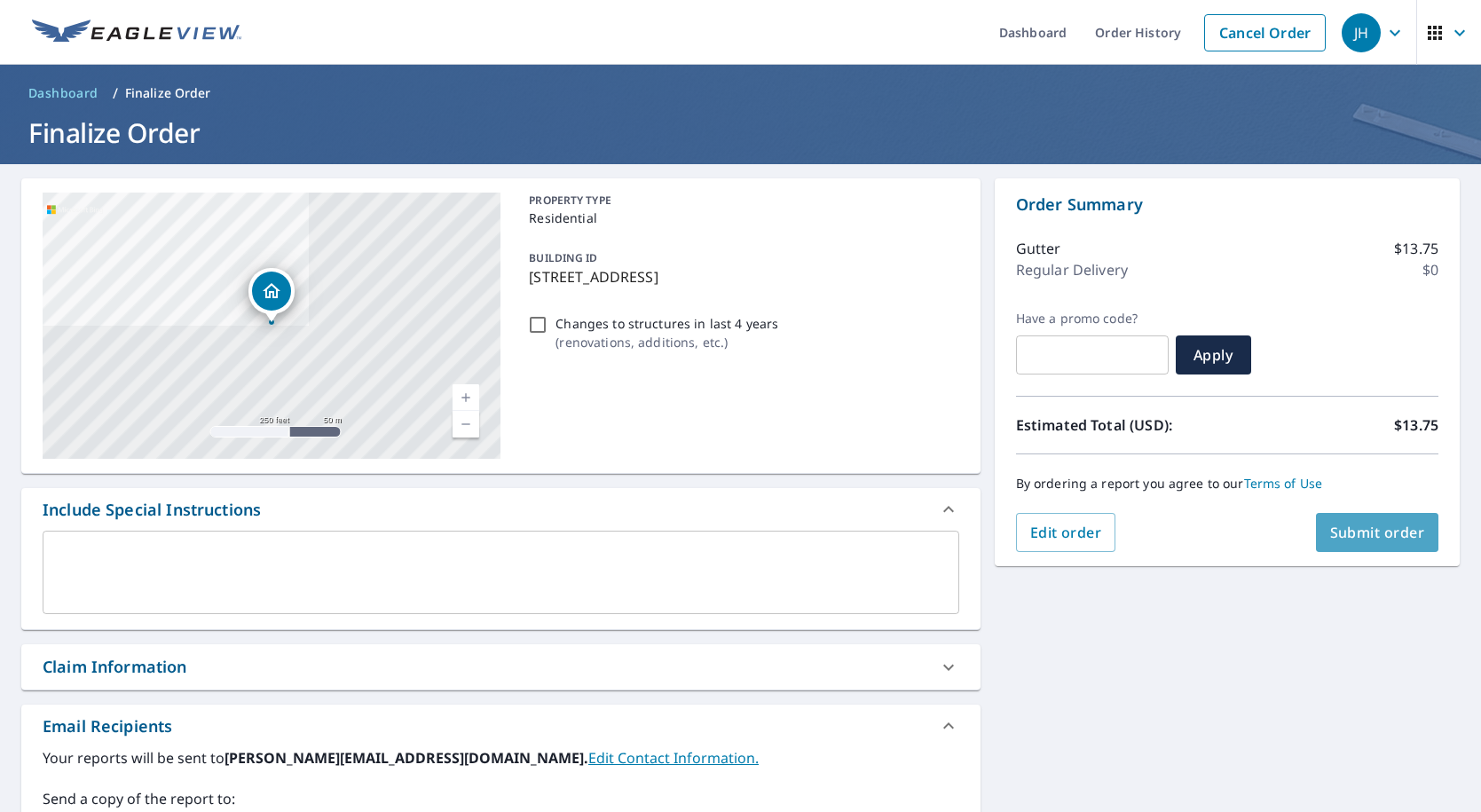
click at [1371, 534] on span "Submit order" at bounding box center [1378, 532] width 95 height 20
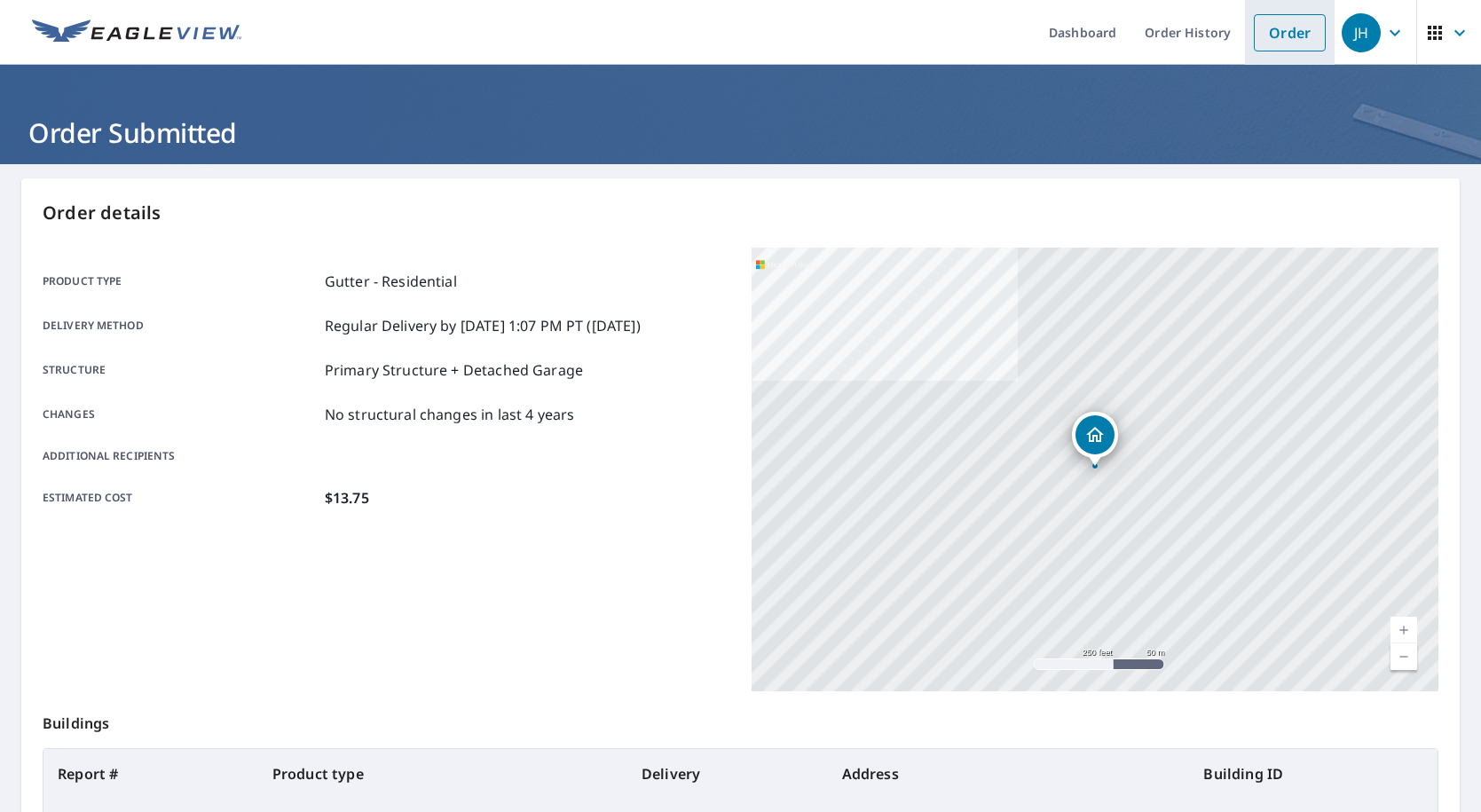
click at [1281, 38] on link "Order" at bounding box center [1289, 32] width 72 height 37
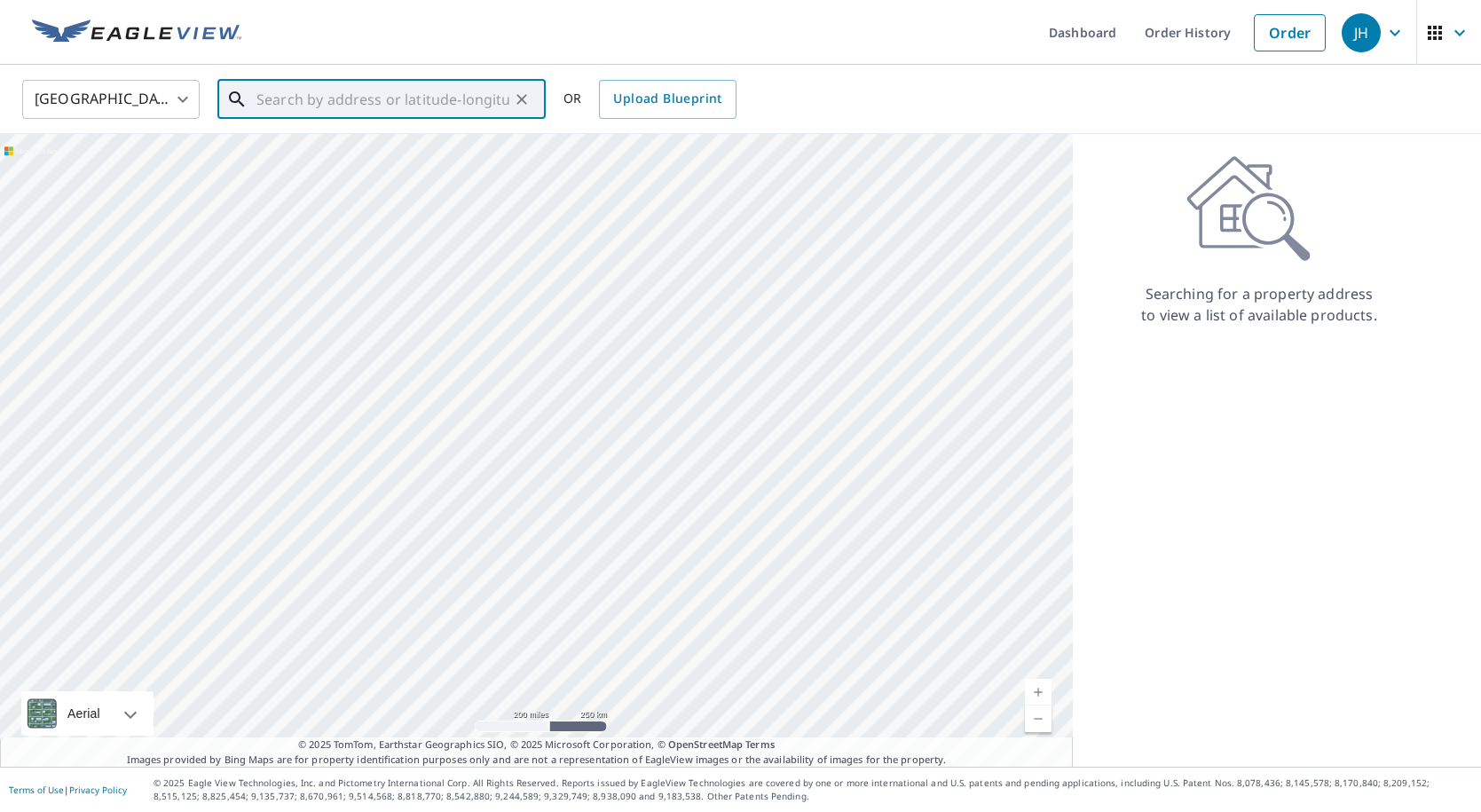
click at [288, 104] on input "text" at bounding box center [383, 99] width 253 height 50
click at [338, 172] on p "[GEOGRAPHIC_DATA]" at bounding box center [393, 170] width 279 height 18
type input "[STREET_ADDRESS]"
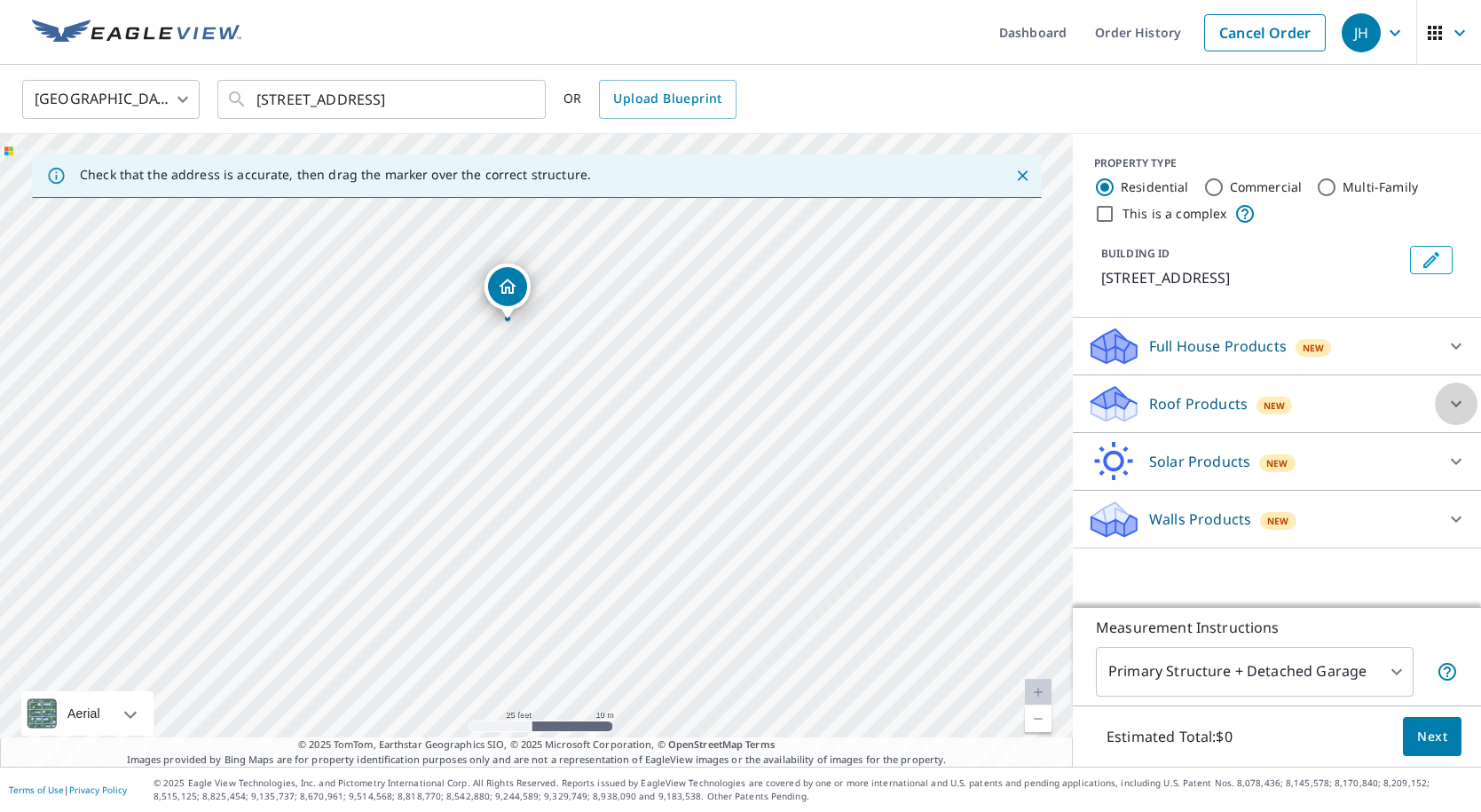
click at [1450, 414] on icon at bounding box center [1456, 404] width 22 height 22
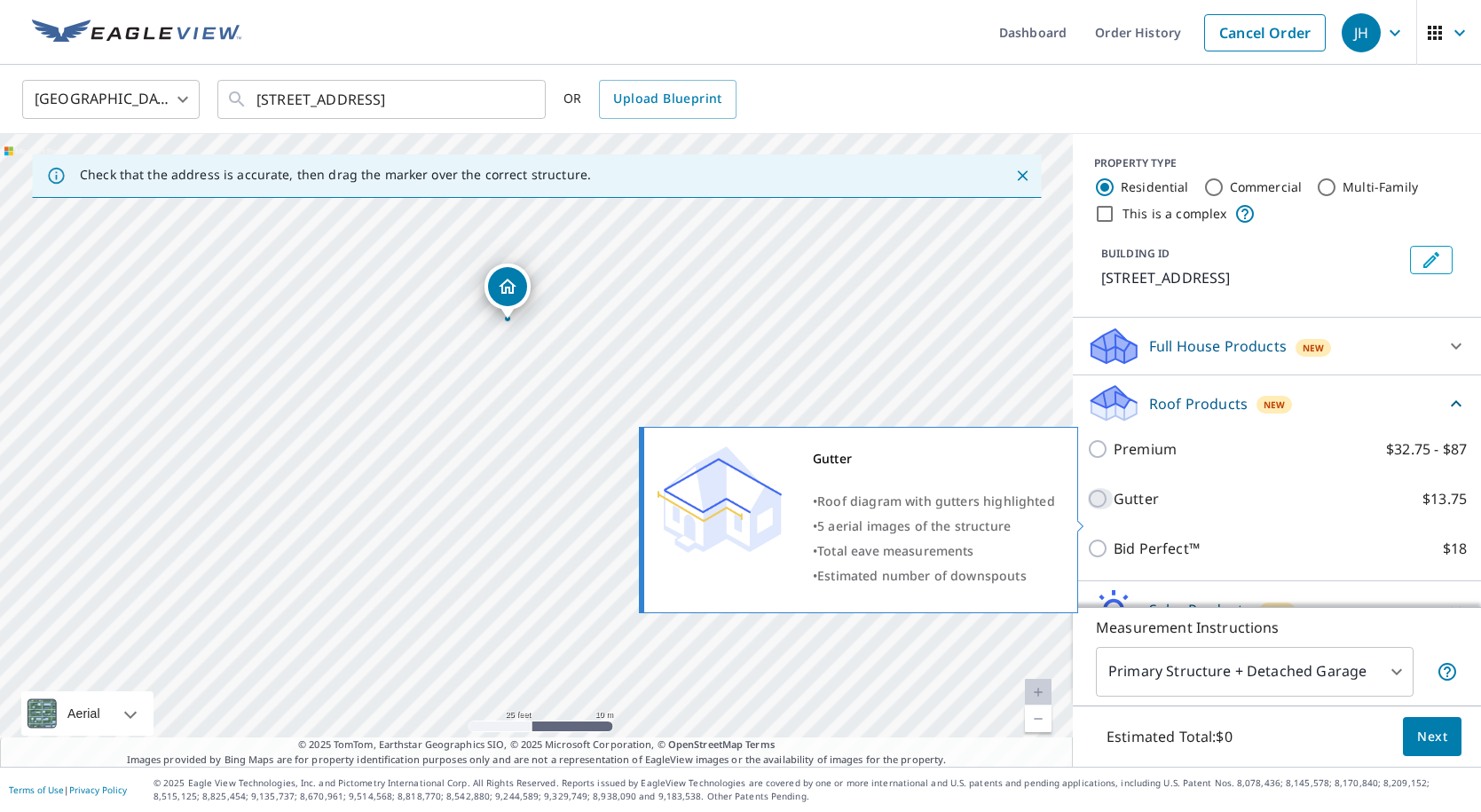
click at [1093, 510] on input "Gutter $13.75" at bounding box center [1100, 499] width 27 height 22
checkbox input "true"
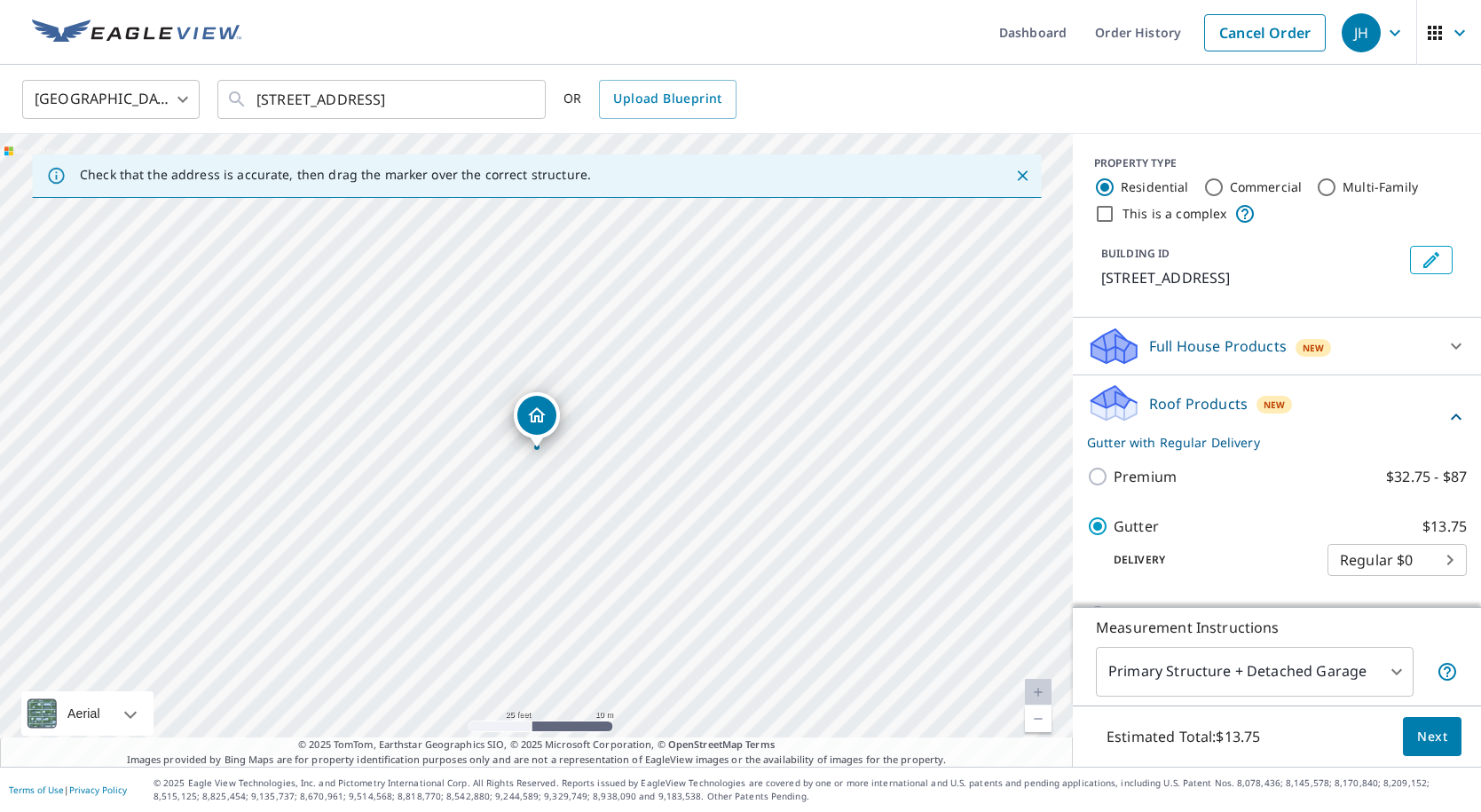
click at [1444, 734] on span "Next" at bounding box center [1432, 736] width 30 height 23
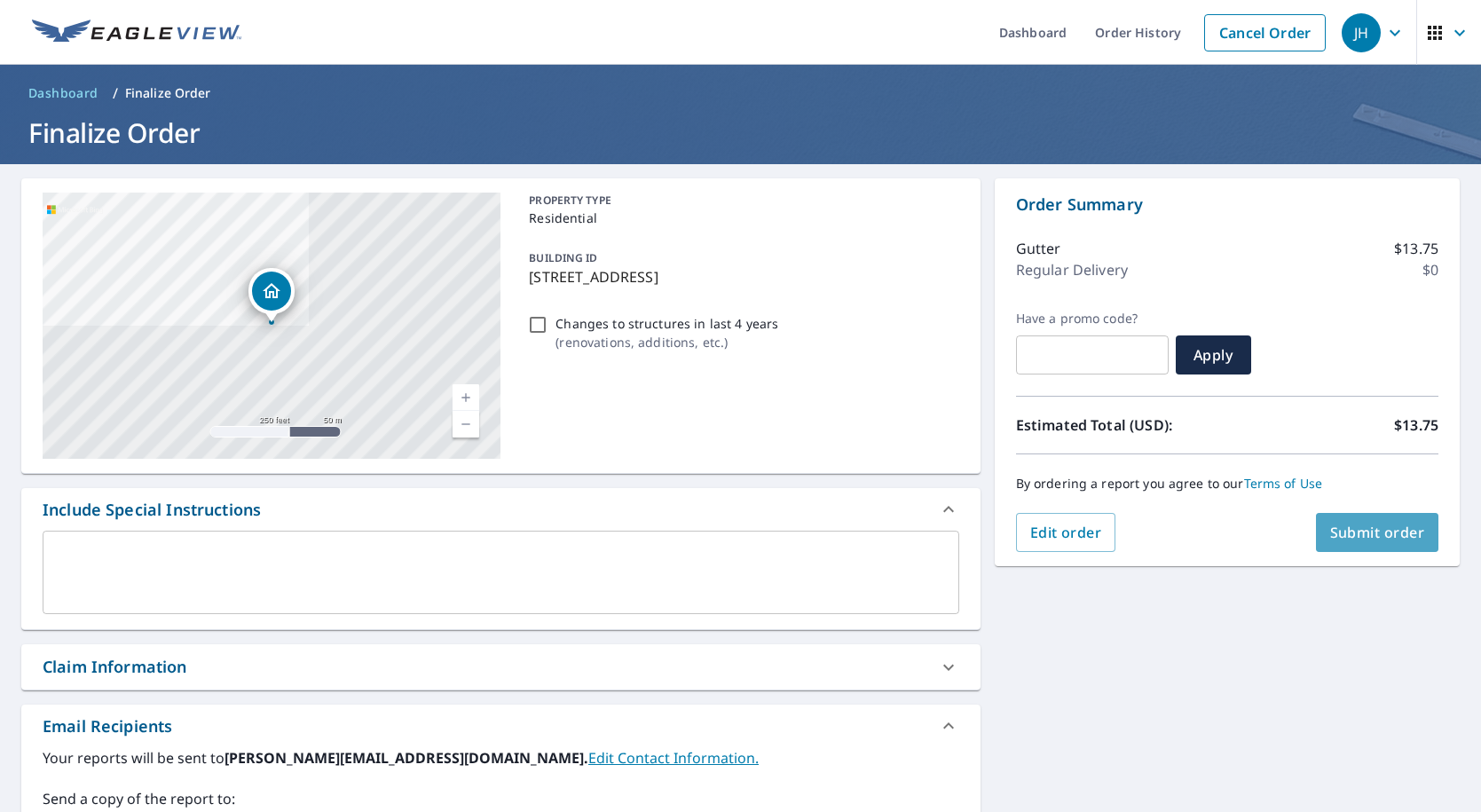
click at [1376, 536] on span "Submit order" at bounding box center [1378, 532] width 95 height 20
